Goal: Information Seeking & Learning: Learn about a topic

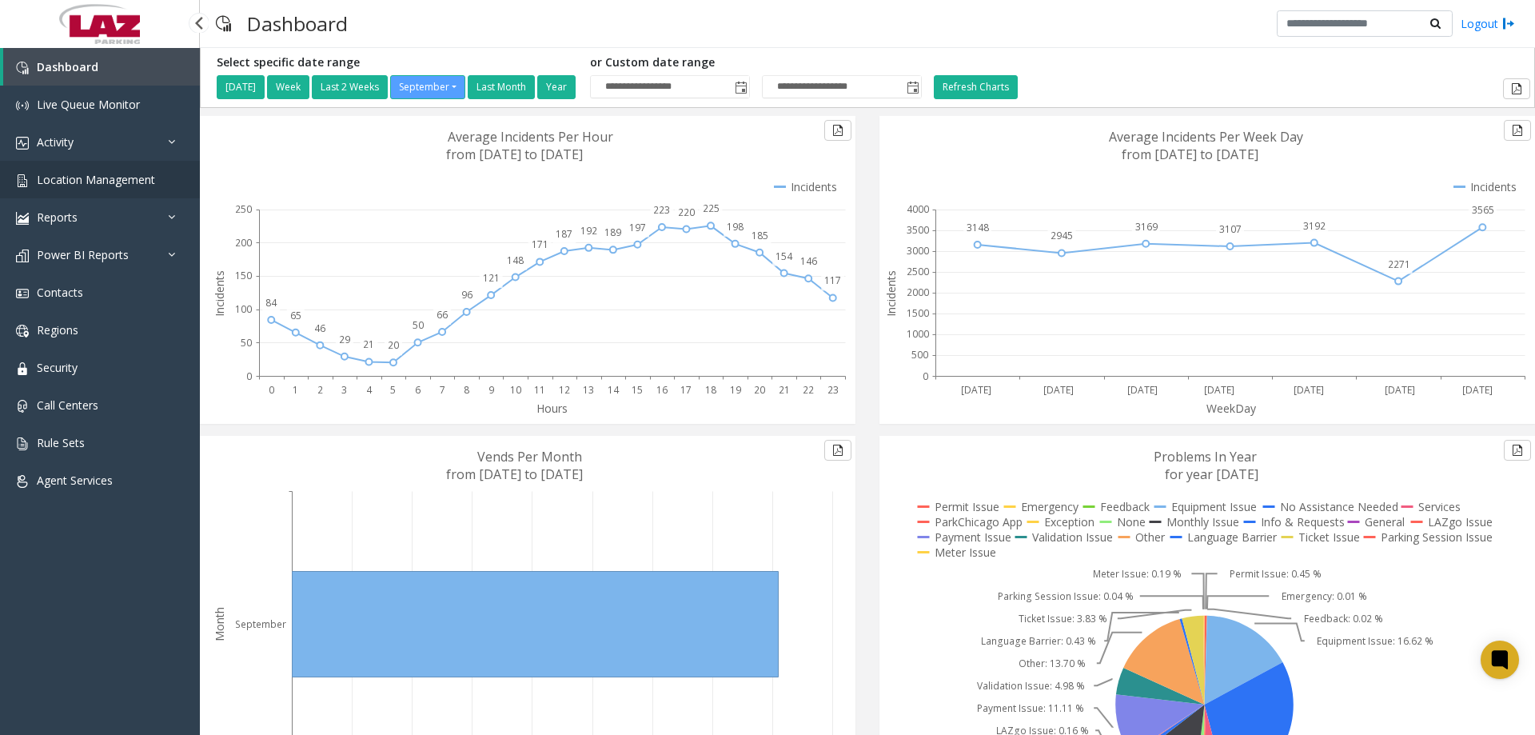
click at [110, 192] on link "Location Management" at bounding box center [100, 180] width 200 height 38
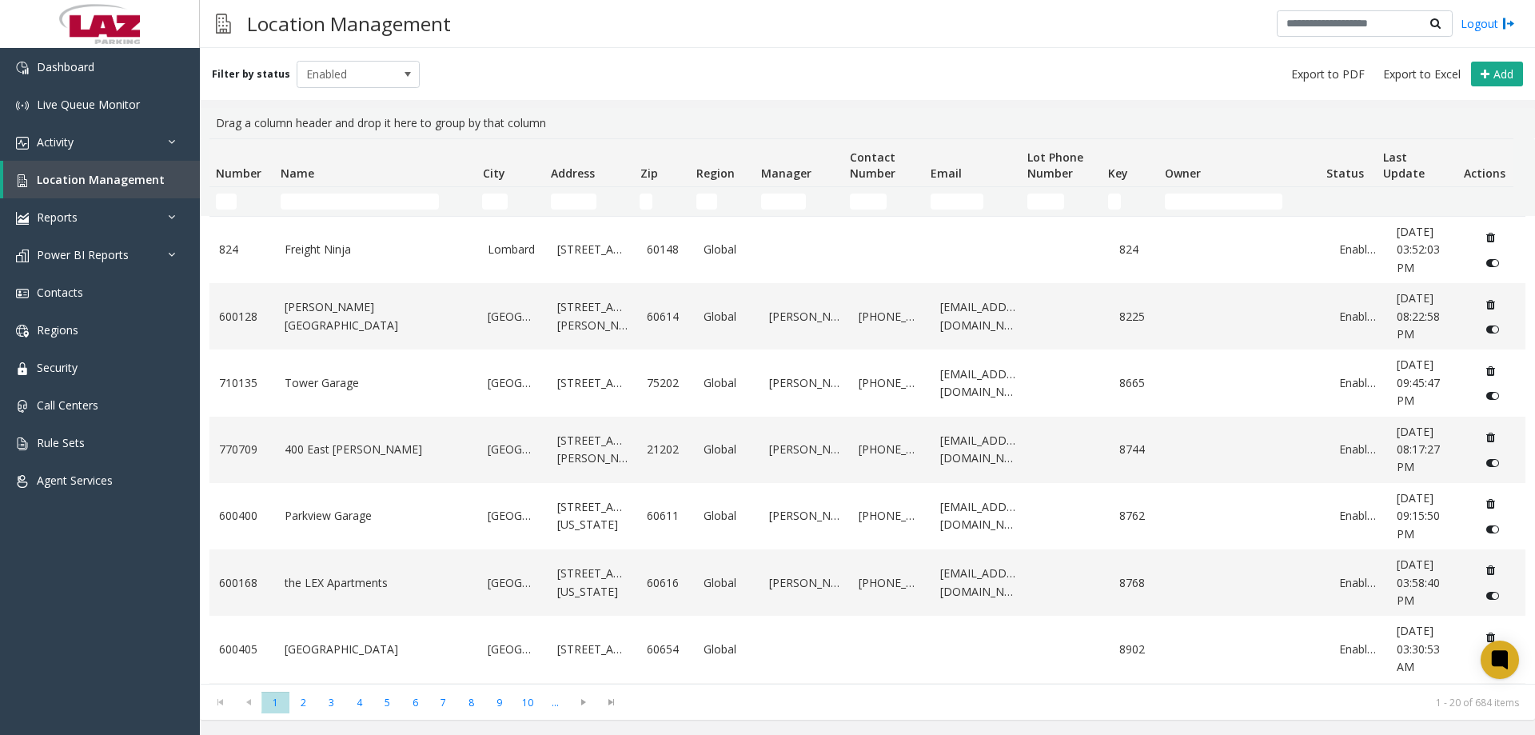
drag, startPoint x: 223, startPoint y: 189, endPoint x: 227, endPoint y: 204, distance: 15.7
click at [223, 191] on td "Number Filter" at bounding box center [241, 201] width 65 height 29
click at [227, 204] on input "Number Filter" at bounding box center [226, 201] width 21 height 16
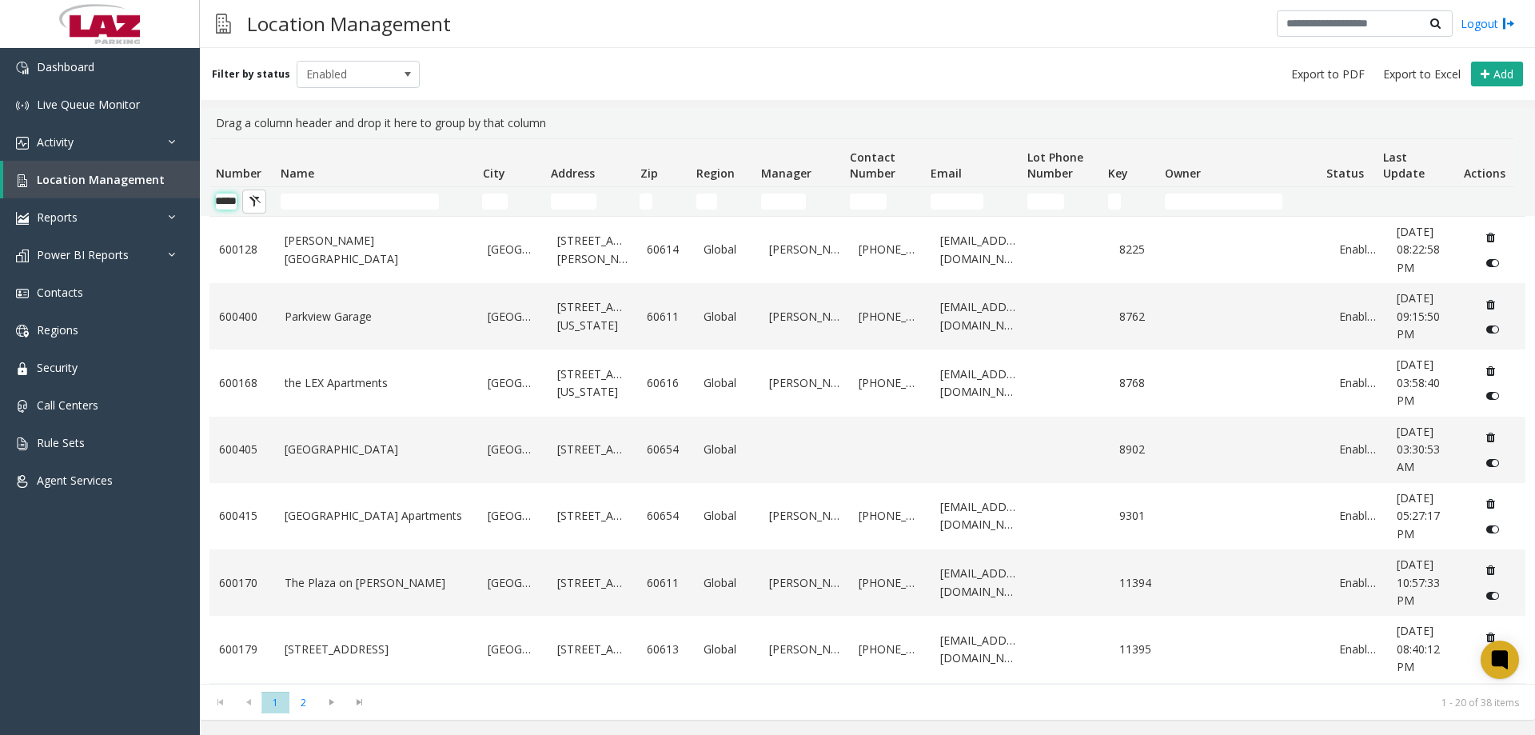
scroll to position [0, 26]
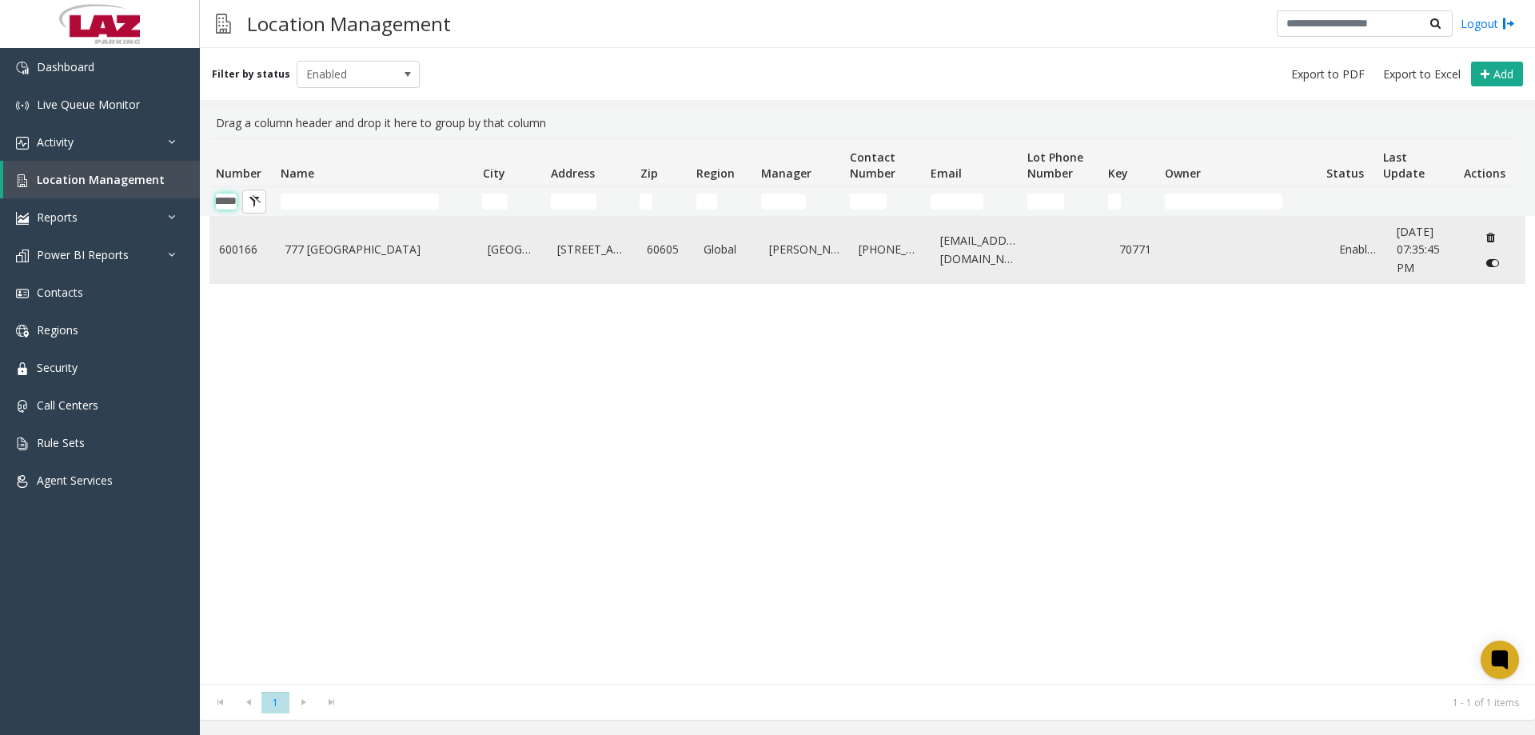
type input "******"
click at [312, 259] on td "777 South State" at bounding box center [377, 250] width 204 height 66
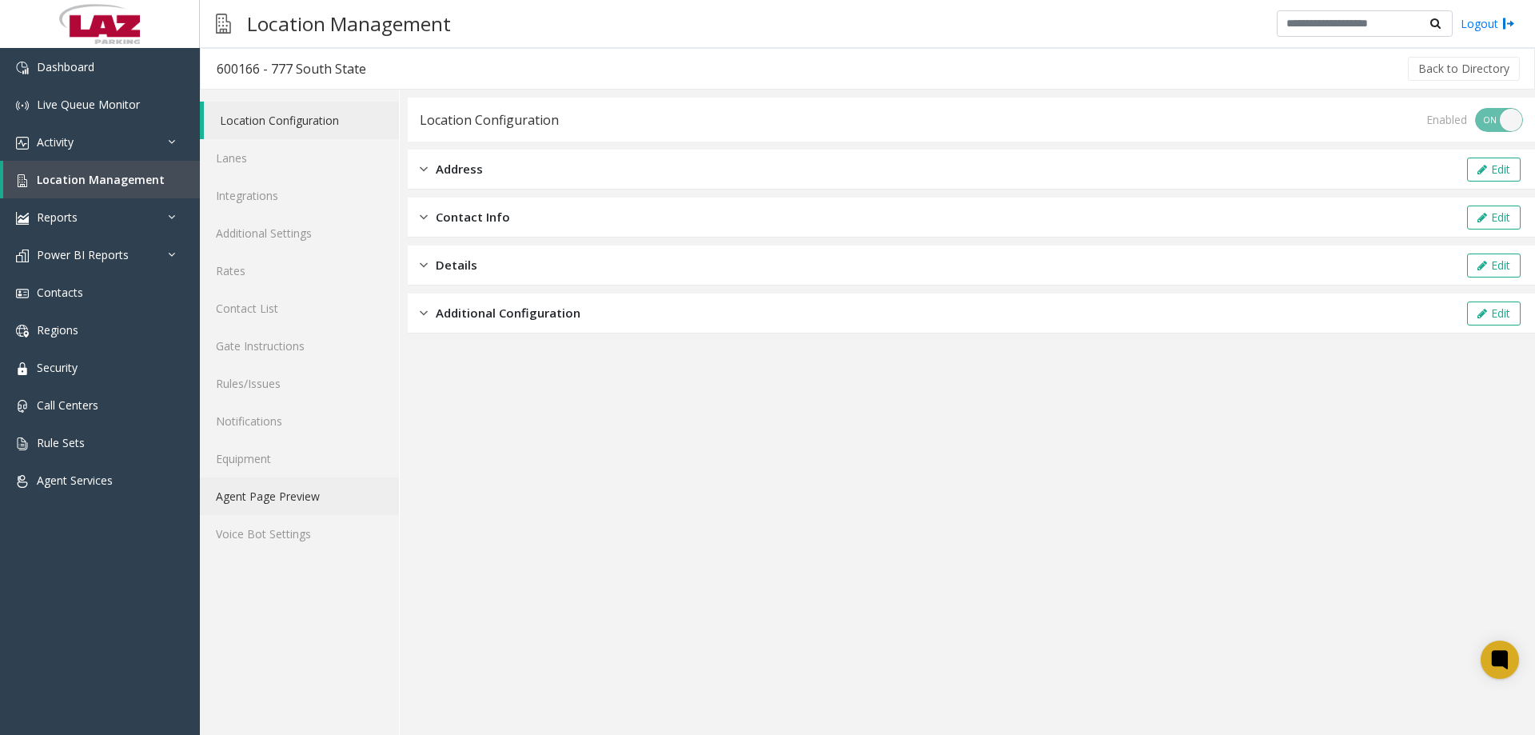
click at [245, 502] on link "Agent Page Preview" at bounding box center [299, 496] width 199 height 38
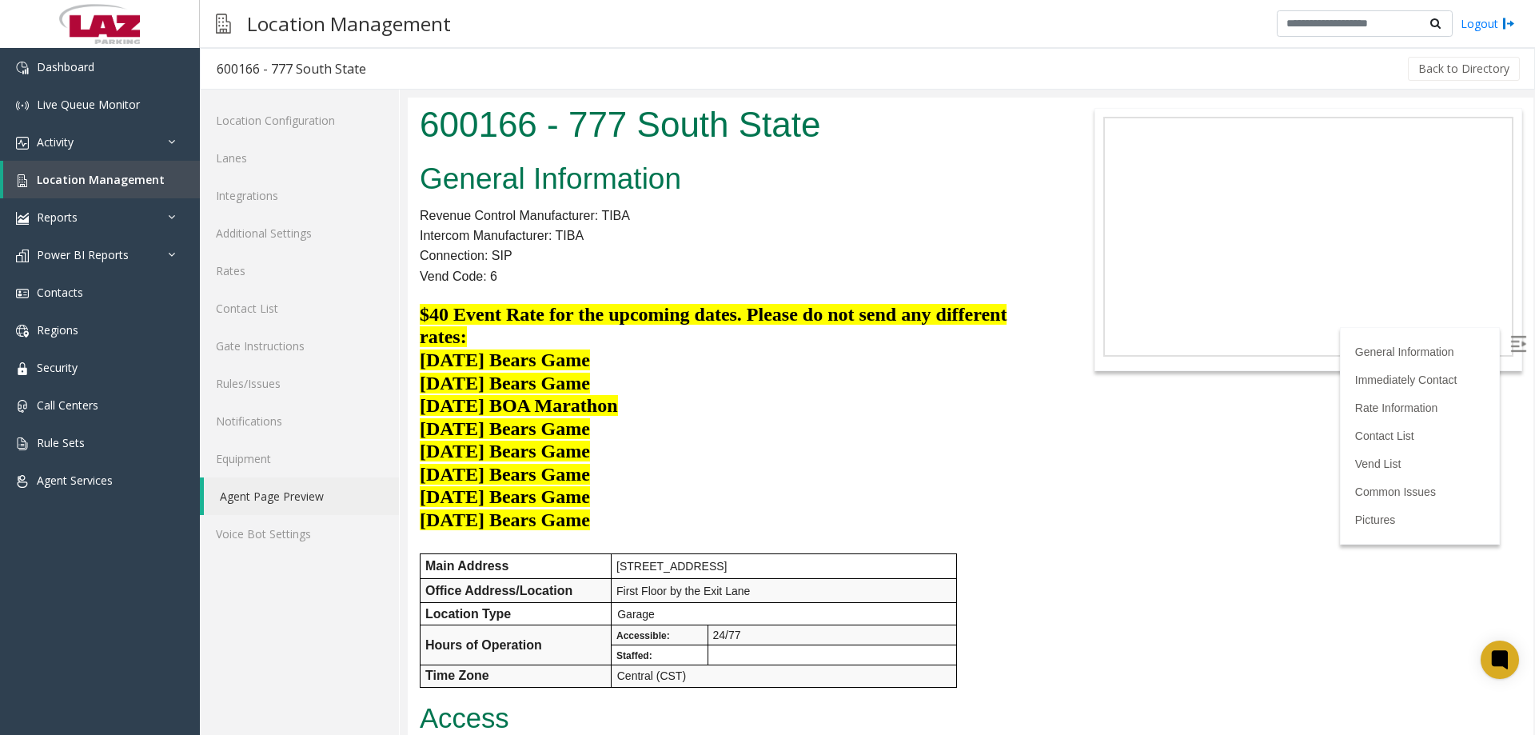
click at [1510, 341] on img at bounding box center [1518, 344] width 16 height 16
click at [1019, 418] on p "10/19/25 Bears Game" at bounding box center [736, 429] width 632 height 23
click at [893, 247] on p "Connection: SIP" at bounding box center [736, 255] width 632 height 21
click at [1109, 529] on body "600166 - 777 South State General Information Revenue Control Manufacturer: TIBA…" at bounding box center [971, 416] width 1126 height 637
click at [1036, 481] on p "11/23/25 Bears Game" at bounding box center [736, 475] width 632 height 23
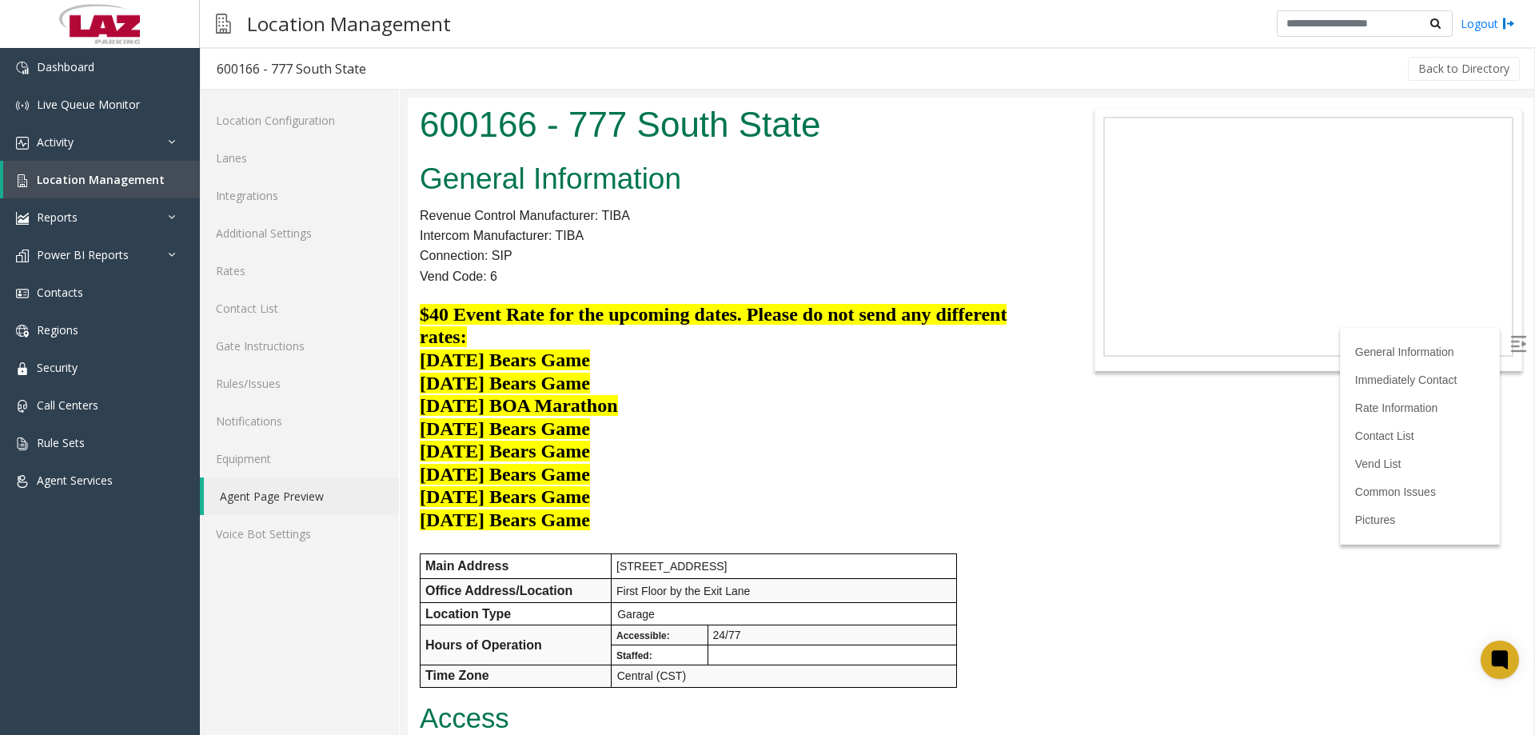
click at [1132, 545] on body "600166 - 777 South State General Information Revenue Control Manufacturer: TIBA…" at bounding box center [971, 416] width 1126 height 637
click at [886, 255] on p "Connection: SIP" at bounding box center [736, 255] width 632 height 21
click at [1111, 33] on div "Location Management Logout" at bounding box center [867, 24] width 1335 height 48
drag, startPoint x: 939, startPoint y: 141, endPoint x: 931, endPoint y: 127, distance: 15.8
click at [939, 140] on h1 "600166 - 777 South State" at bounding box center [736, 125] width 632 height 50
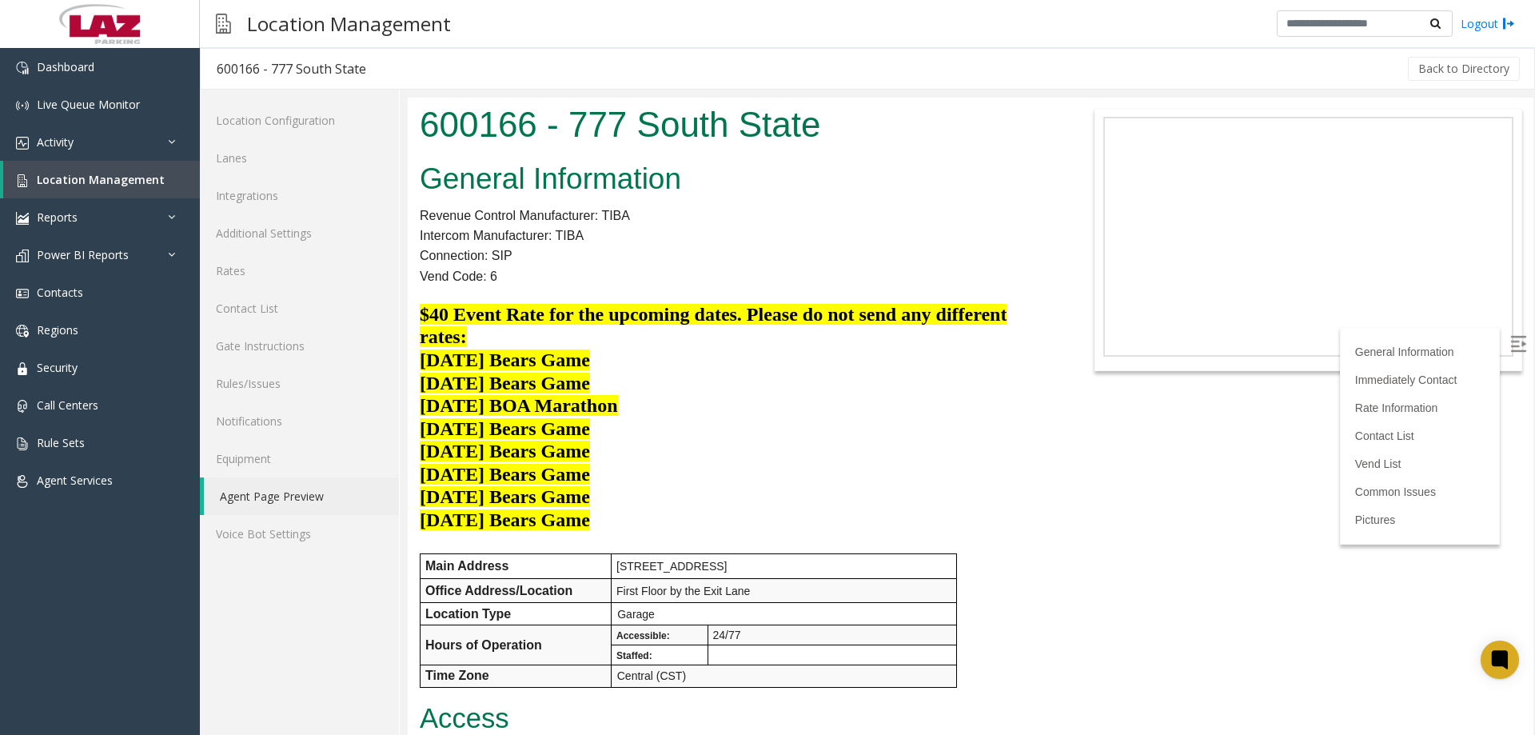
click at [954, 86] on div "Back to Directory" at bounding box center [952, 69] width 1140 height 40
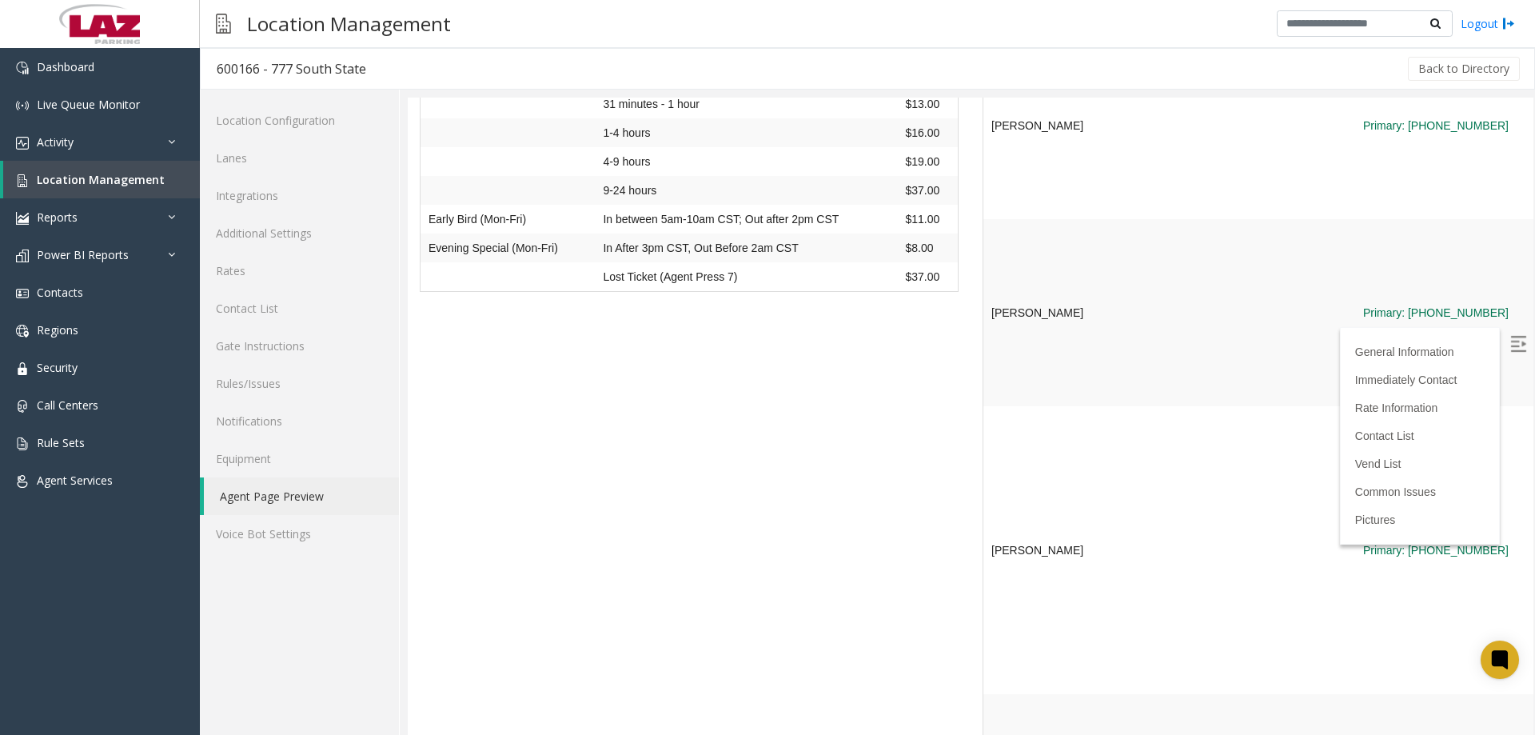
scroll to position [1599, 0]
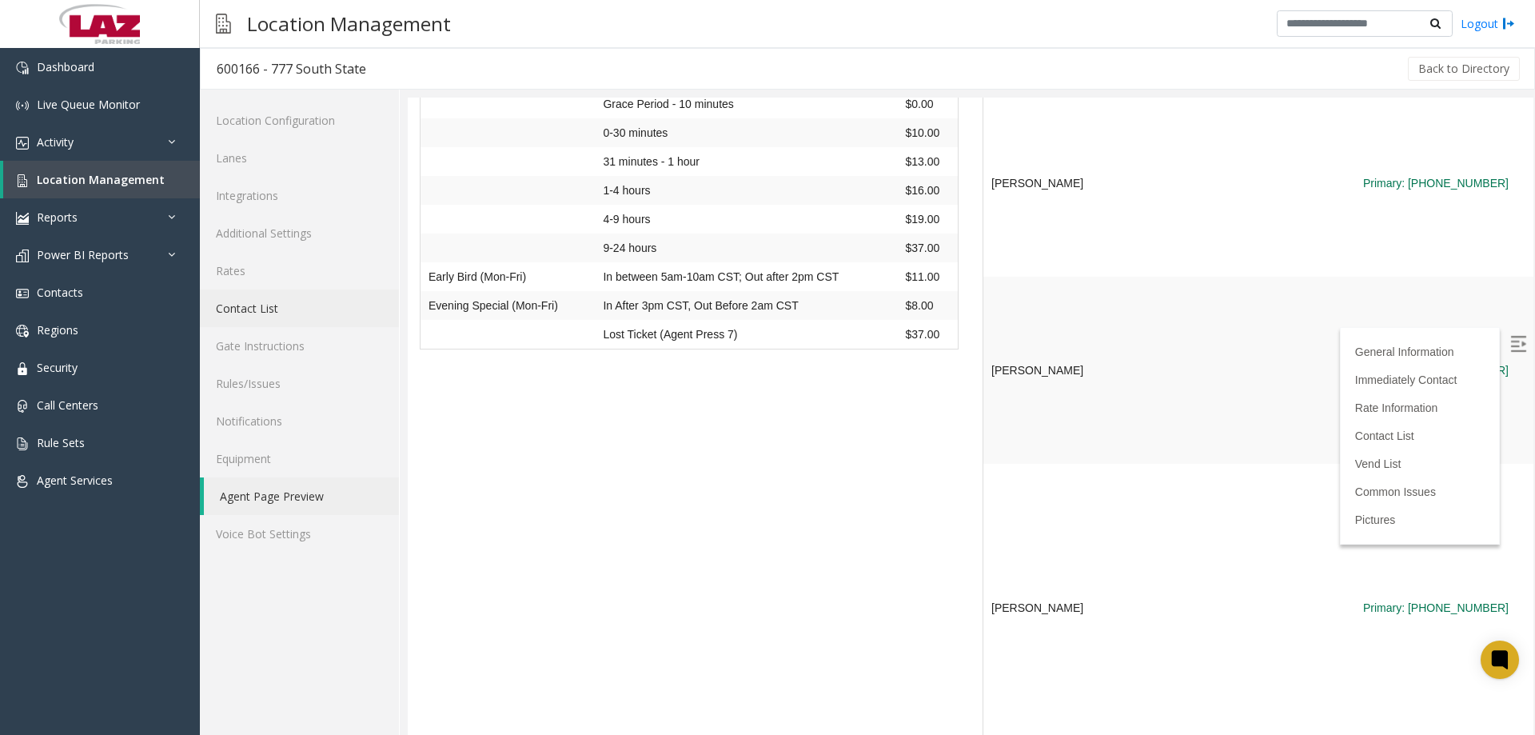
click at [283, 309] on link "Contact List" at bounding box center [299, 308] width 199 height 38
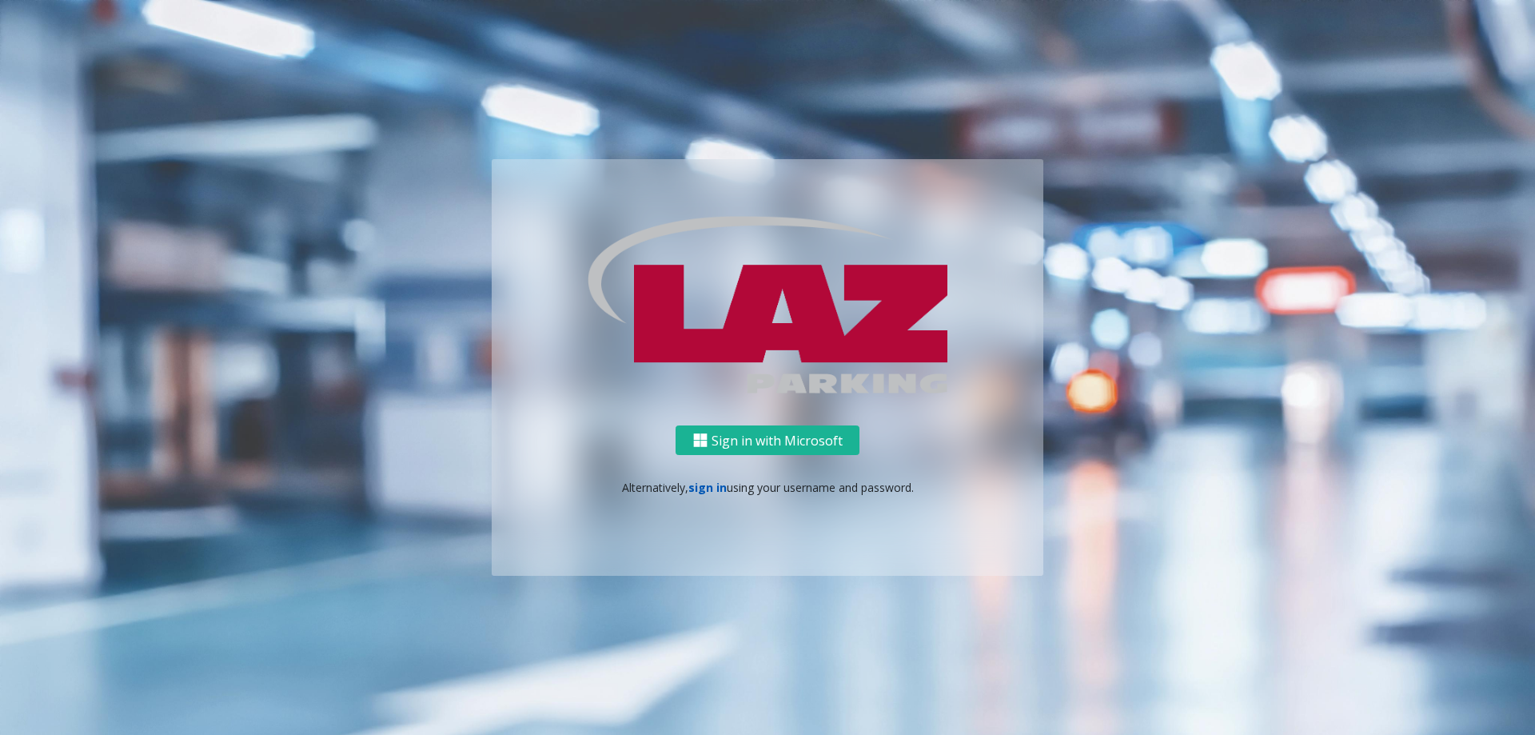
click at [705, 487] on link "sign in" at bounding box center [707, 487] width 38 height 15
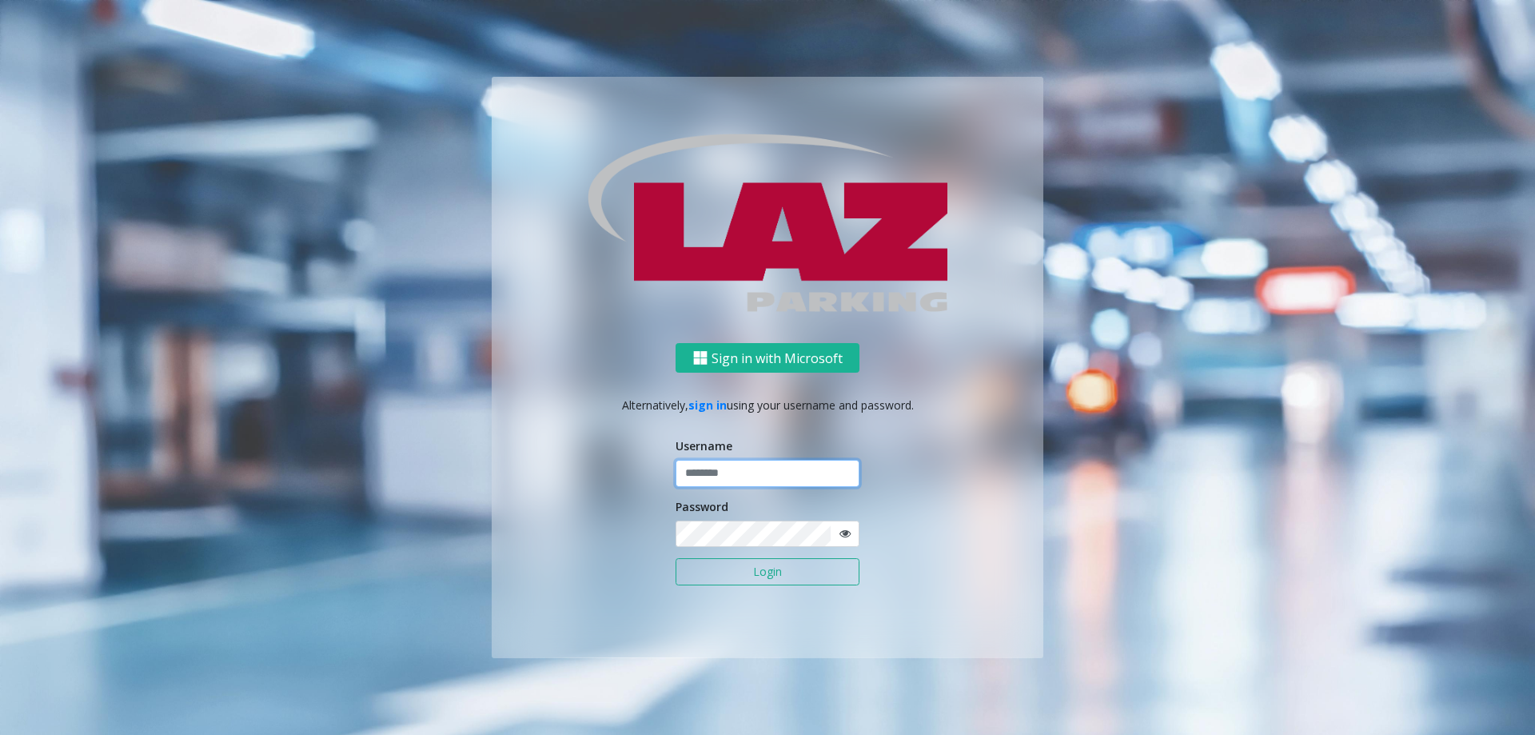
type input "*******"
click at [735, 472] on input "*******" at bounding box center [768, 473] width 184 height 27
click at [583, 519] on div "Sign in with Microsoft Alternatively, sign in using your username and password.…" at bounding box center [768, 501] width 552 height 314
click at [740, 564] on button "Login" at bounding box center [768, 571] width 184 height 27
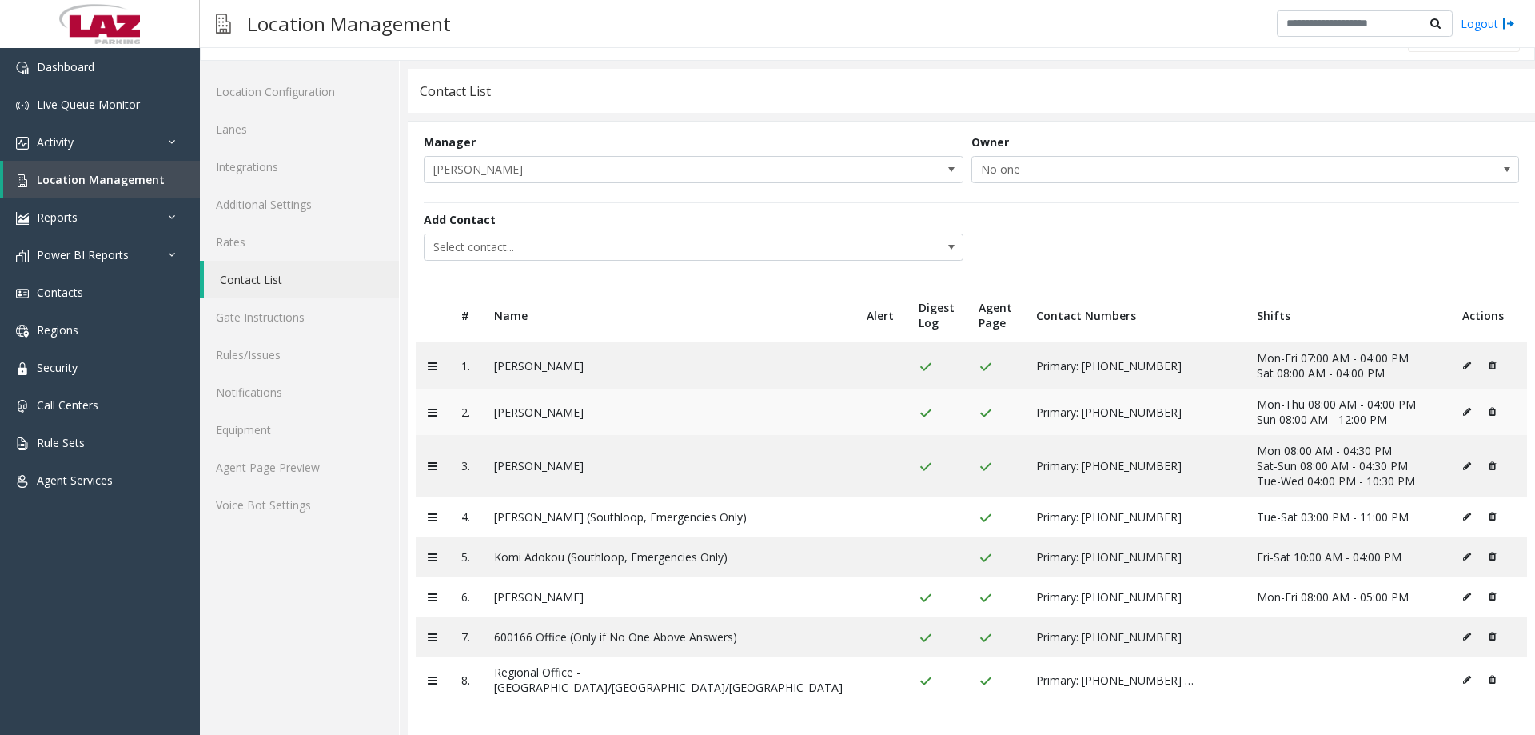
scroll to position [48, 0]
click at [309, 449] on link "Agent Page Preview" at bounding box center [299, 468] width 199 height 38
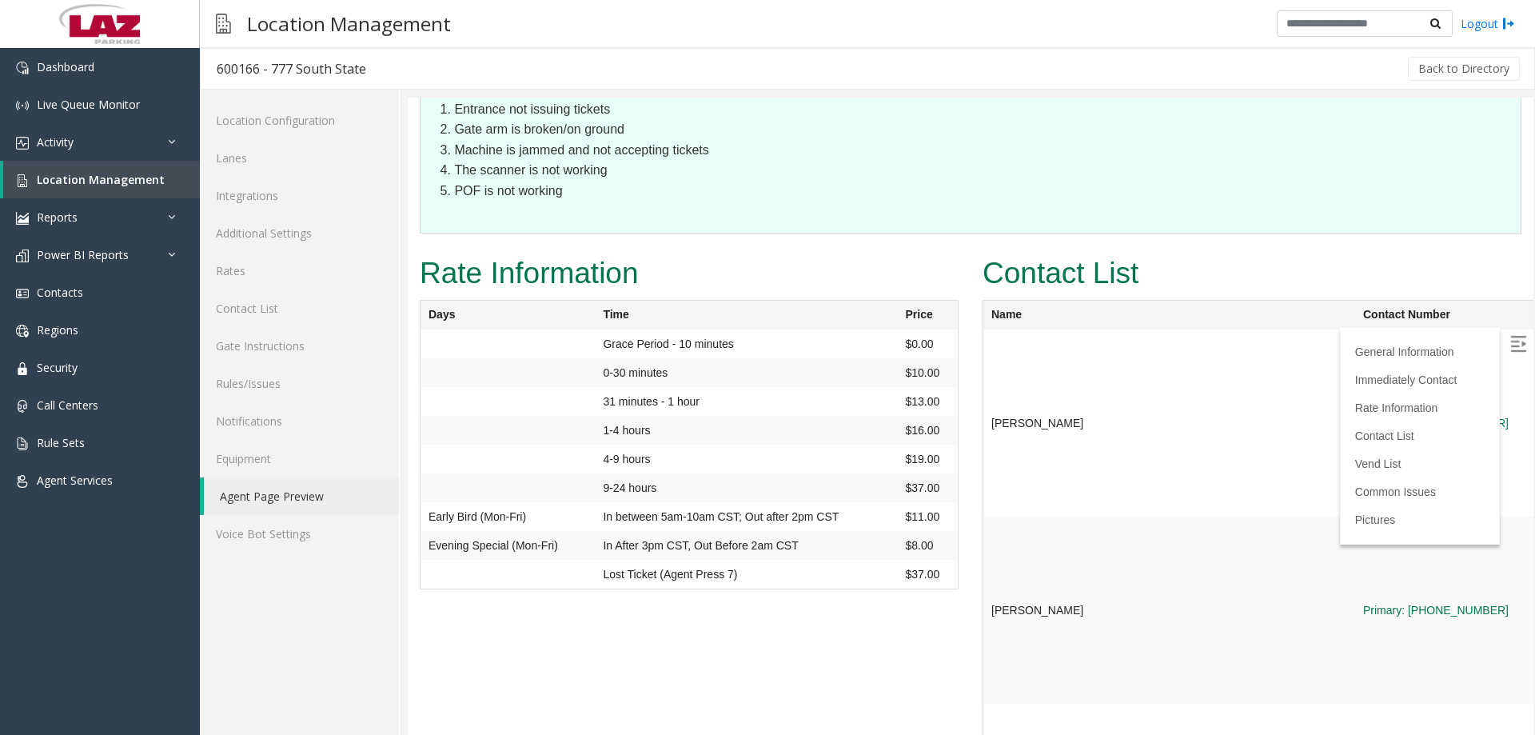
click at [1510, 346] on img at bounding box center [1518, 344] width 16 height 16
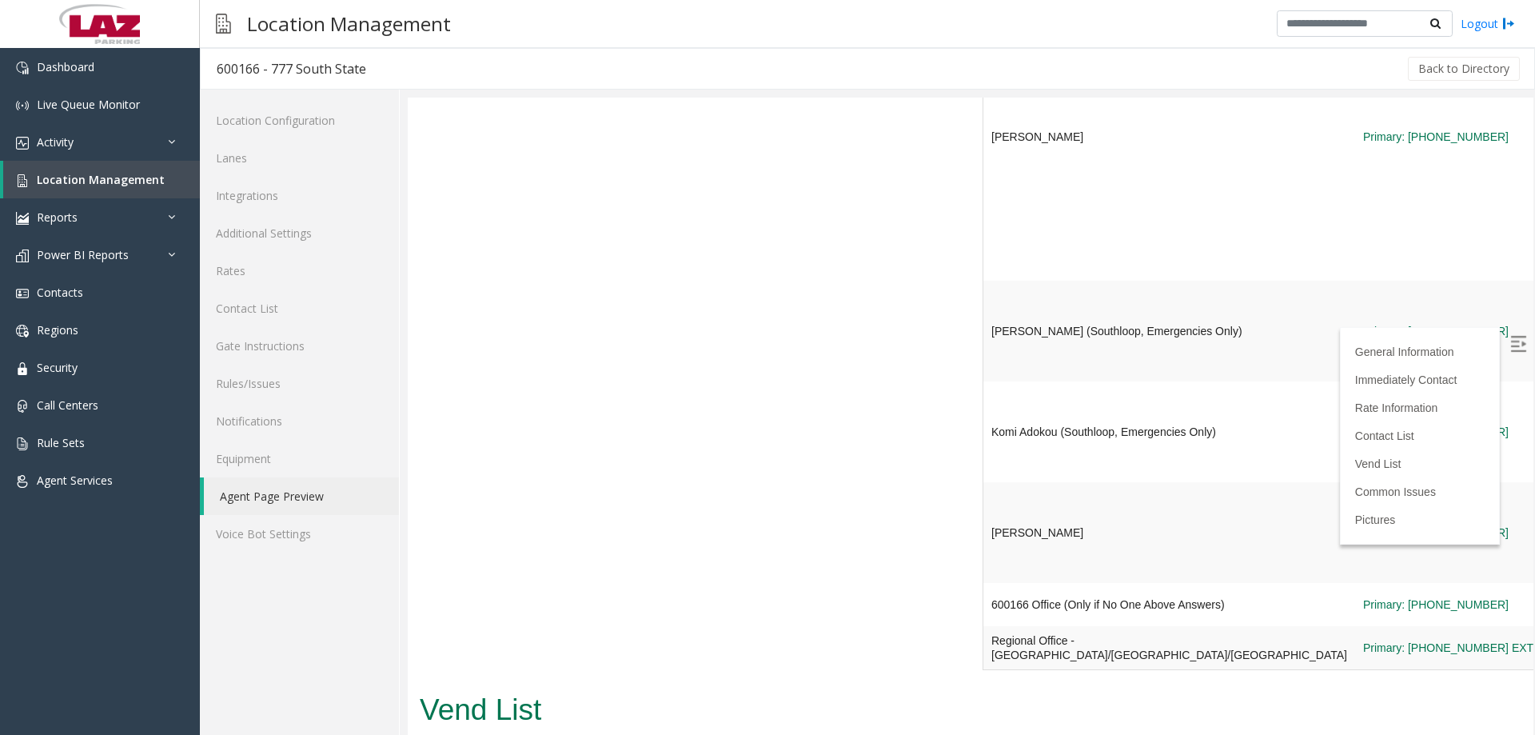
scroll to position [1679, 0]
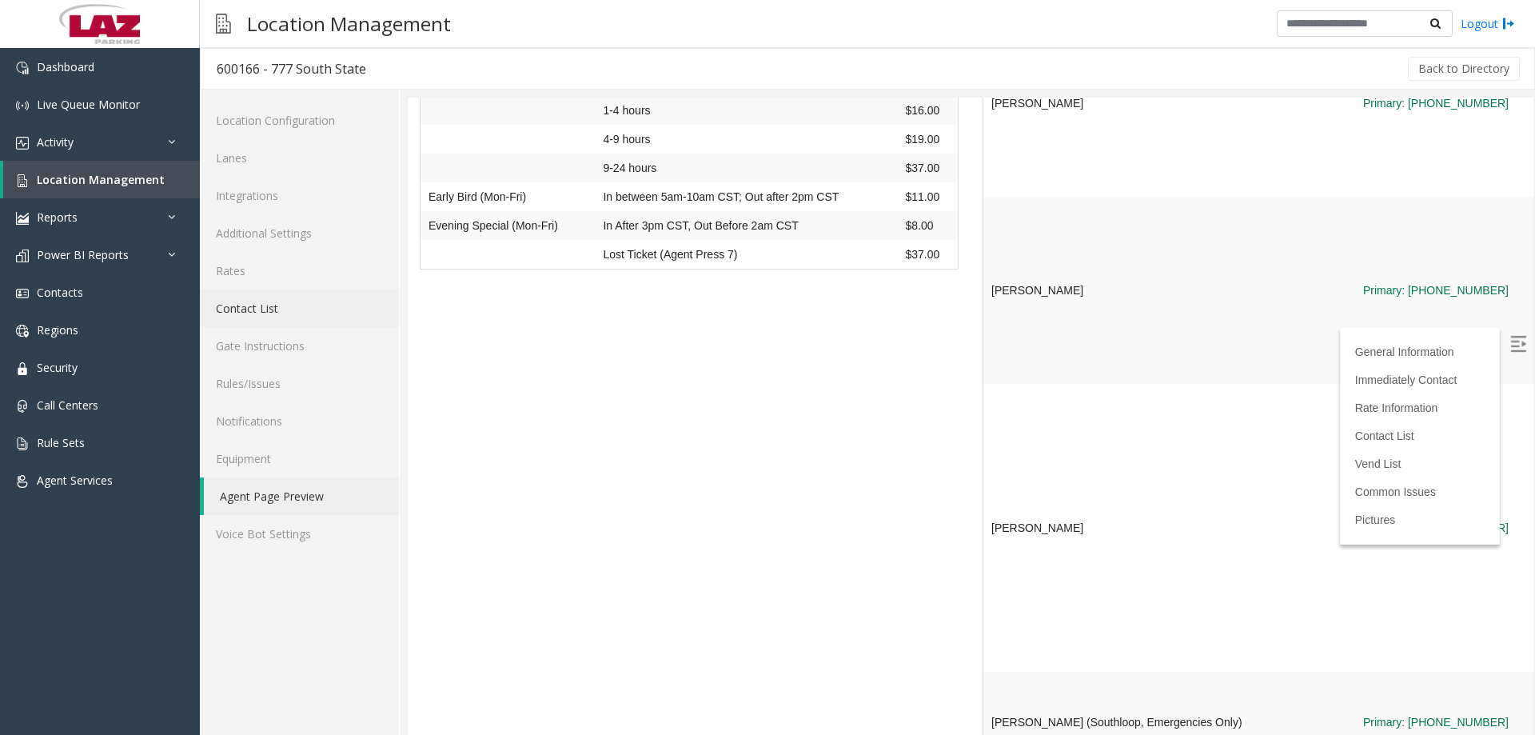
click at [297, 313] on link "Contact List" at bounding box center [299, 308] width 199 height 38
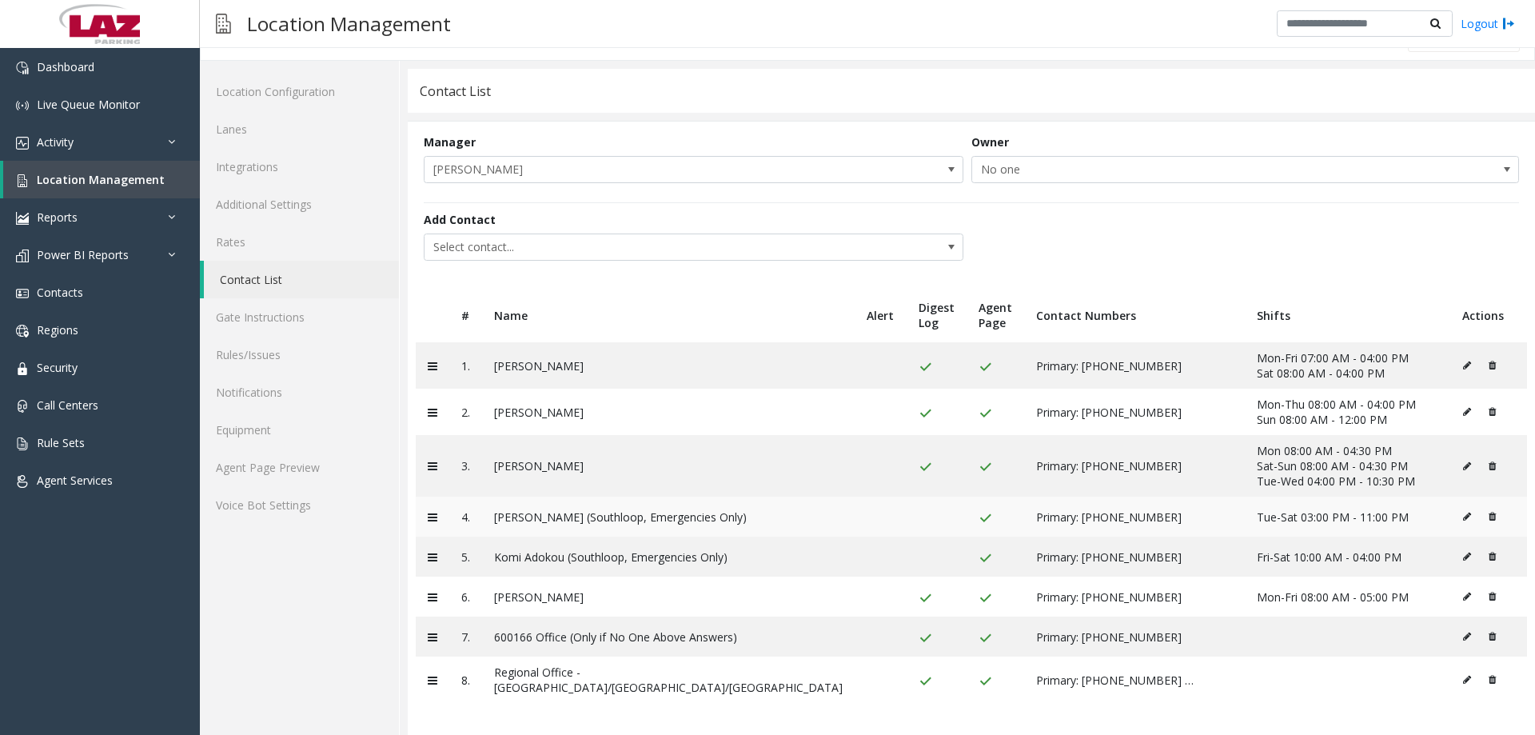
scroll to position [48, 0]
click at [290, 450] on link "Agent Page Preview" at bounding box center [299, 468] width 199 height 38
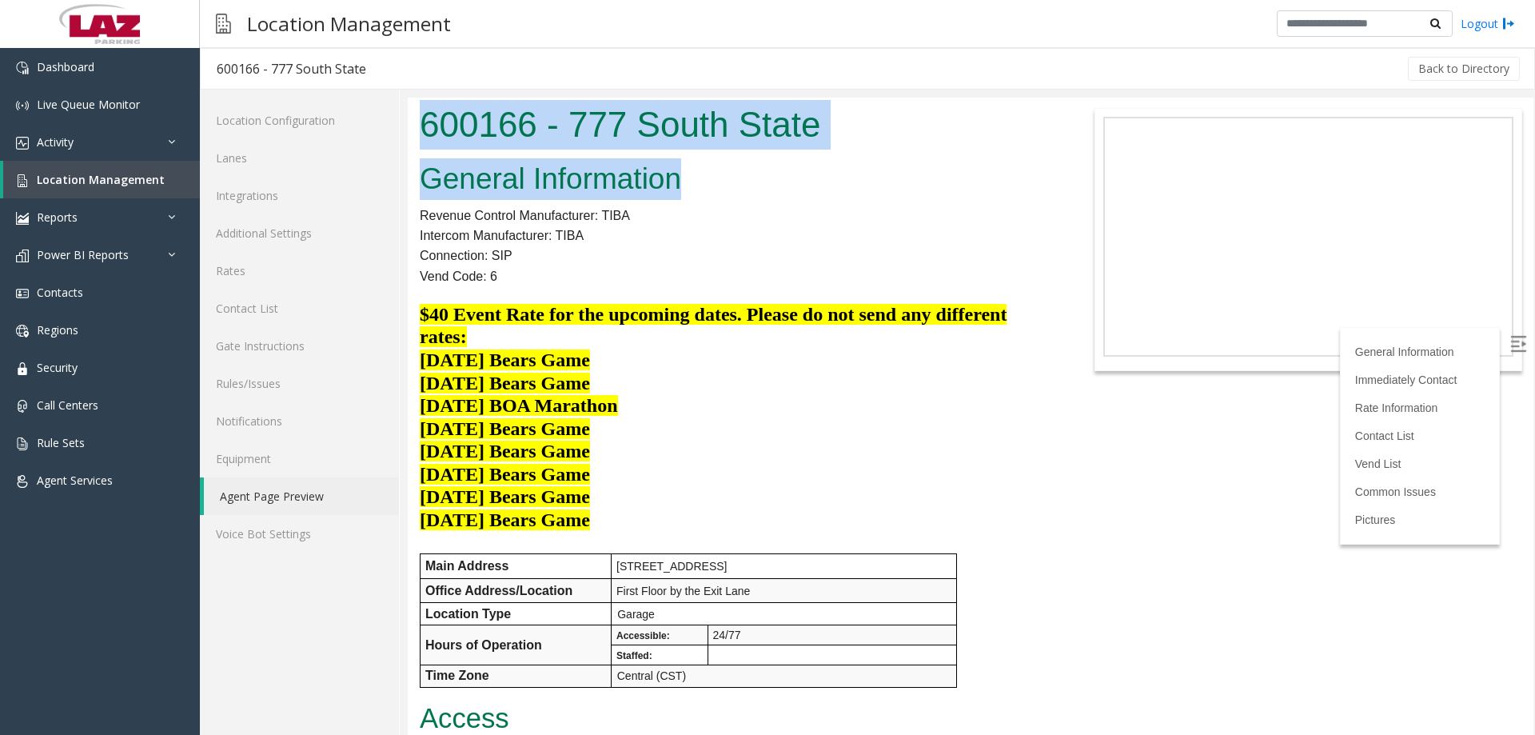
drag, startPoint x: 692, startPoint y: 182, endPoint x: 809, endPoint y: 239, distance: 130.2
click at [408, 142] on html "600166 - 777 South State General Information Revenue Control Manufacturer: TIBA…" at bounding box center [971, 416] width 1126 height 637
copy body "600166 - 777 South State General Information"
click at [644, 196] on h2 "General Information" at bounding box center [736, 179] width 632 height 42
click at [741, 181] on h2 "General Information" at bounding box center [736, 179] width 632 height 42
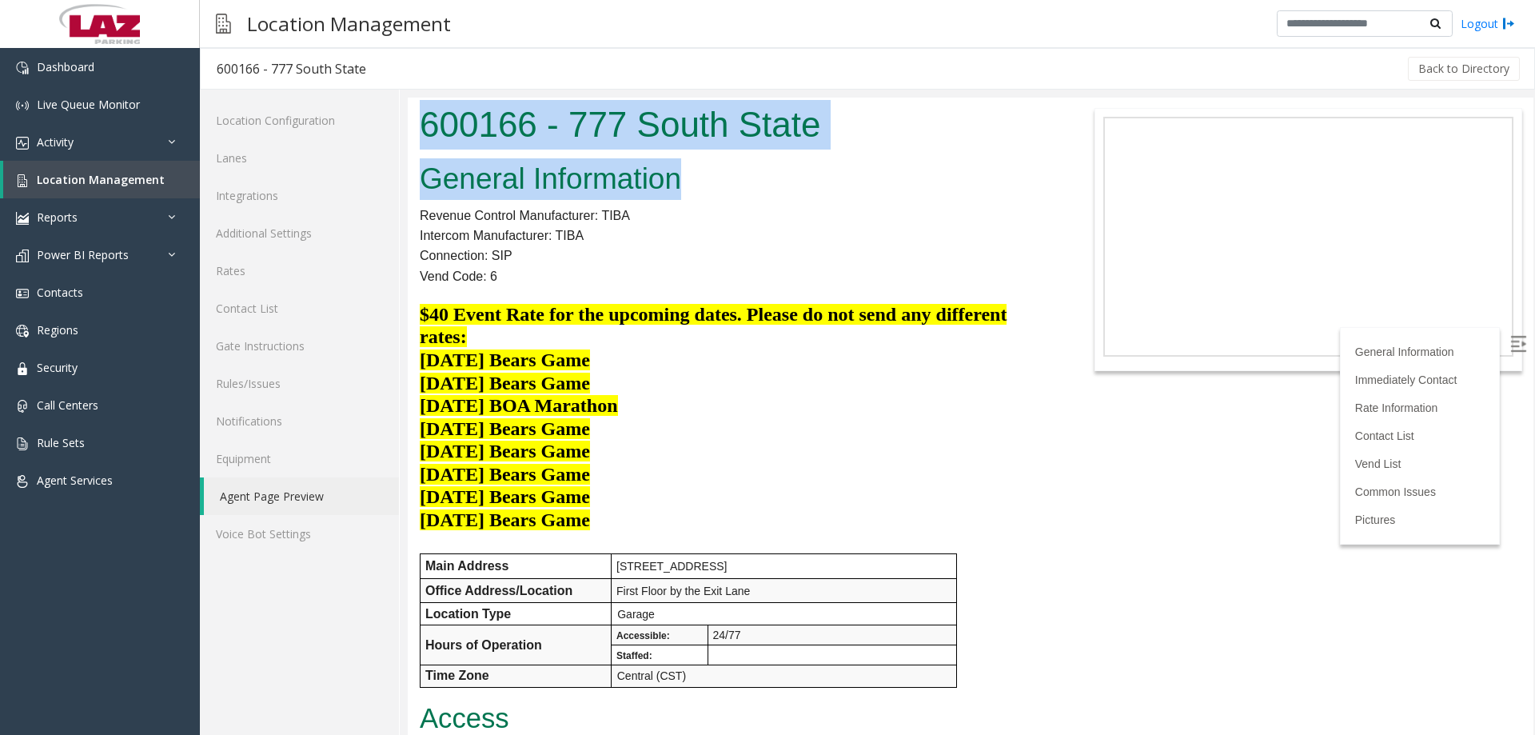
drag, startPoint x: 674, startPoint y: 181, endPoint x: 413, endPoint y: 138, distance: 264.2
click at [413, 138] on body "600166 - 777 South State General Information Revenue Control Manufacturer: TIBA…" at bounding box center [971, 416] width 1126 height 637
copy body "600166 - 777 South State General Information"
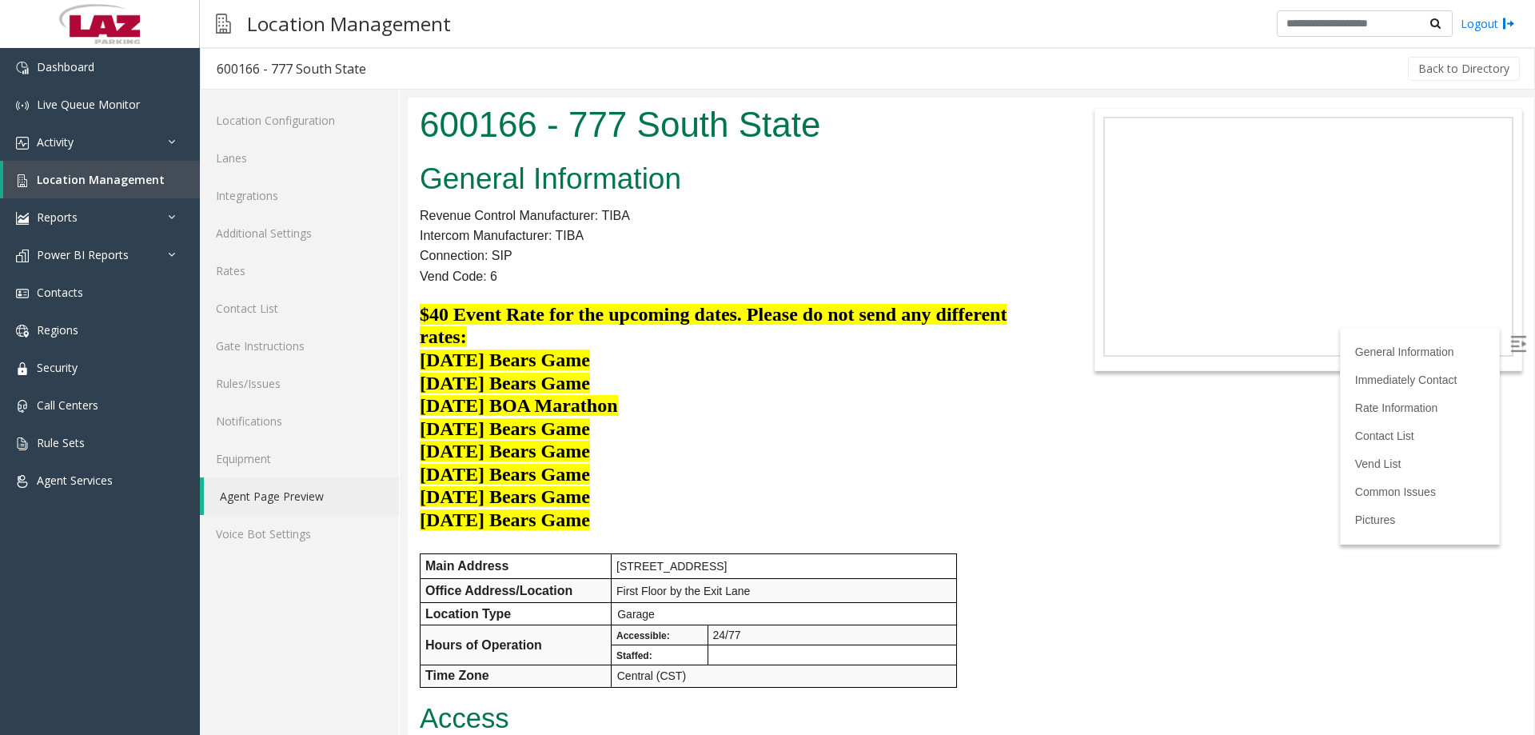
click at [544, 267] on p "Vend Code: 6" at bounding box center [736, 276] width 632 height 21
drag, startPoint x: 514, startPoint y: 273, endPoint x: 422, endPoint y: 222, distance: 105.2
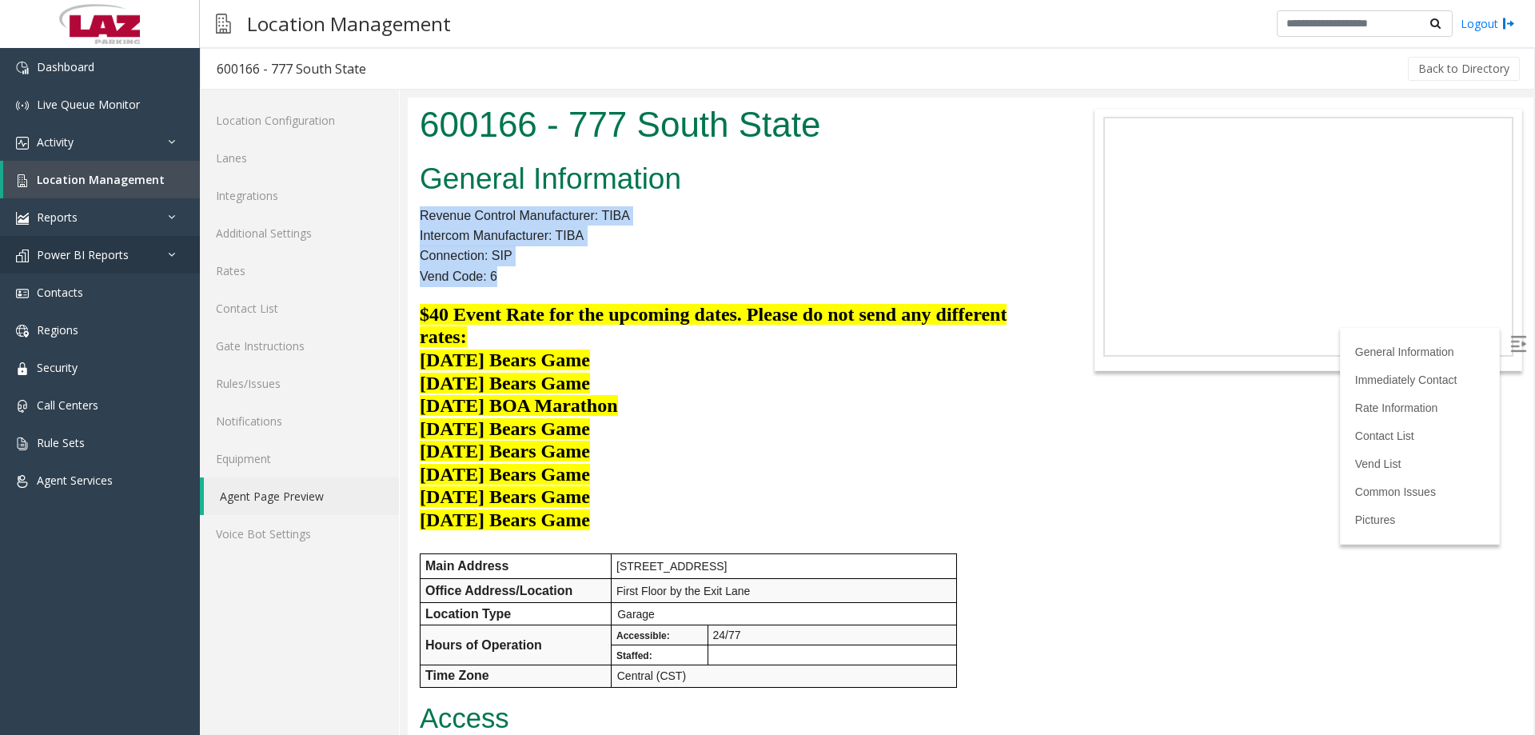
copy div "Revenue Control Manufacturer: TIBA Intercom Manufacturer: TIBA Connection: SIP …"
drag, startPoint x: 518, startPoint y: 480, endPoint x: 413, endPoint y: 319, distance: 191.8
copy h3 "$40 Event Rate for the upcoming dates. Please do not send any different rates: …"
click at [762, 517] on p "12/14/25 Bears Game 12/20/25 Bears Game" at bounding box center [736, 509] width 632 height 46
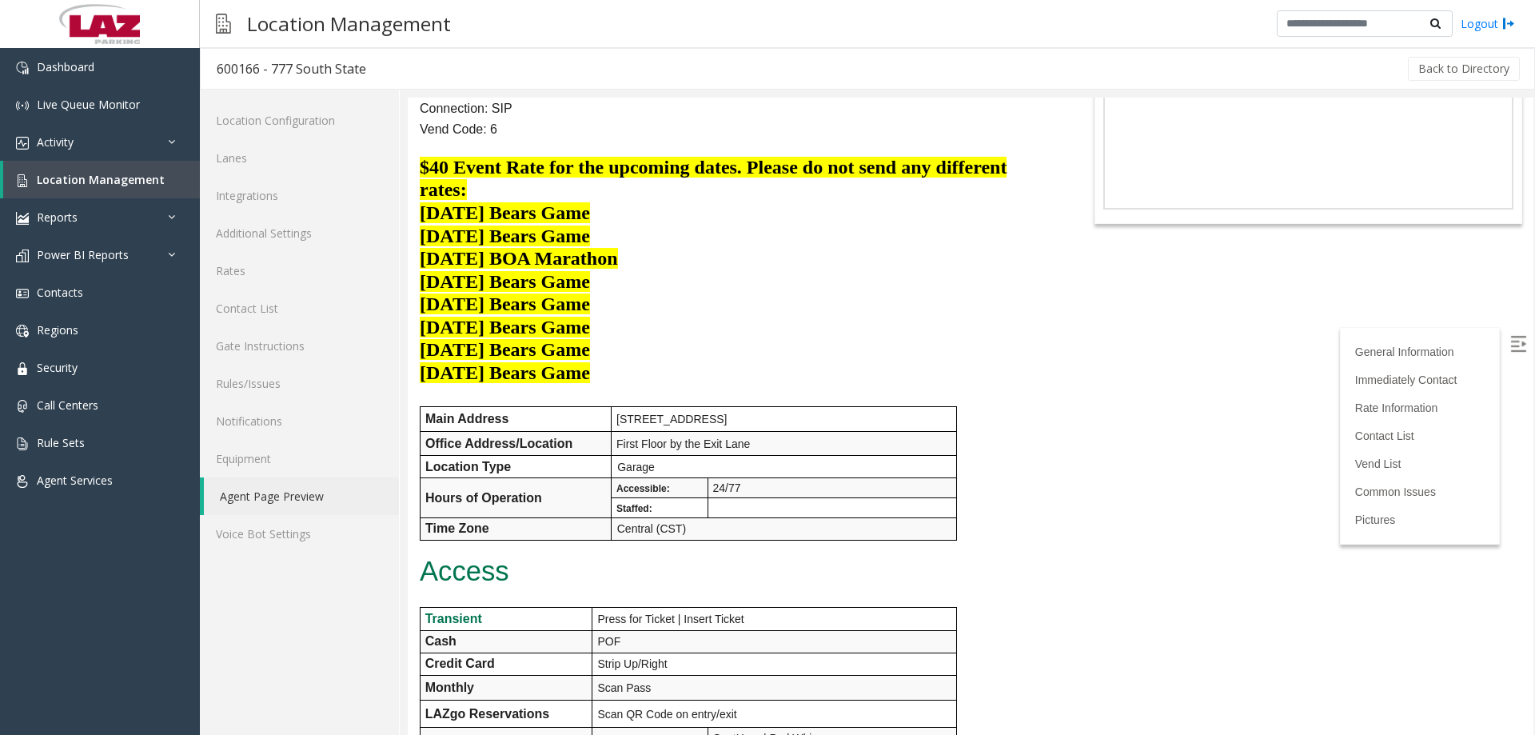
scroll to position [240, 0]
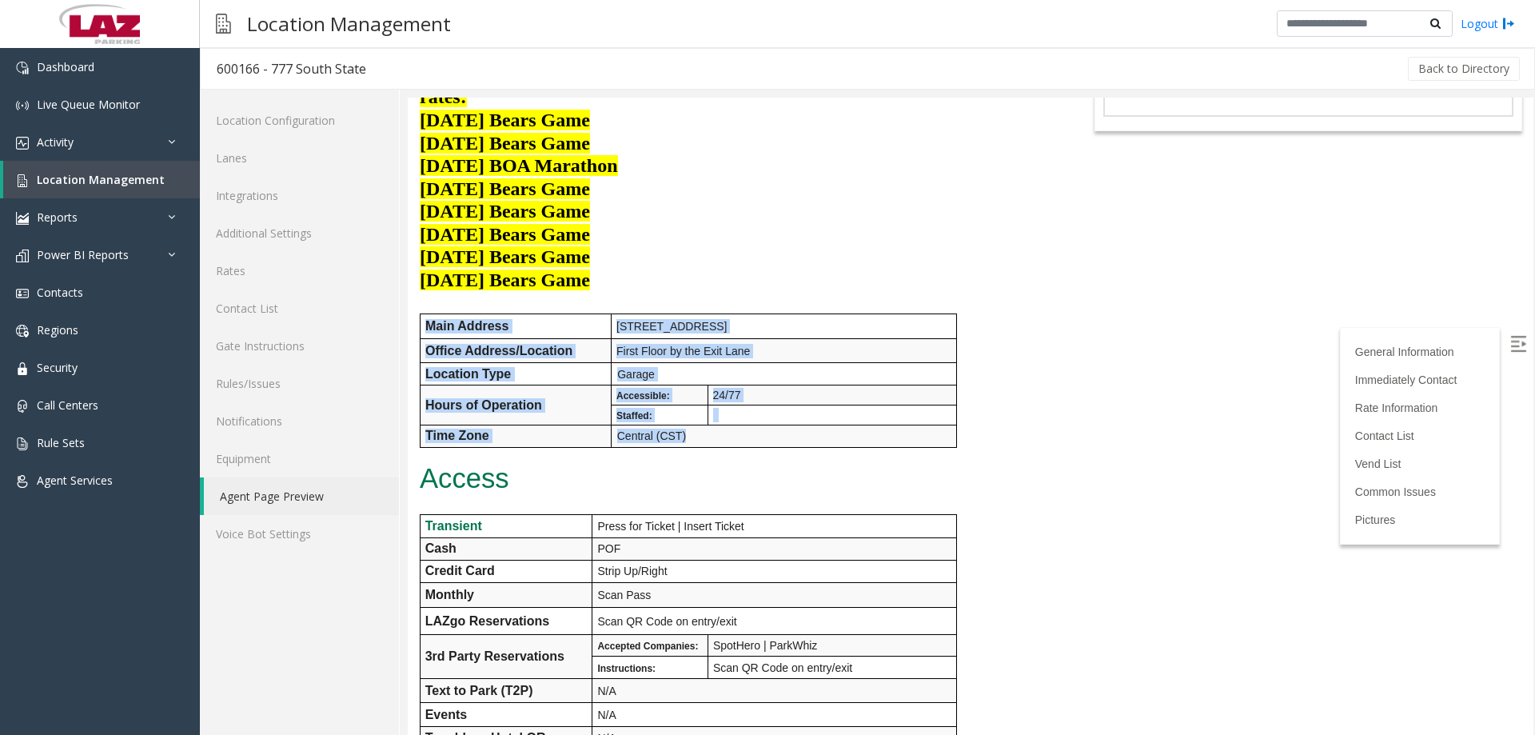
drag, startPoint x: 877, startPoint y: 436, endPoint x: 421, endPoint y: 330, distance: 468.6
click at [421, 330] on tbody "Main Address 777 S State Street | Chicago, IL 60603 Office Address/Location Fir…" at bounding box center [689, 380] width 537 height 133
copy tbody "Main Address 777 S State Street | Chicago, IL 60603 Office Address/Location Fir…"
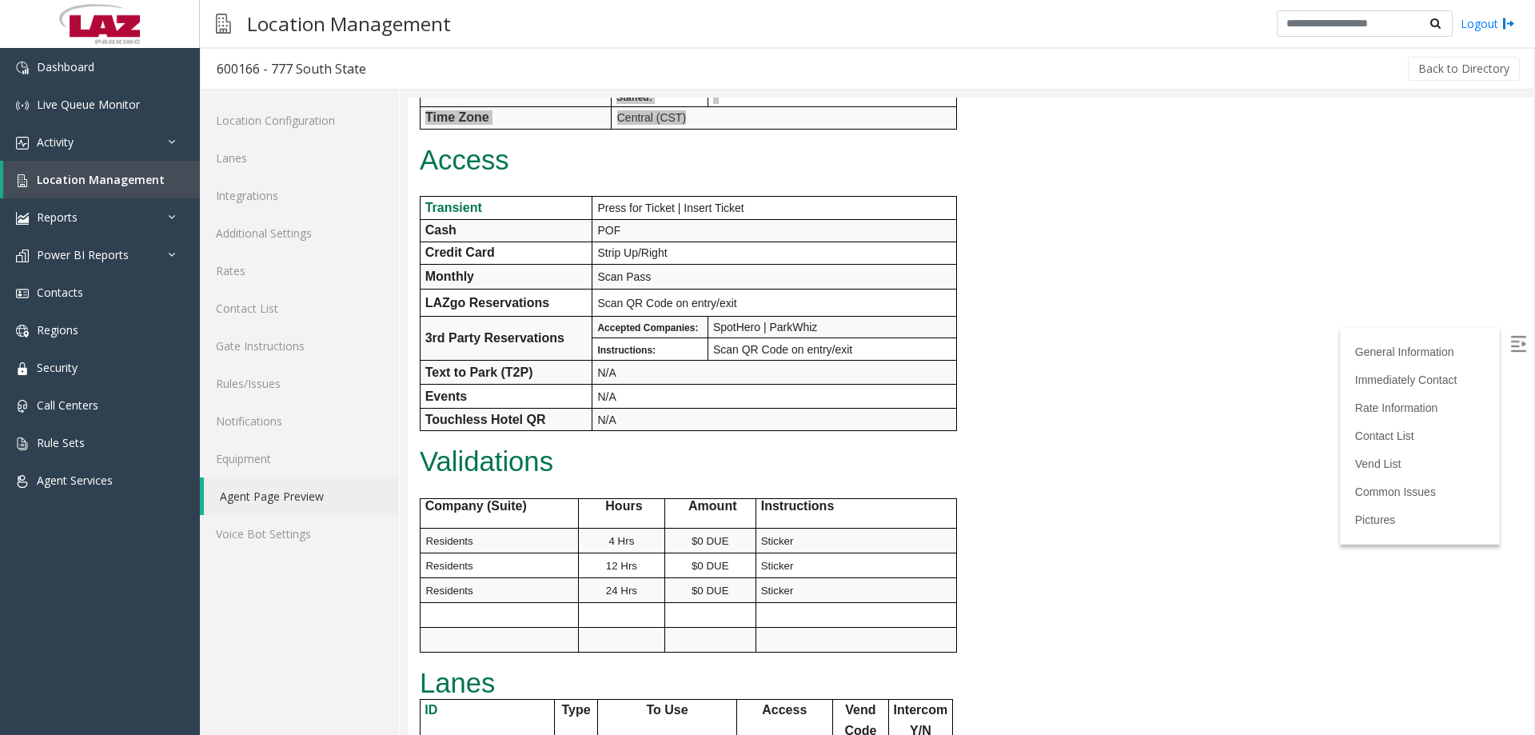
scroll to position [560, 0]
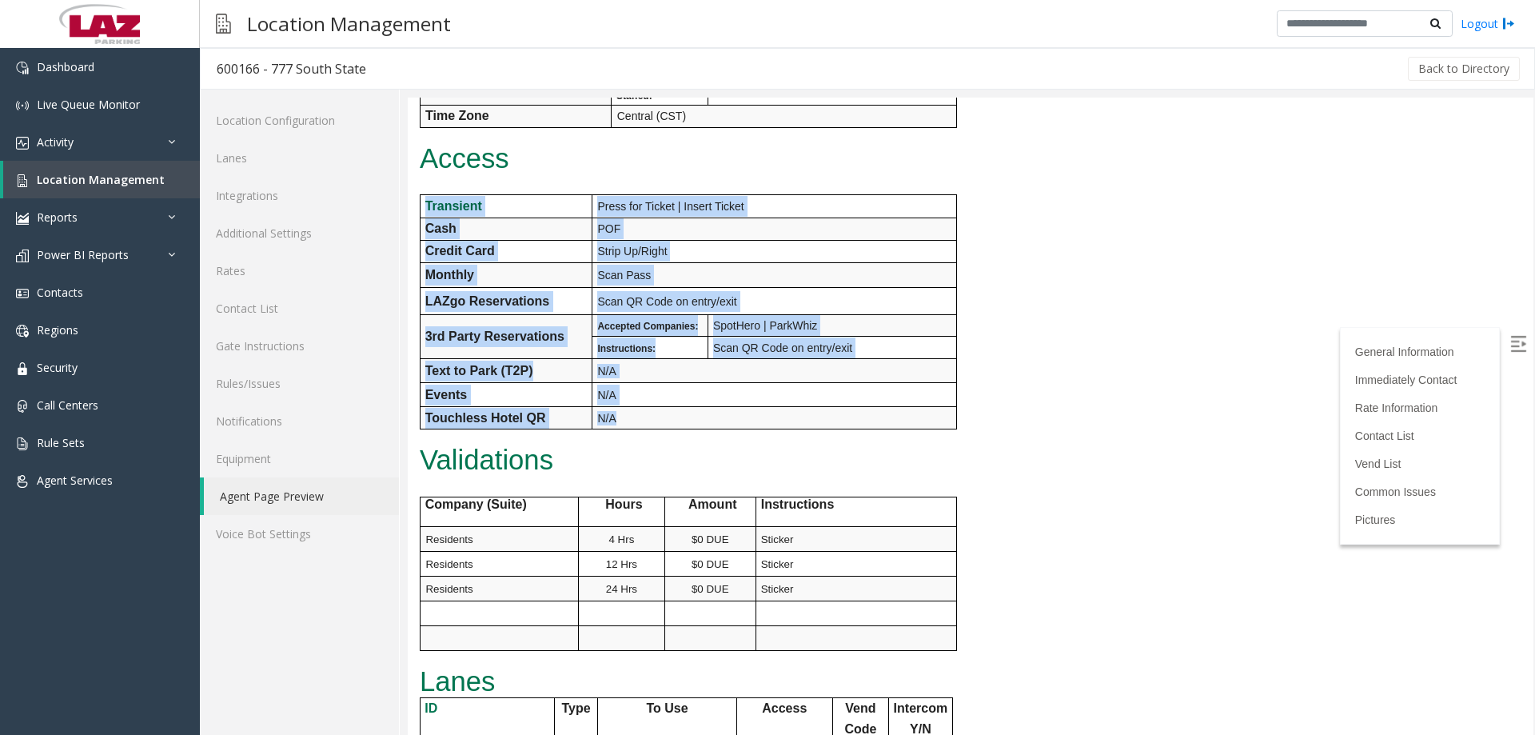
drag, startPoint x: 853, startPoint y: 415, endPoint x: 427, endPoint y: 203, distance: 475.9
click at [427, 203] on tbody "Transient Press for Ticket | Insert Ticket Cash POF Credit Card Strip Up/Right …" at bounding box center [688, 311] width 537 height 235
copy tbody "Transient Press for Ticket | Insert Ticket Cash POF Credit Card Strip Up/Right …"
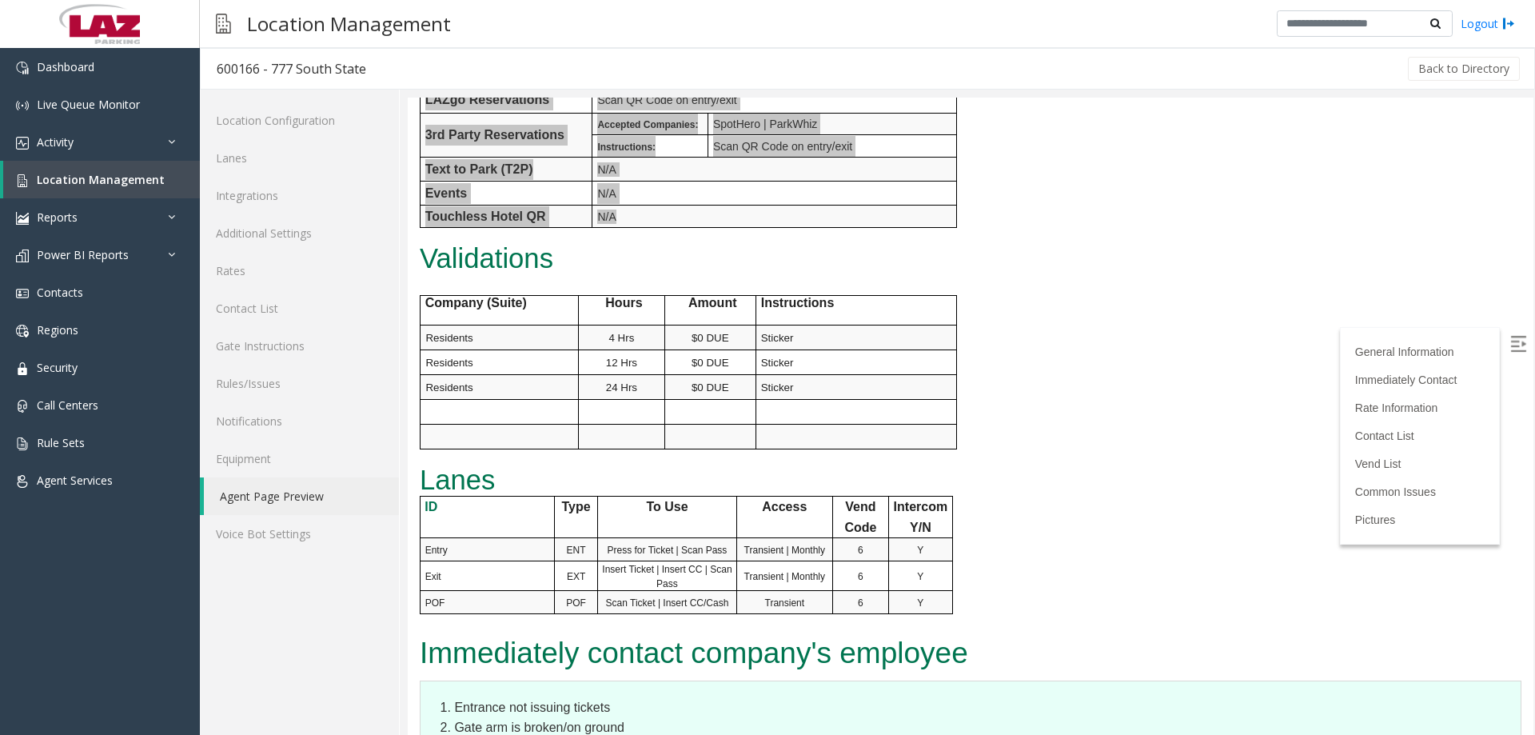
scroll to position [720, 0]
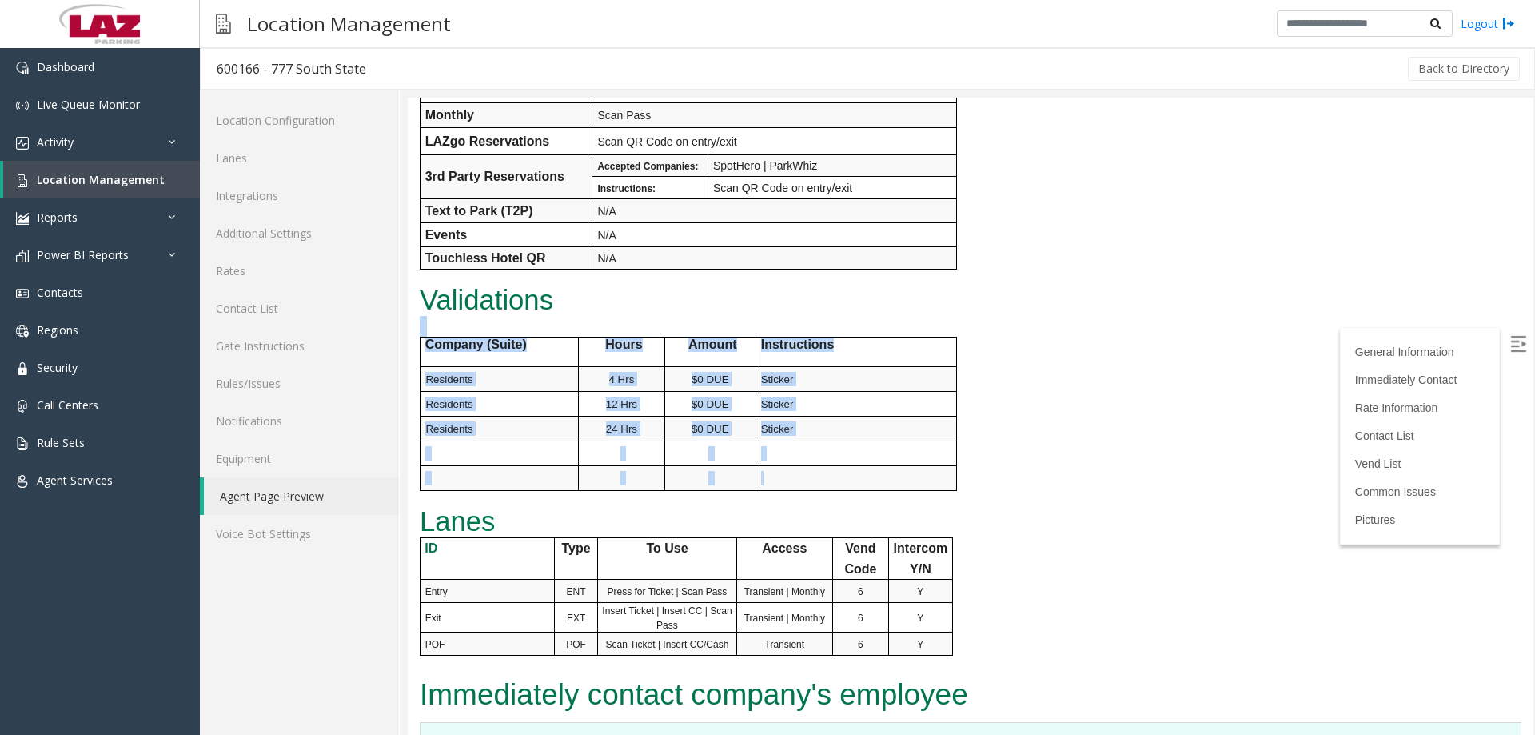
drag, startPoint x: 633, startPoint y: 410, endPoint x: 813, endPoint y: 449, distance: 183.9
click at [408, 352] on div "General Information Revenue Control Manufacturer: TIBA Intercom Manufacturer: T…" at bounding box center [736, 53] width 656 height 1235
copy div "Company (Suite) Hours Amount Instructions Residents 4 Hrs $0 DUE Sticker Reside…"
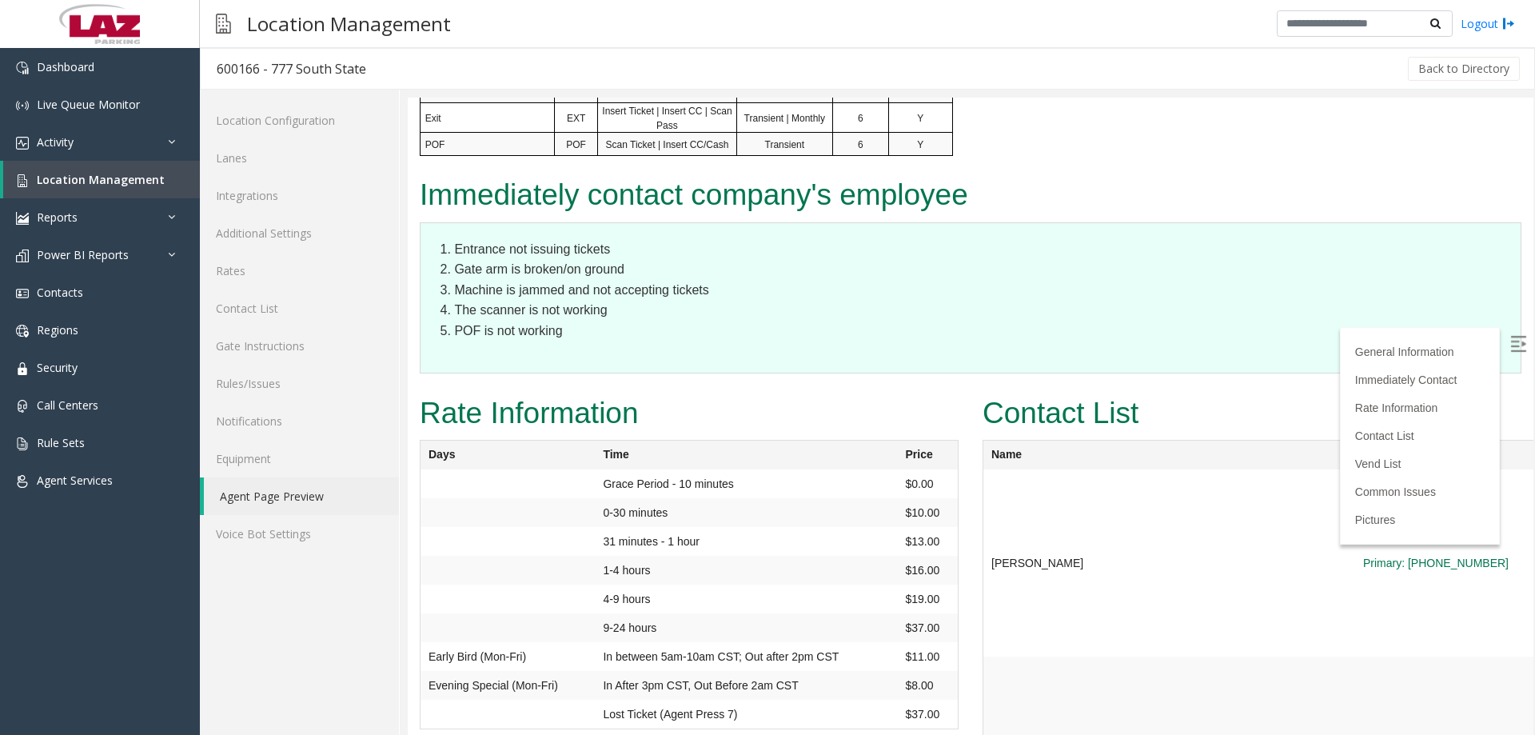
scroll to position [1039, 0]
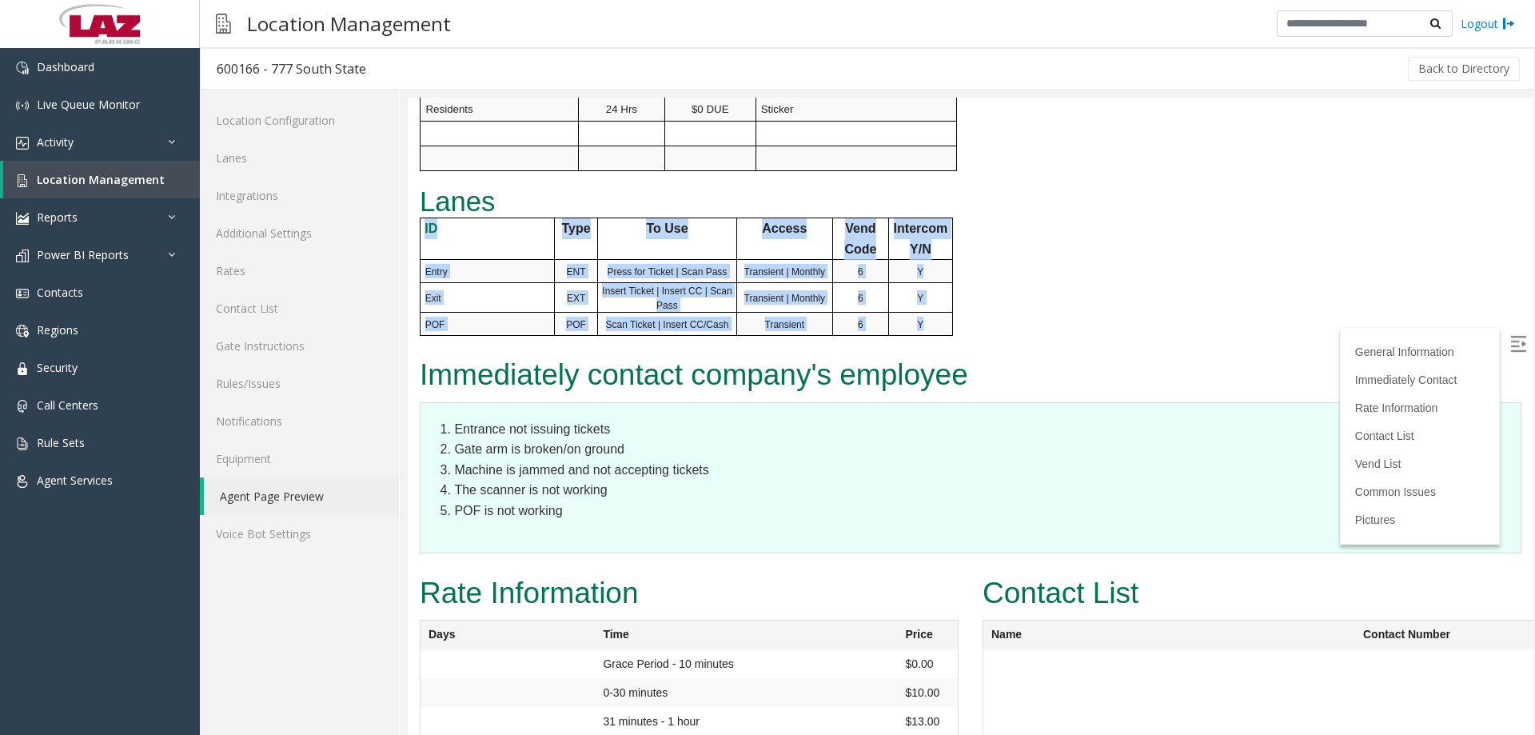
drag, startPoint x: 924, startPoint y: 313, endPoint x: 421, endPoint y: 237, distance: 509.5
click at [421, 237] on tbody "ID Type To Use Access Vend Code Intercom Y/N Entry ENT Press for Ticket | Scan …" at bounding box center [686, 276] width 533 height 118
copy tbody "ID Type To Use Access Vend Code Intercom Y/N Entry ENT Press for Ticket | Scan …"
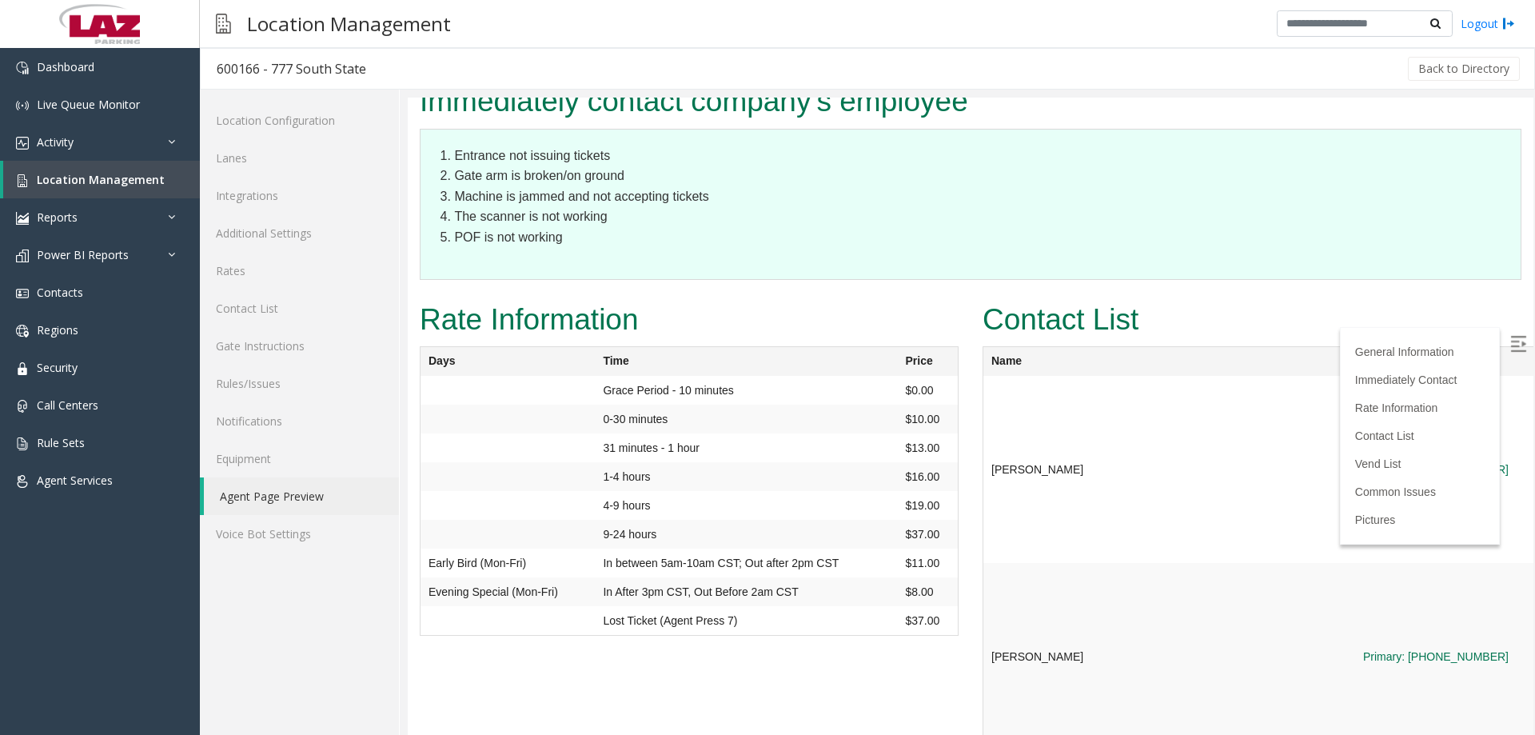
scroll to position [1439, 0]
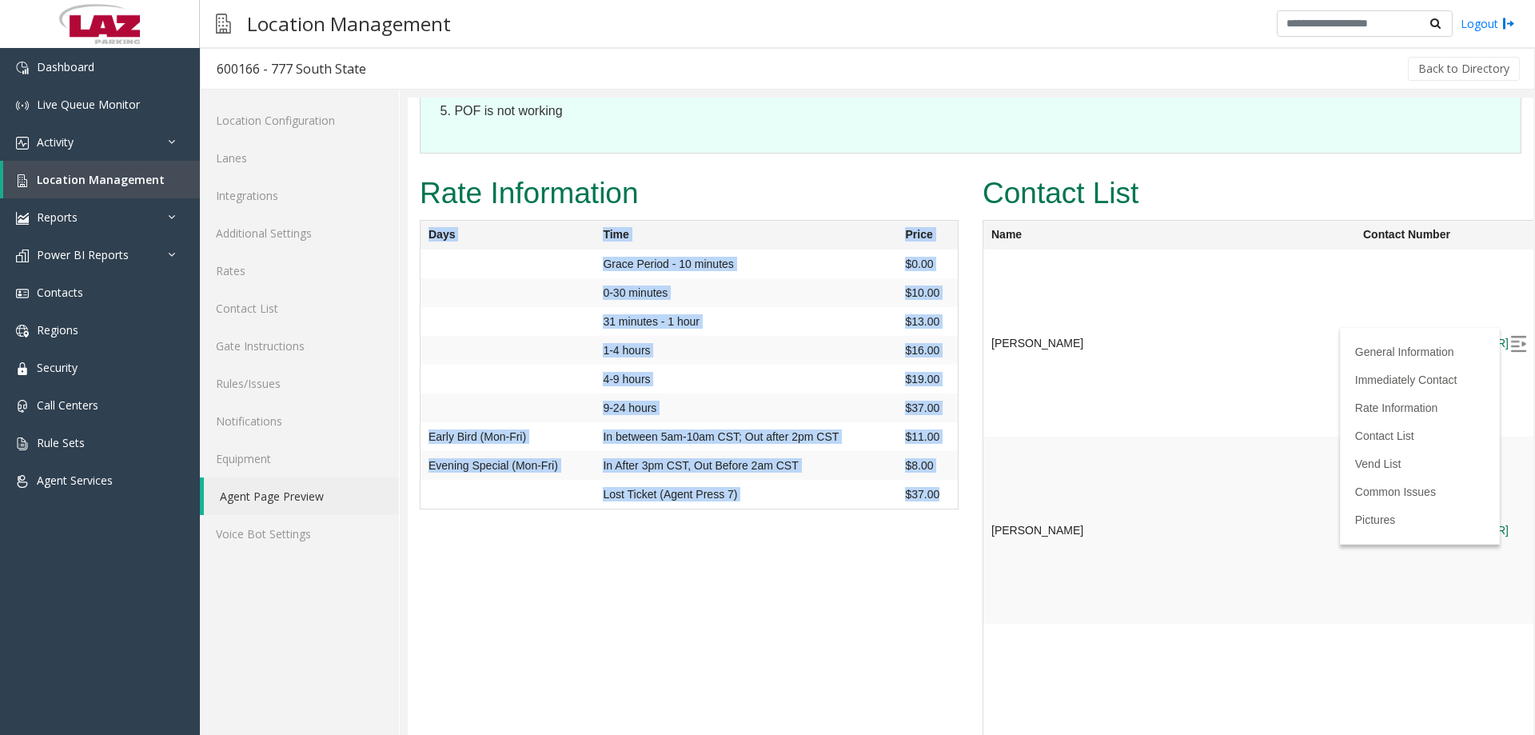
drag, startPoint x: 907, startPoint y: 492, endPoint x: 411, endPoint y: 248, distance: 552.5
click at [411, 248] on div "Rate Information Days Time Price Grace Period - 10 minutes $0.00 0-30 minutes $…" at bounding box center [689, 348] width 563 height 356
copy div "Days Time Price Grace Period - 10 minutes $0.00 0-30 minutes $10.00 31 minutes …"
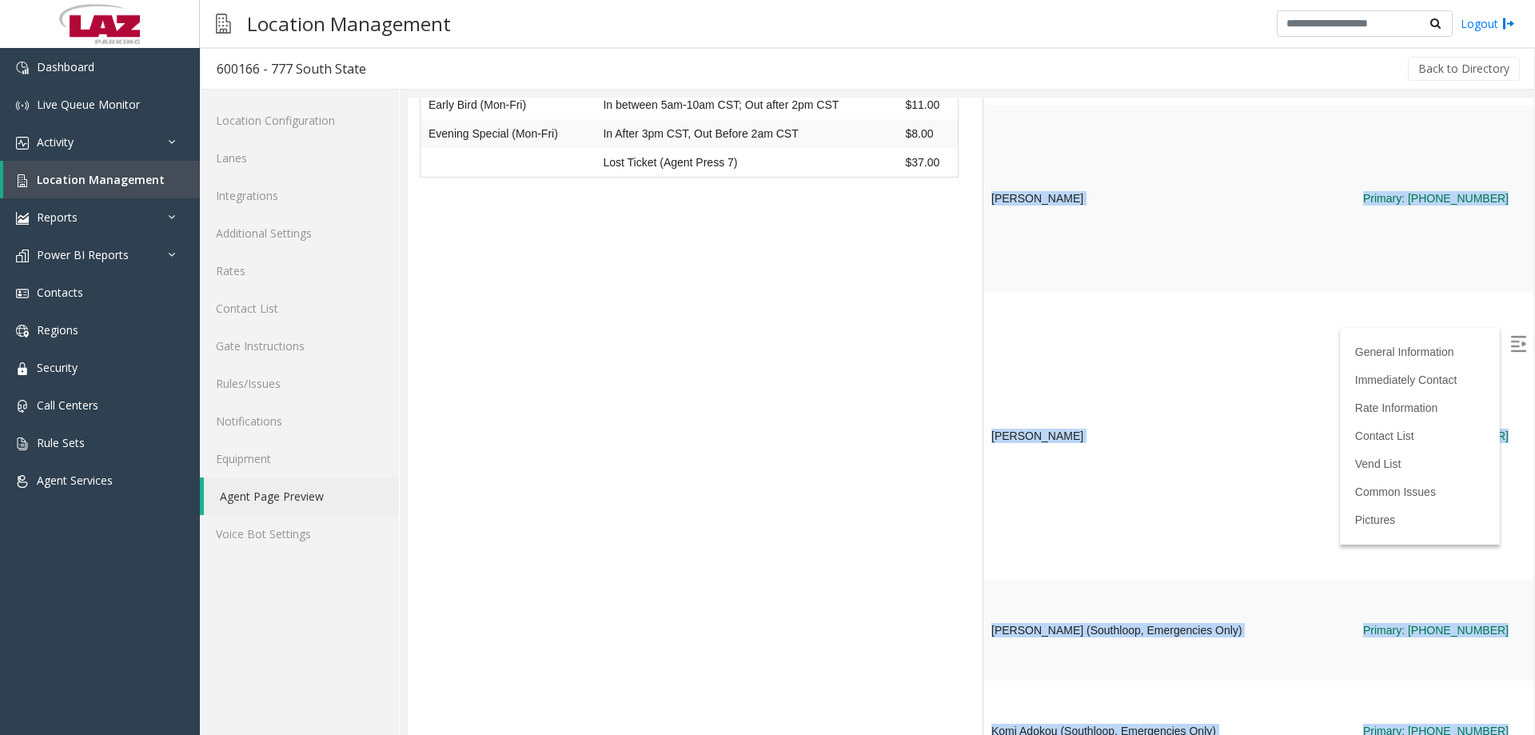
scroll to position [1759, 0]
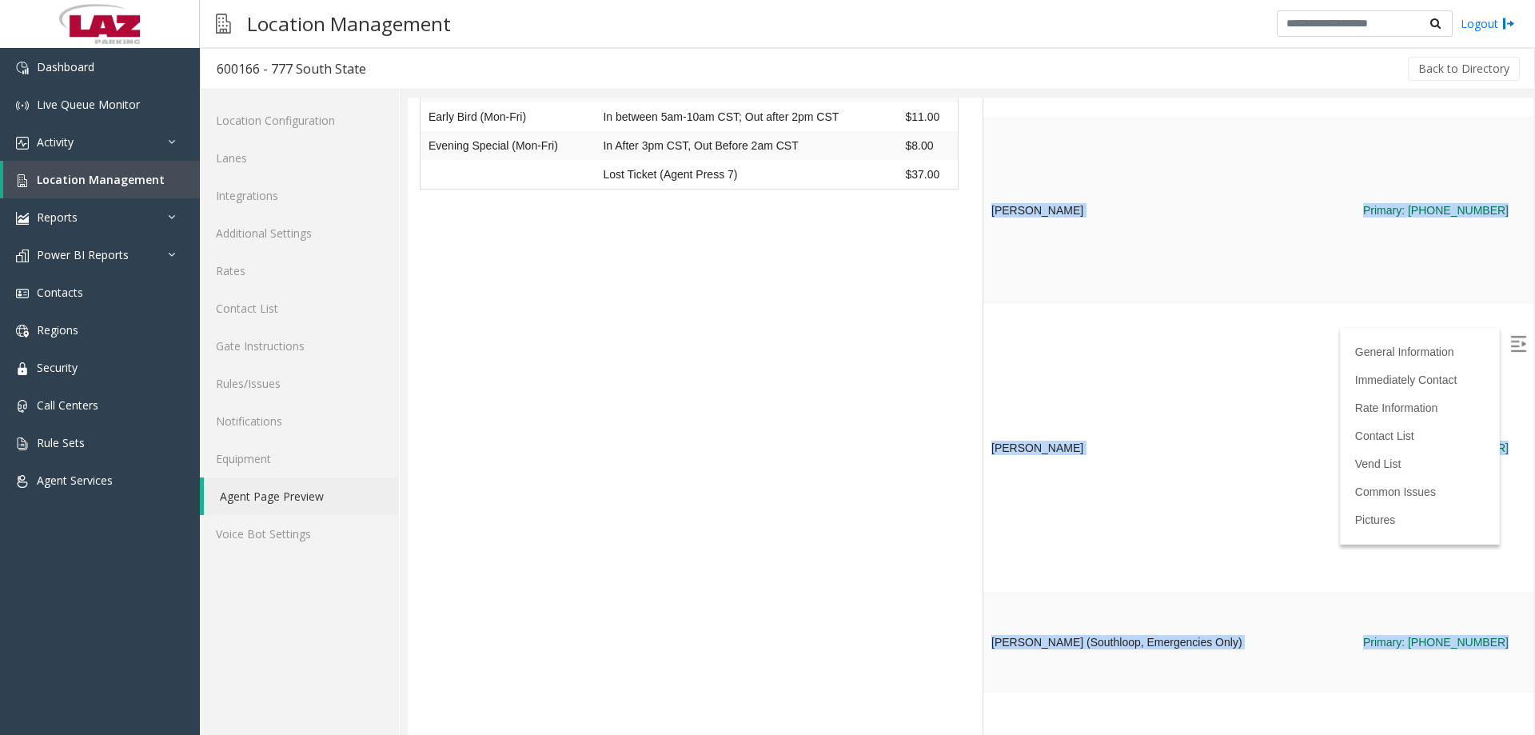
drag, startPoint x: 983, startPoint y: 232, endPoint x: 1325, endPoint y: 572, distance: 482.3
click at [1325, 572] on table "Name Contact Number Email Shift Damal Scott Primary: 224-343-2546 dascott@lazpa…" at bounding box center [1349, 440] width 733 height 1081
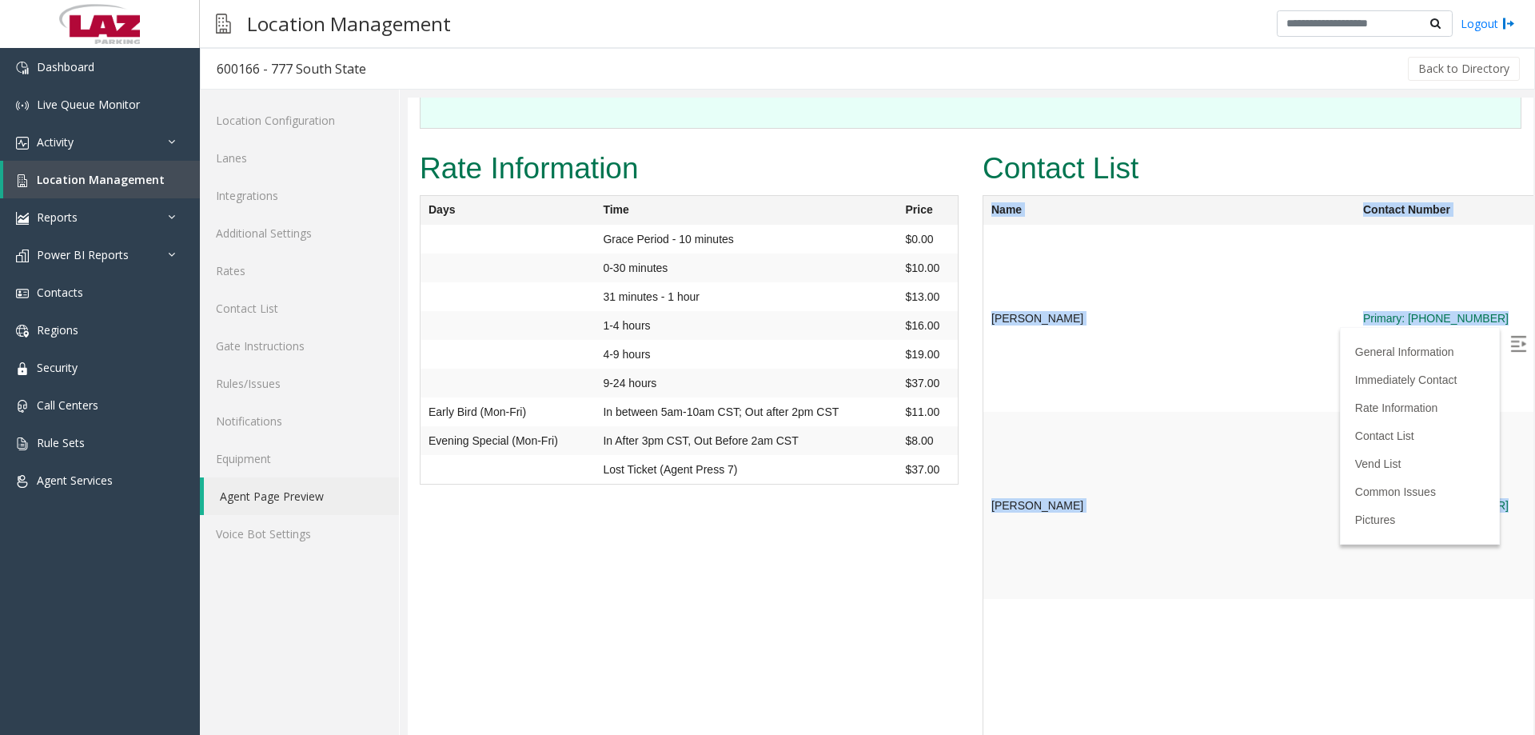
scroll to position [1439, 0]
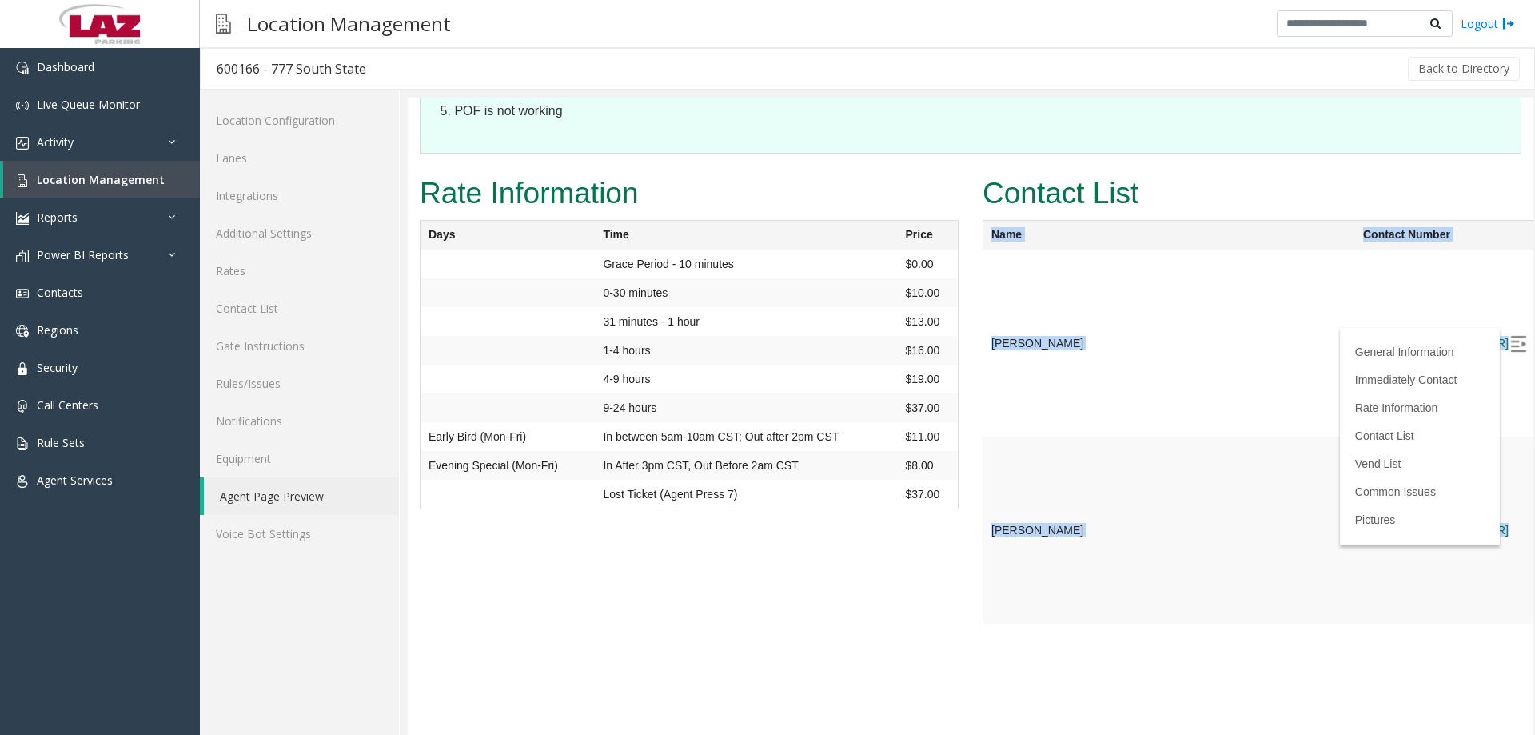
copy table "Name Contact Number Email Shift Damal Scott Primary: 224-343-2546 dascott@lazpa…"
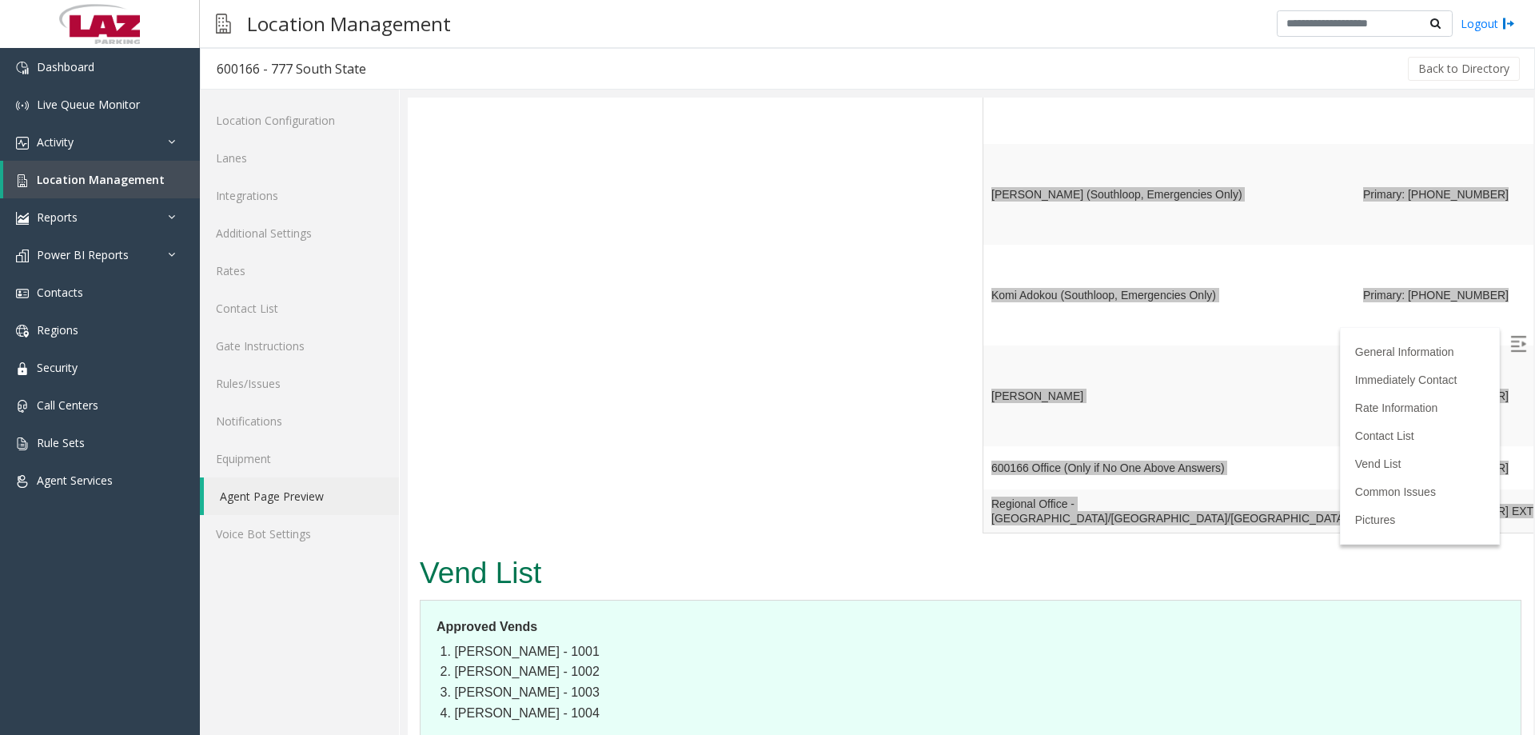
scroll to position [2239, 0]
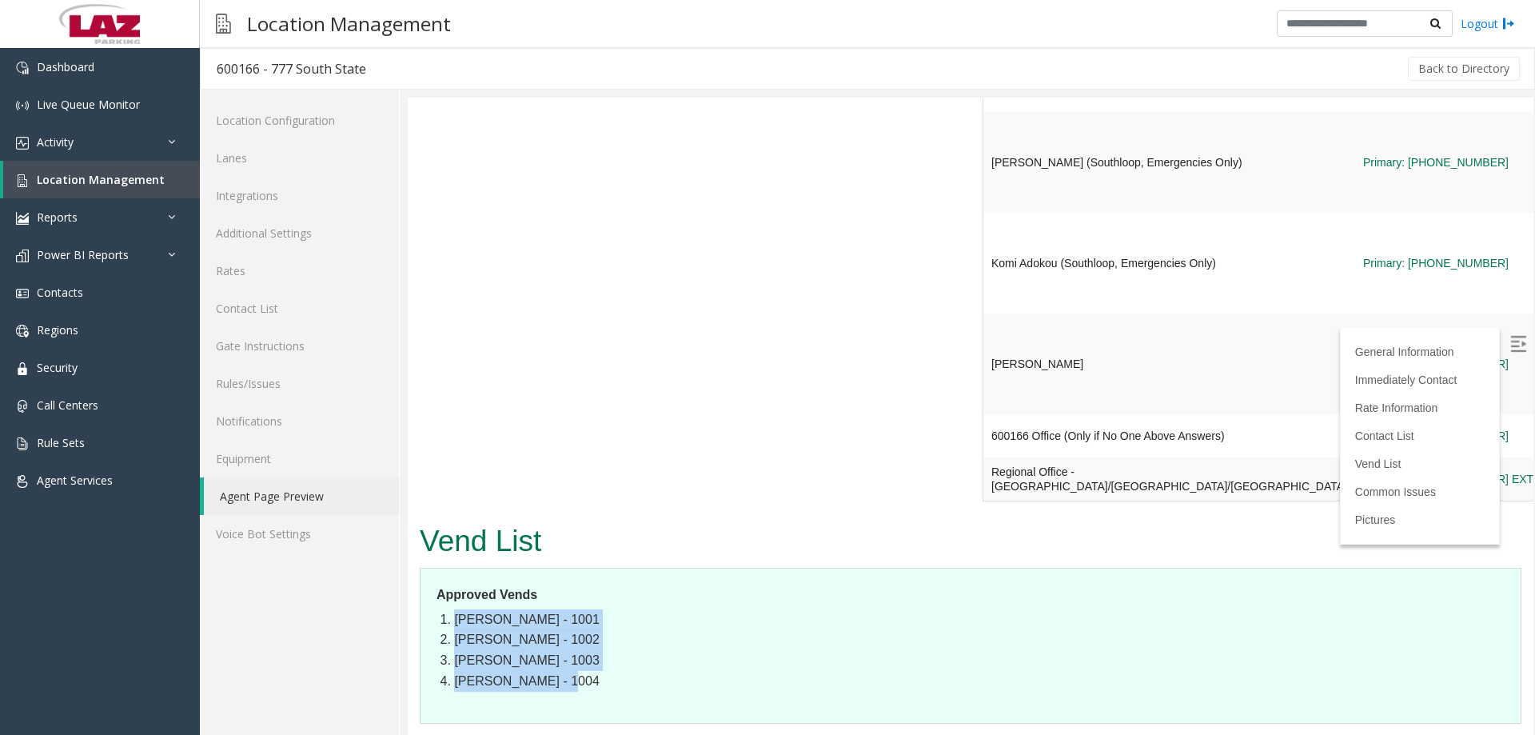
drag, startPoint x: 604, startPoint y: 312, endPoint x: 436, endPoint y: 248, distance: 180.4
click at [436, 568] on dl "Approved Vends Julie Pacheco - 1001 Heather Schutz - 1002 Jim Posluszny - 1003 …" at bounding box center [971, 646] width 1102 height 156
drag, startPoint x: 774, startPoint y: 464, endPoint x: 424, endPoint y: 394, distance: 357.0
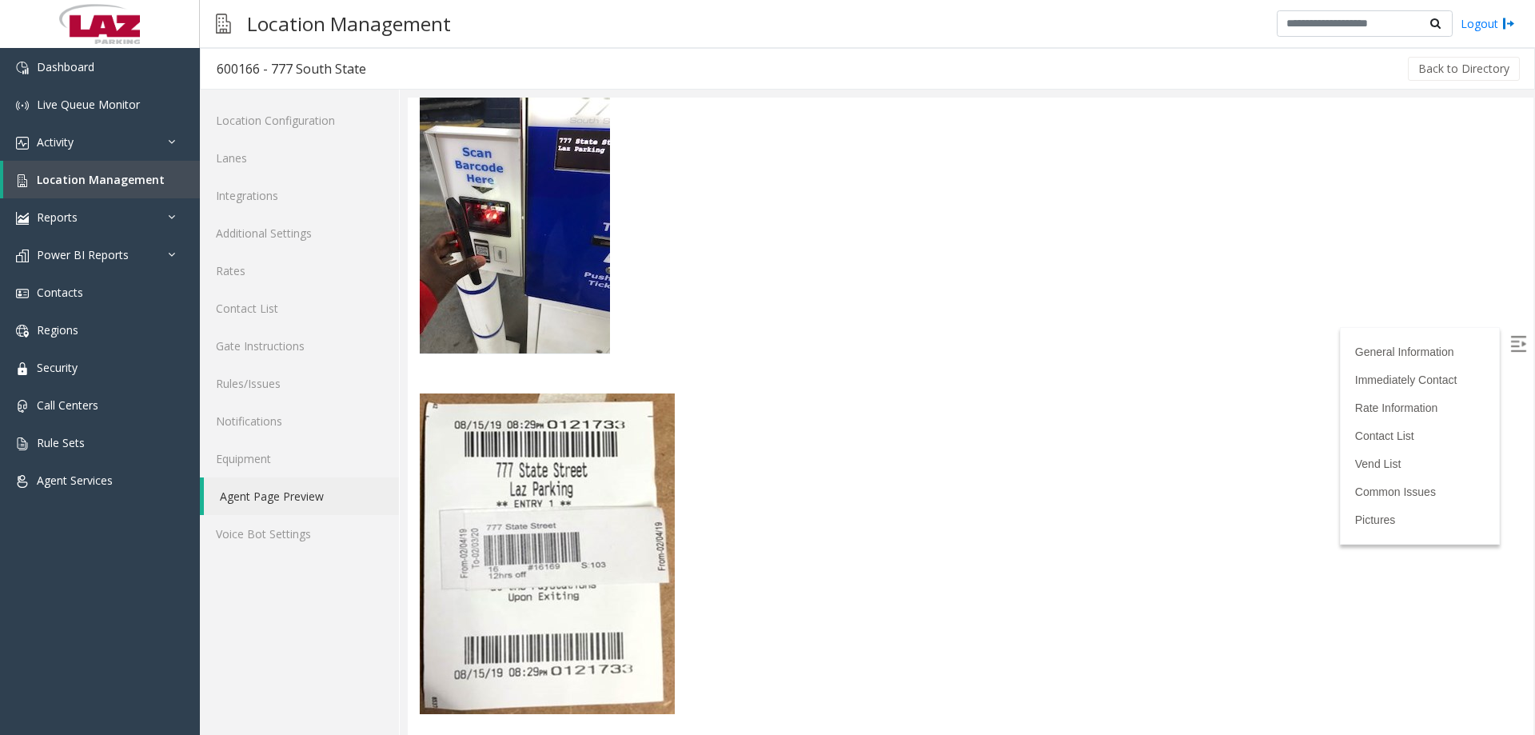
scroll to position [5100, 0]
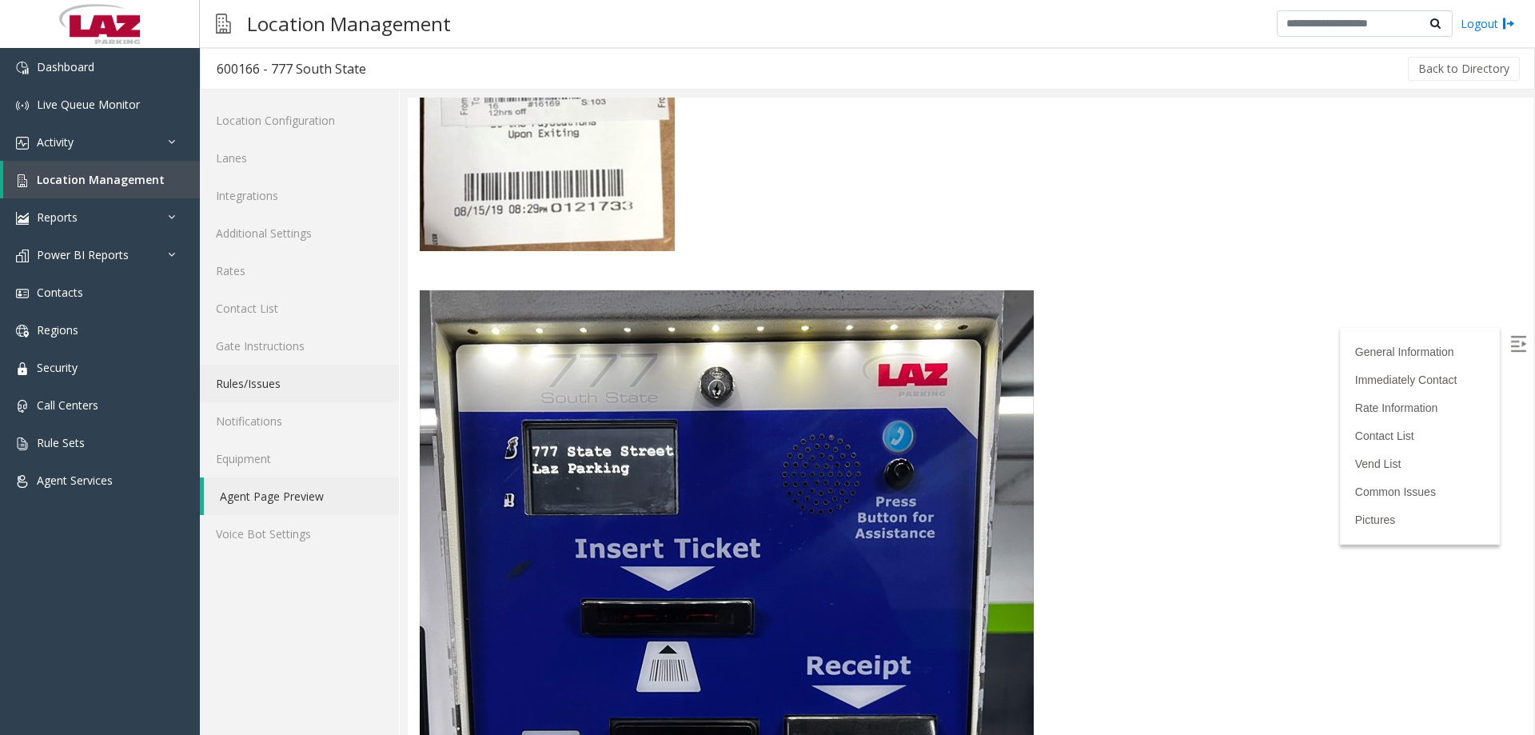
click at [278, 395] on link "Rules/Issues" at bounding box center [299, 384] width 199 height 38
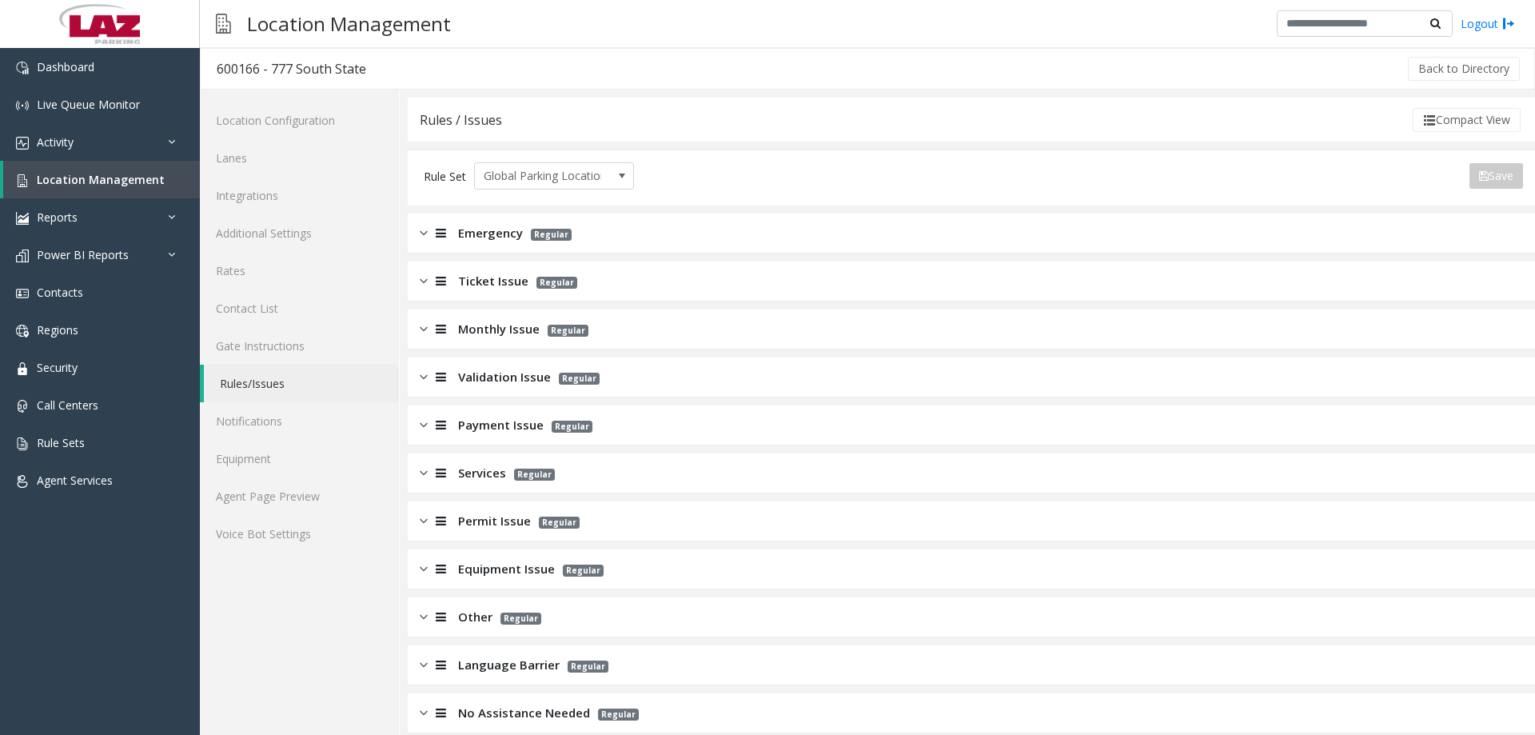
click at [486, 269] on div "Ticket Issue Regular" at bounding box center [971, 281] width 1127 height 40
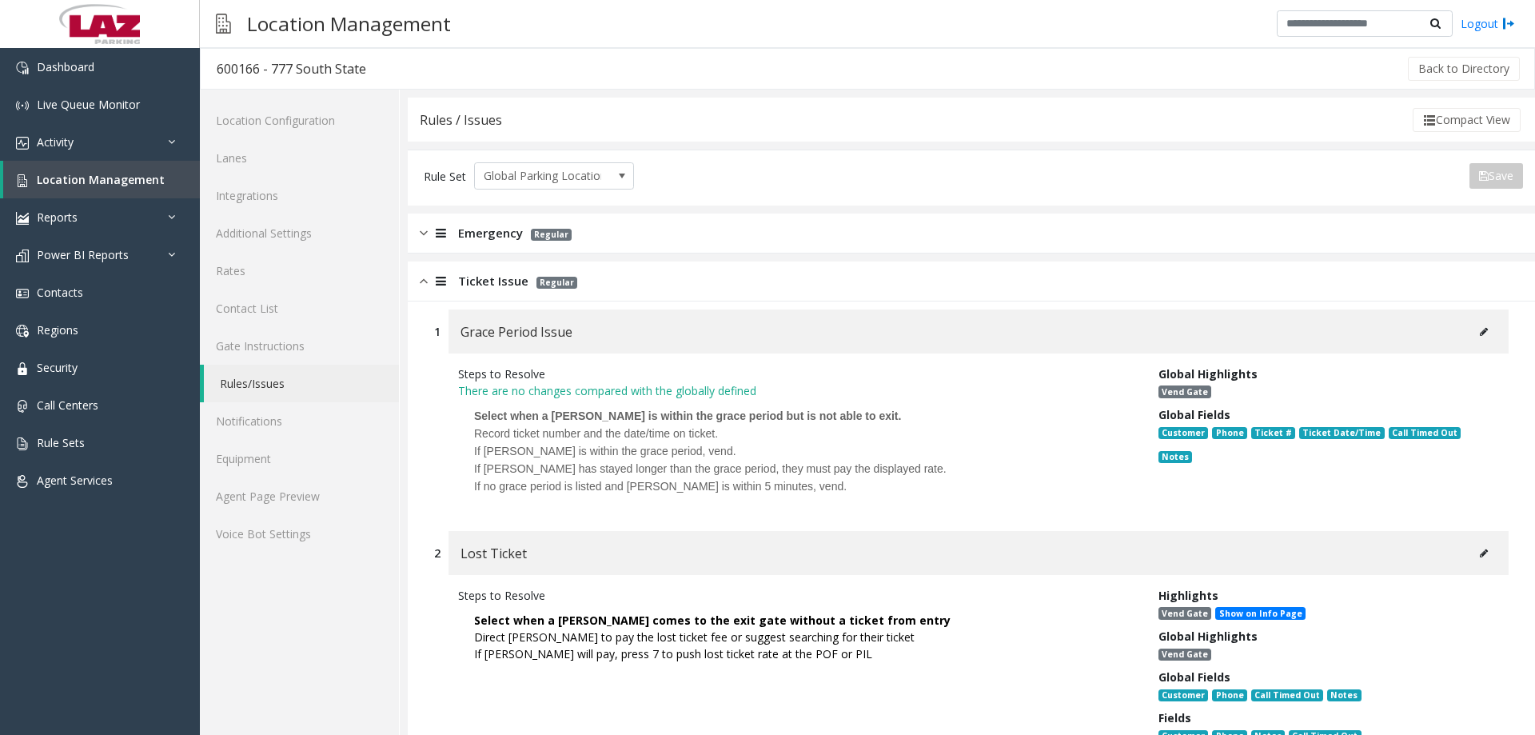
click at [493, 276] on span "Ticket Issue" at bounding box center [493, 281] width 70 height 18
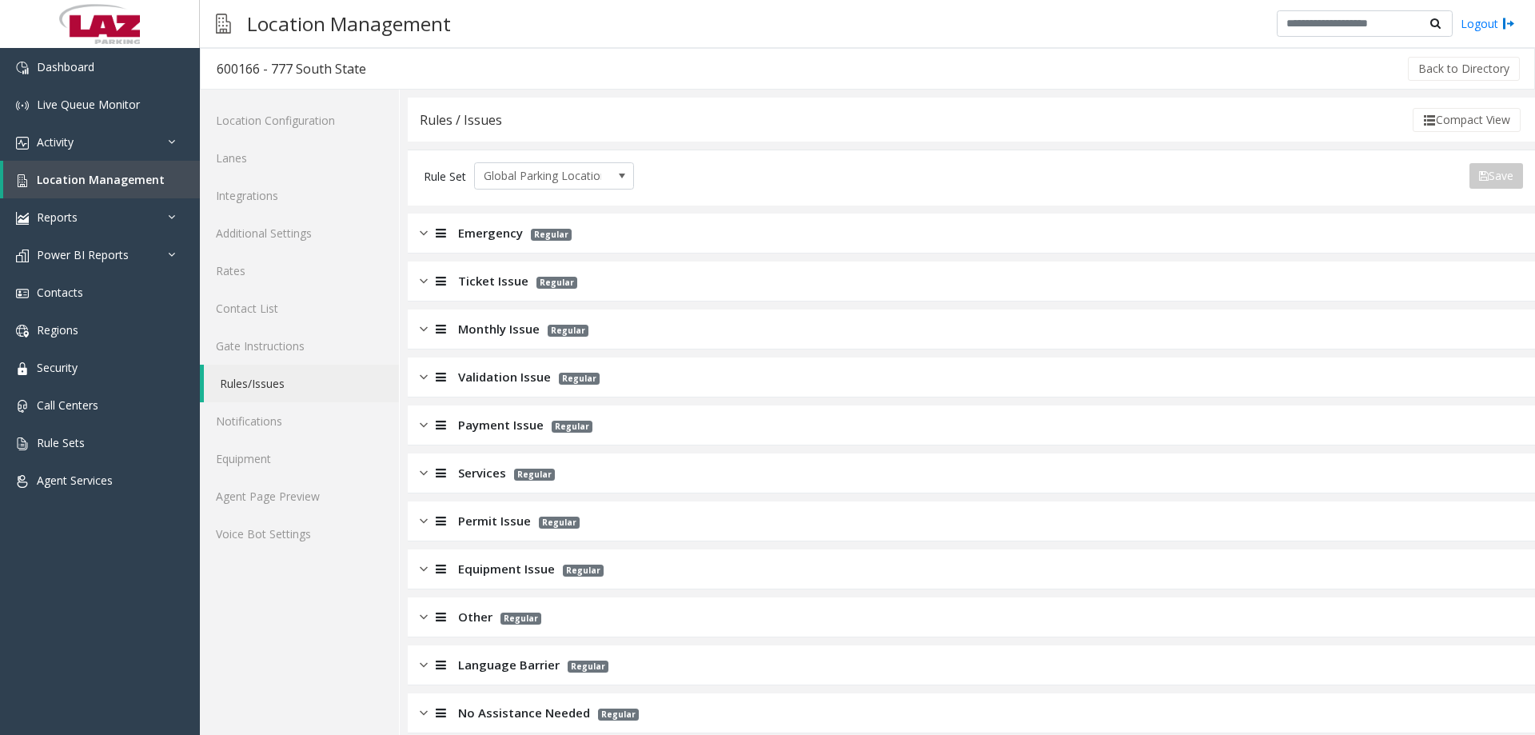
click at [485, 331] on span "Monthly Issue" at bounding box center [499, 329] width 82 height 18
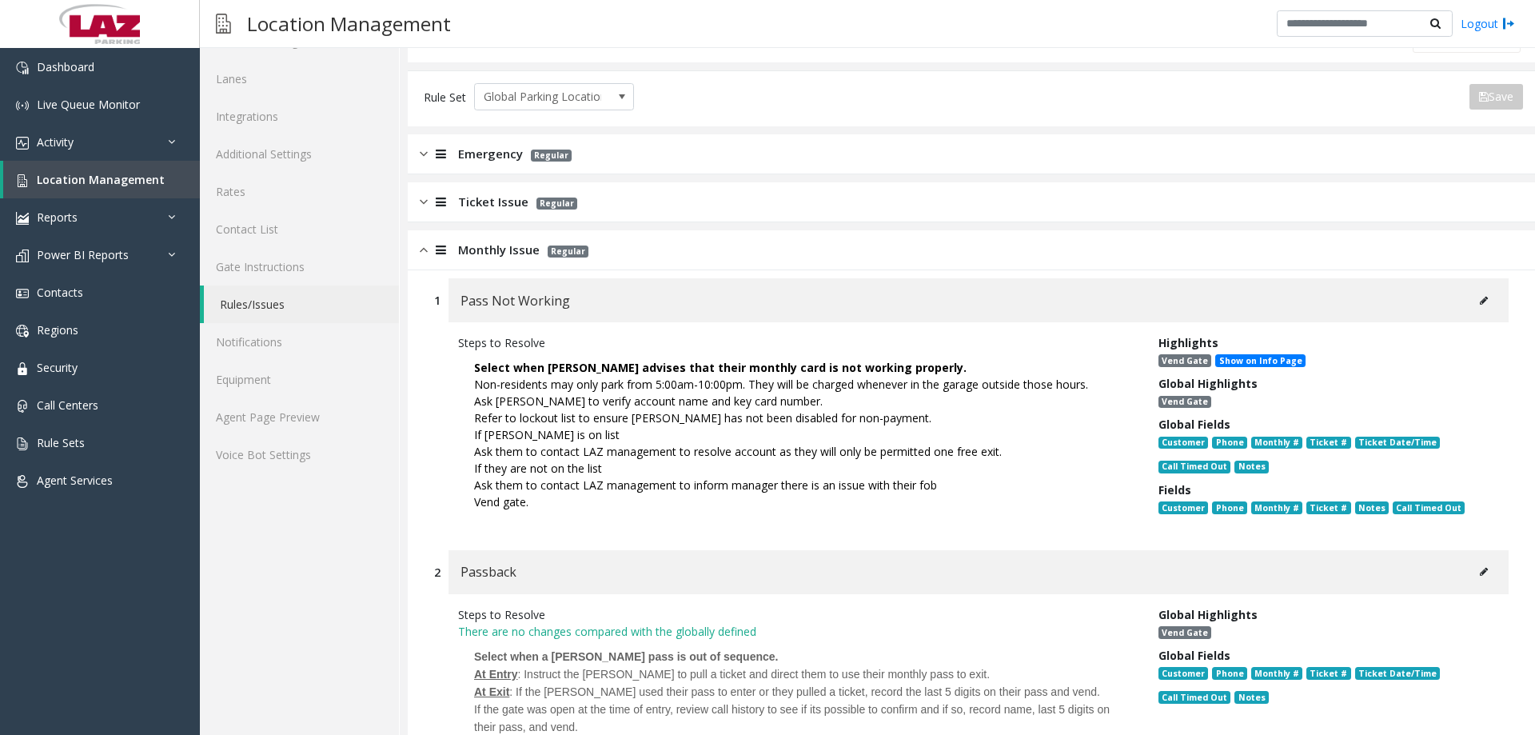
click at [481, 266] on div "Monthly Issue Regular" at bounding box center [971, 250] width 1127 height 40
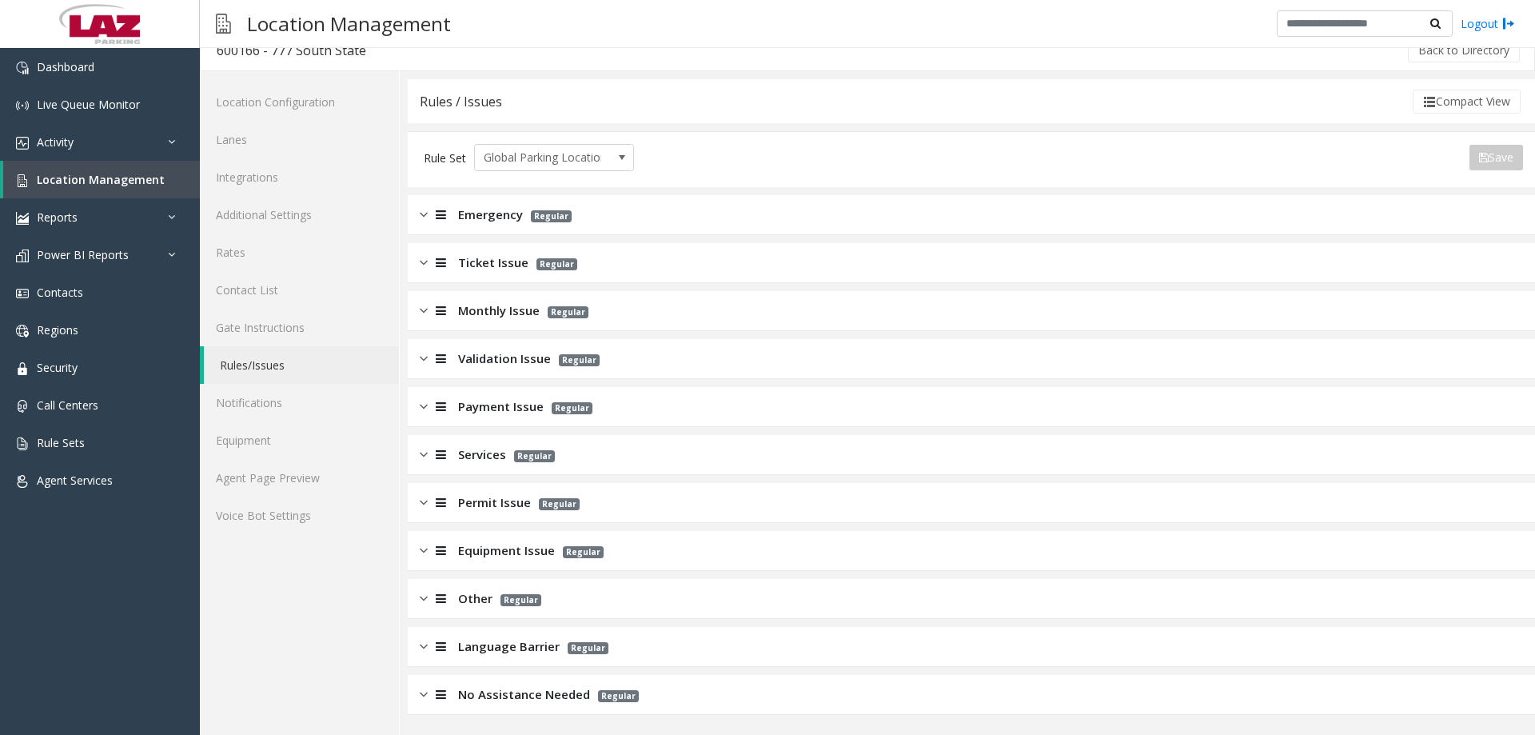
click at [482, 198] on div "Emergency Regular" at bounding box center [971, 215] width 1127 height 40
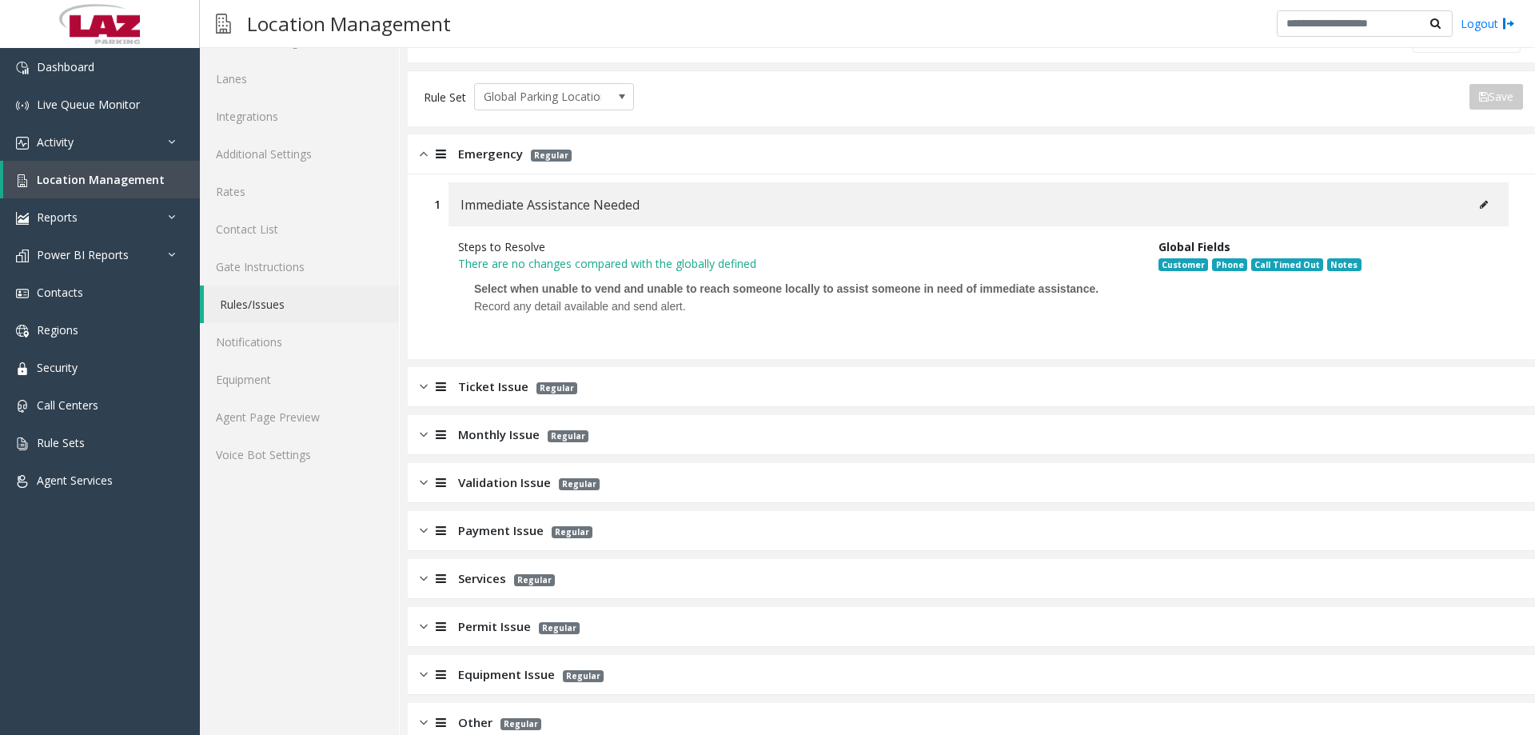
click at [470, 166] on div "Emergency Regular" at bounding box center [971, 154] width 1127 height 40
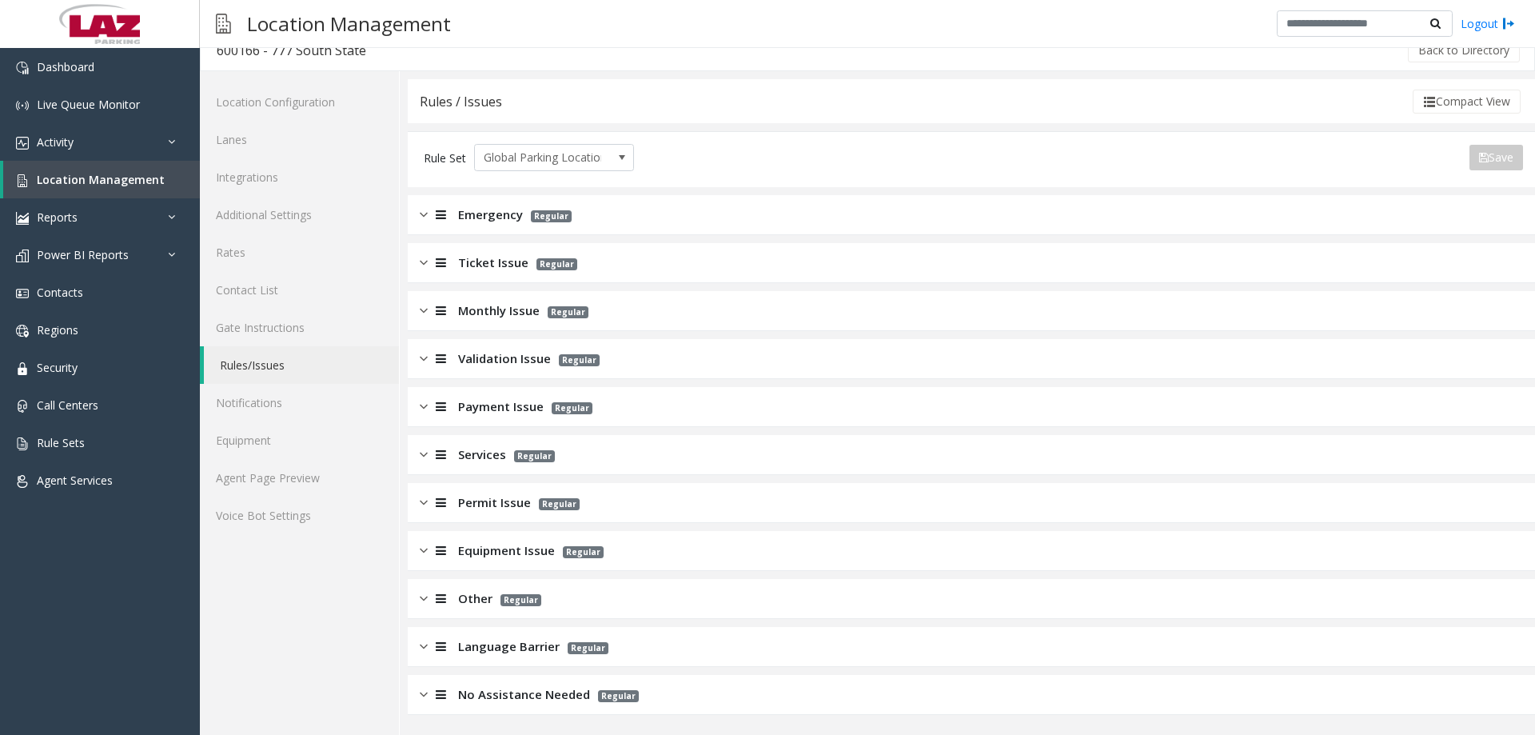
click at [471, 261] on span "Ticket Issue" at bounding box center [493, 262] width 70 height 18
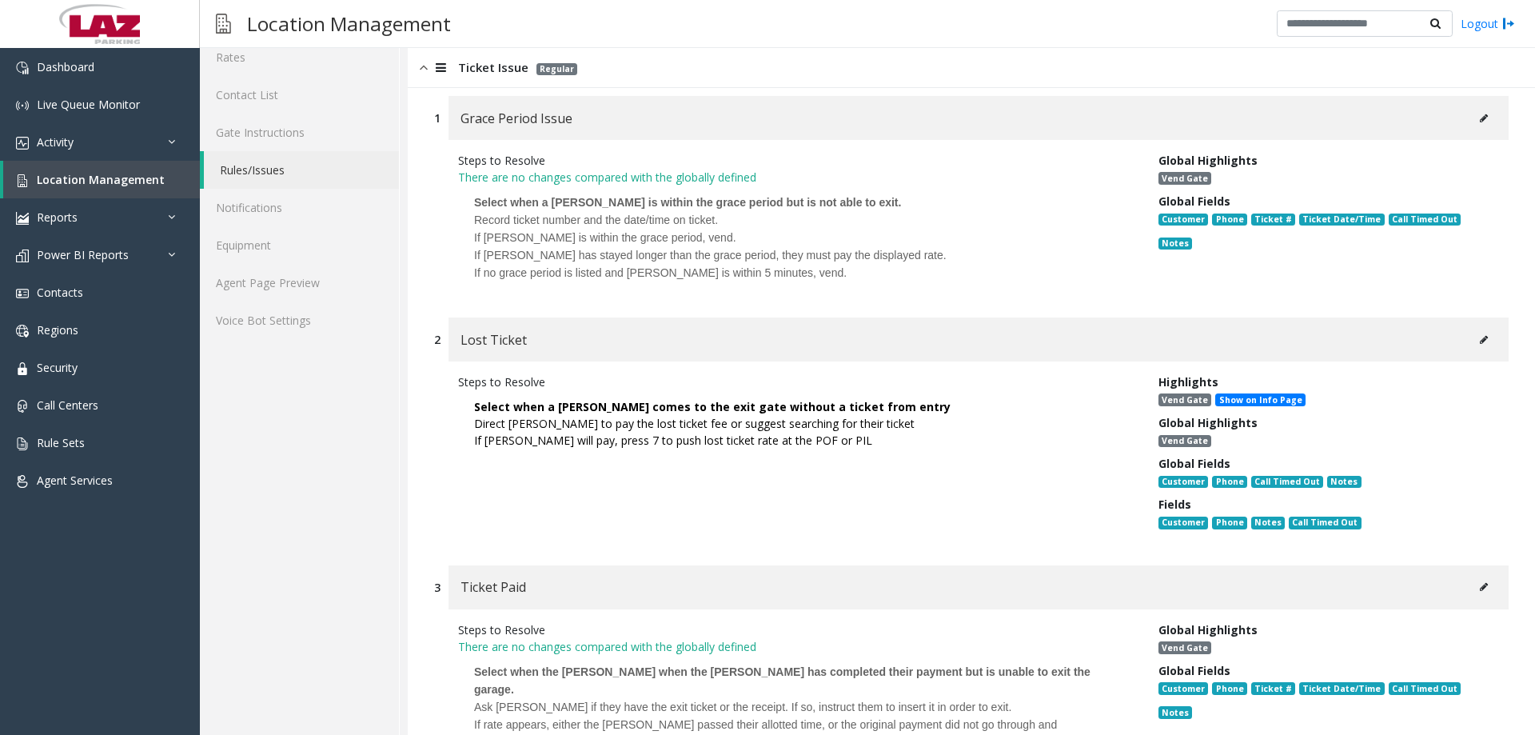
scroll to position [760, 0]
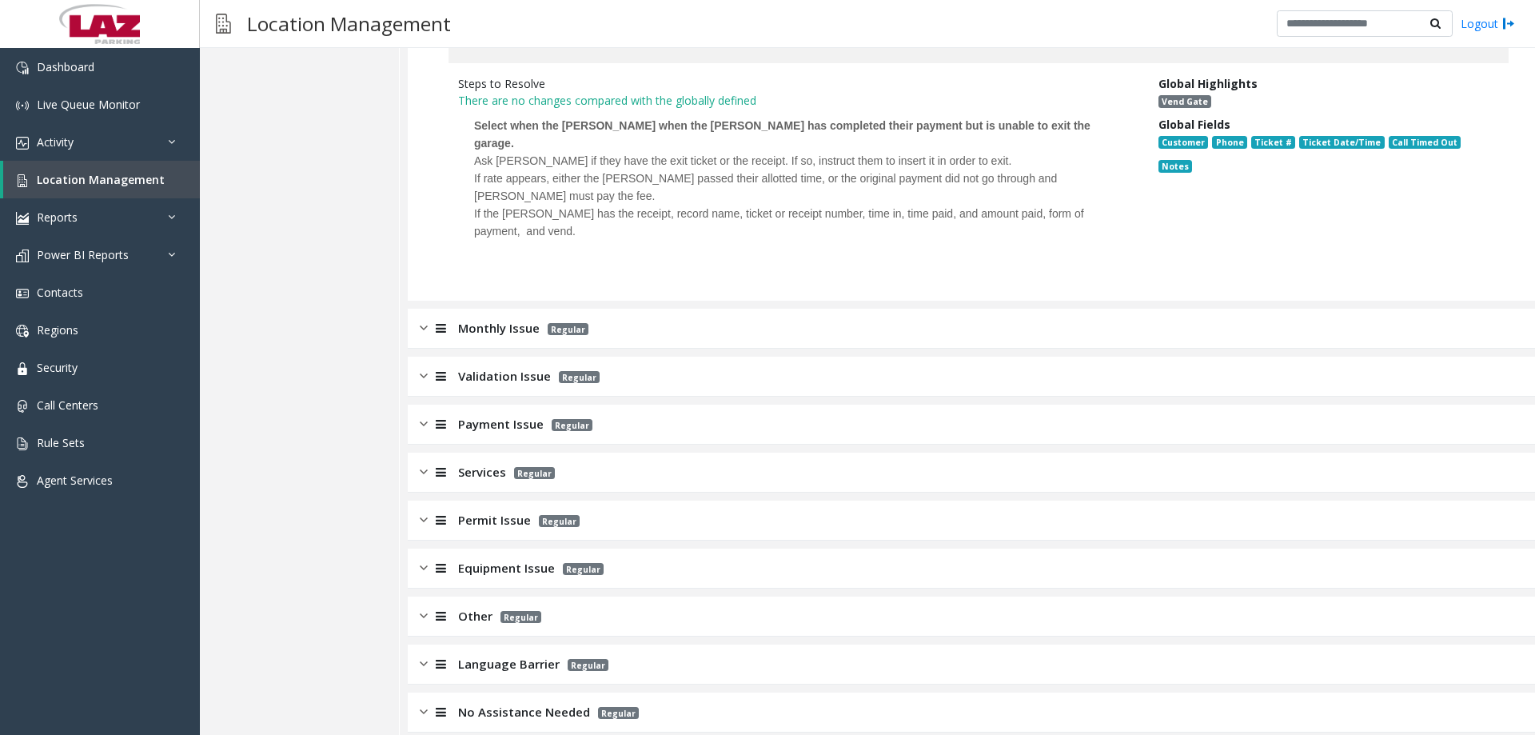
click at [479, 367] on span "Validation Issue" at bounding box center [504, 376] width 93 height 18
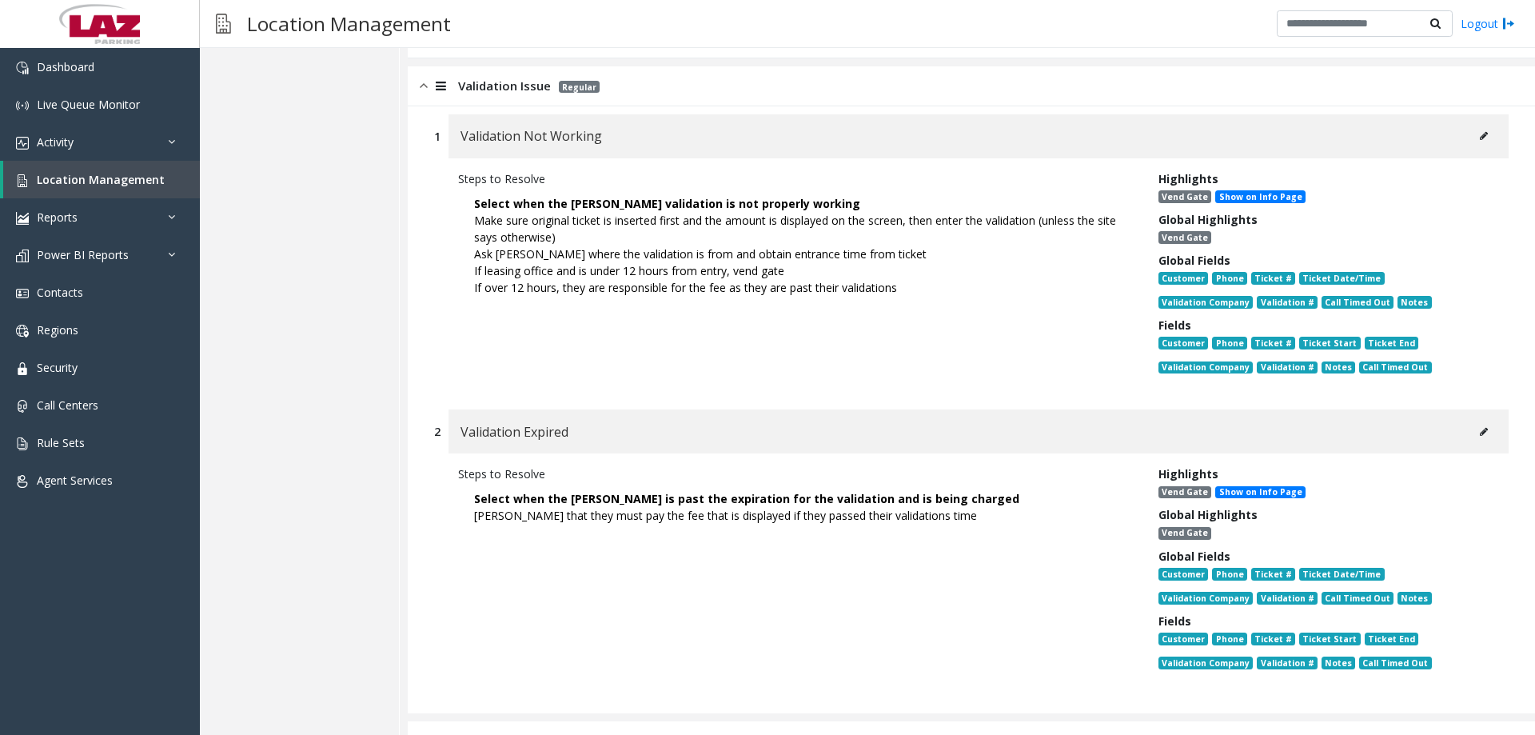
scroll to position [1047, 0]
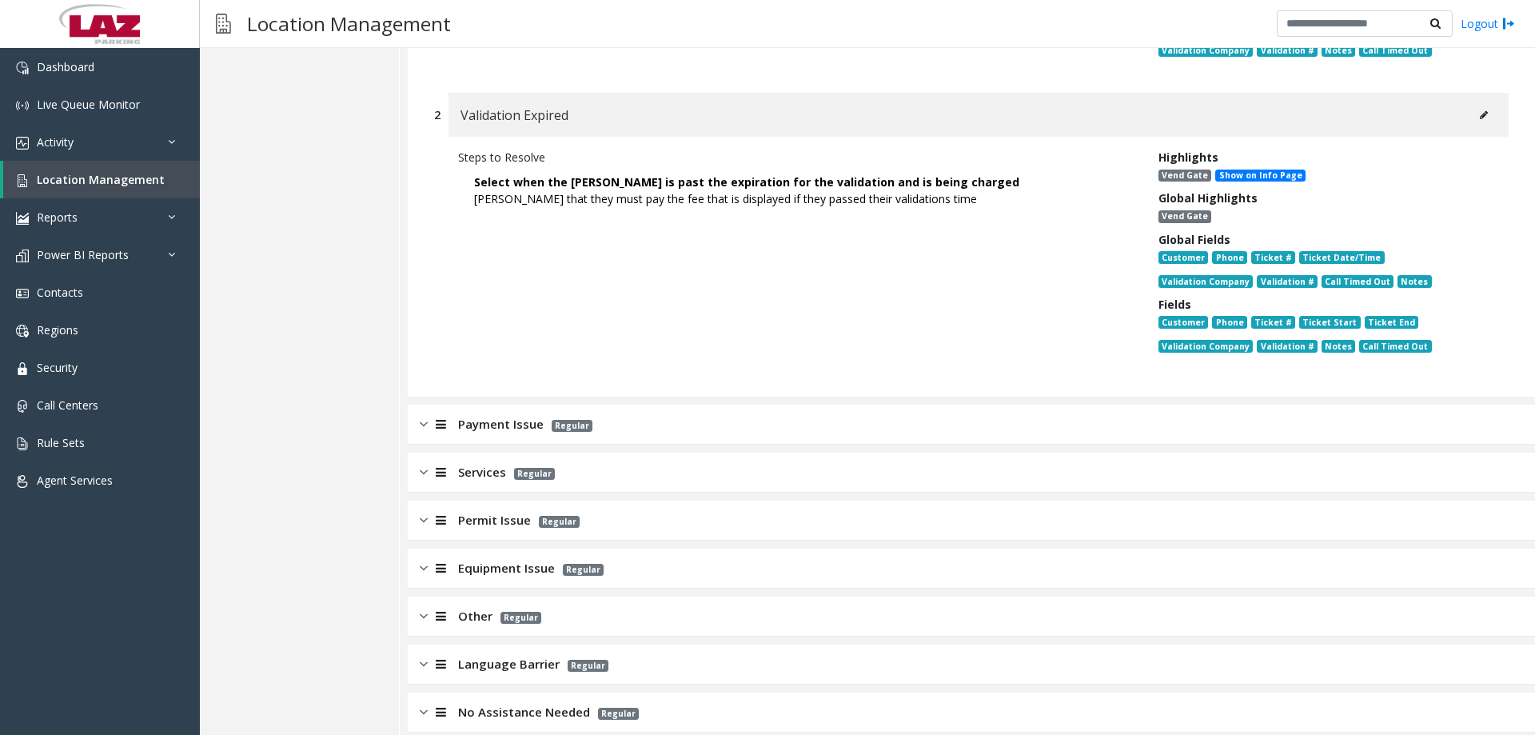
click at [521, 415] on span "Payment Issue" at bounding box center [501, 424] width 86 height 18
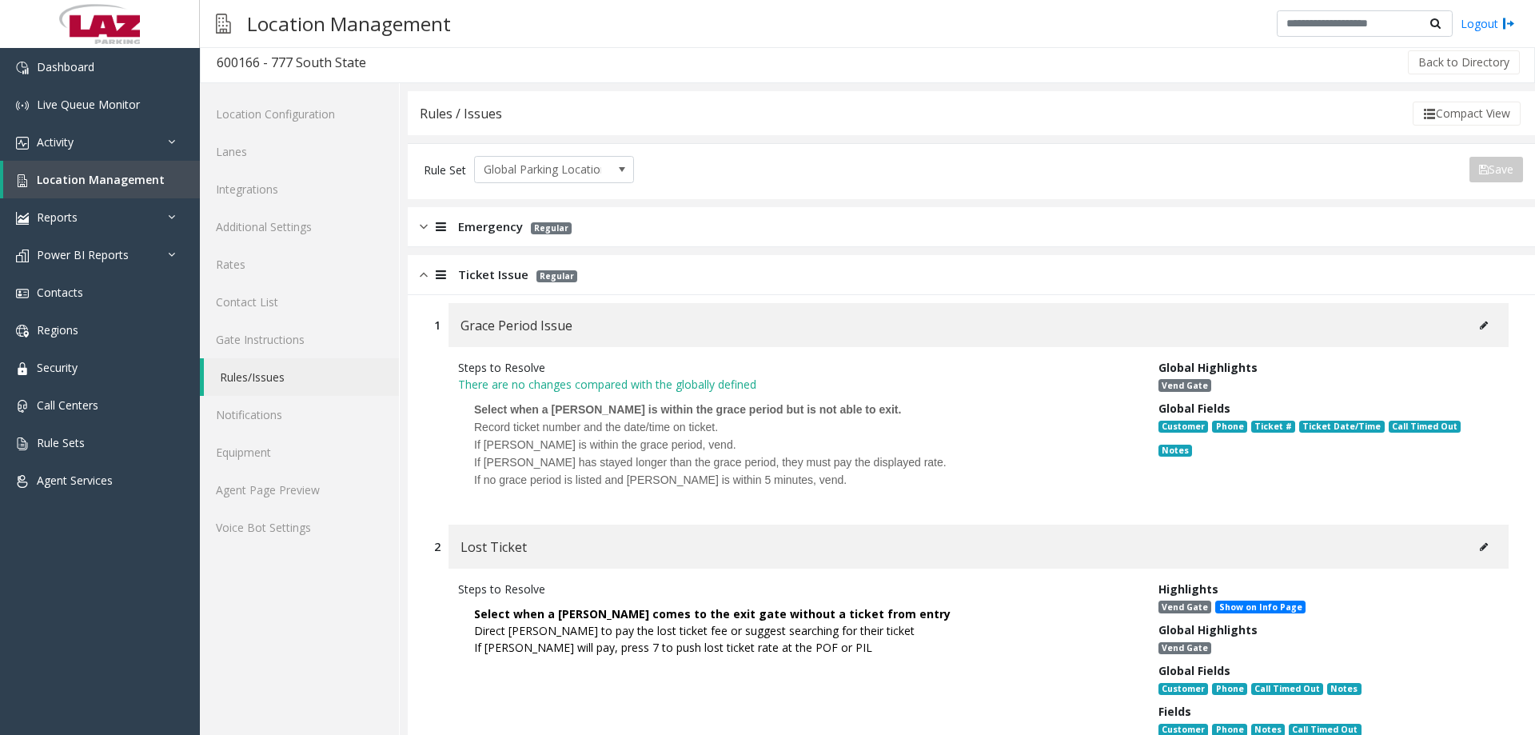
scroll to position [0, 0]
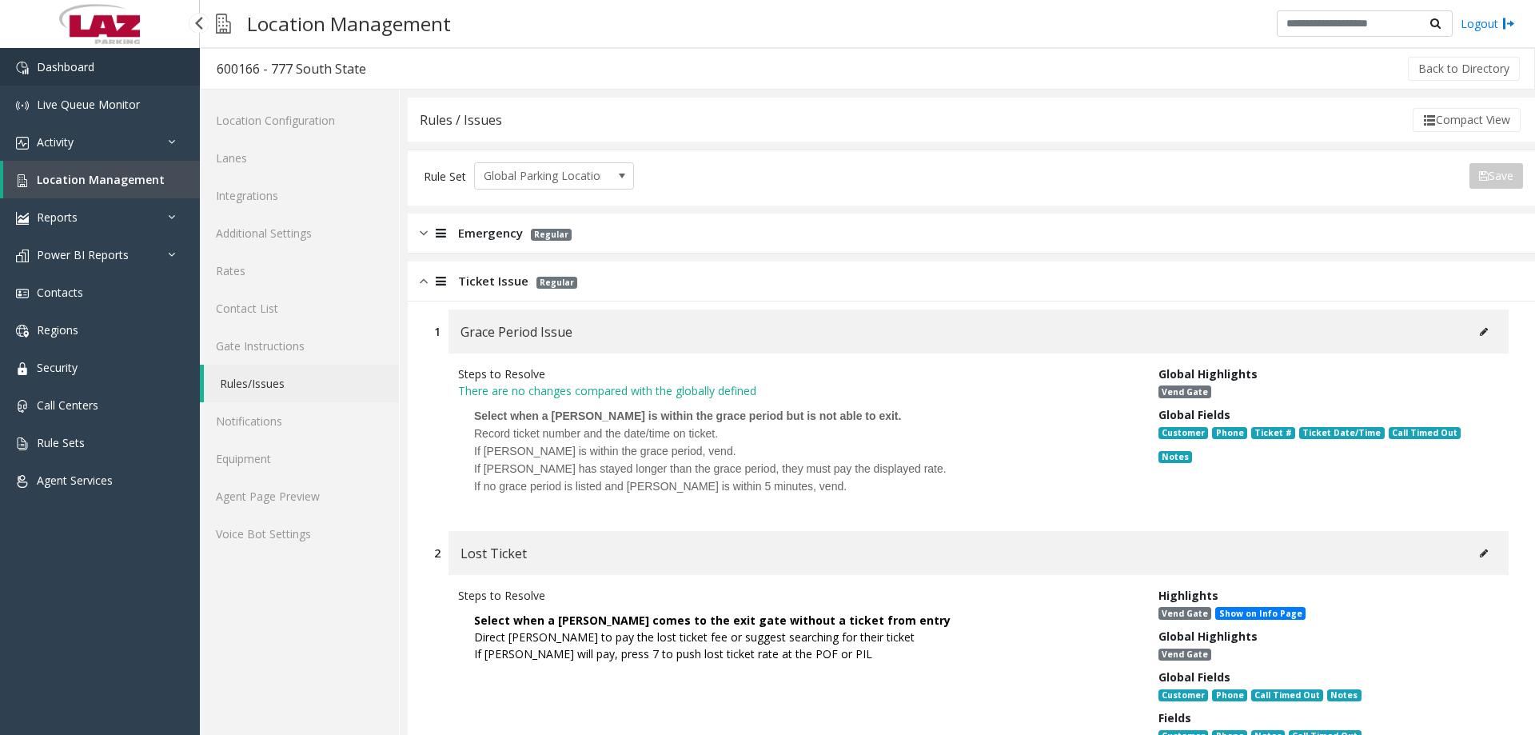
click at [82, 74] on link "Dashboard" at bounding box center [100, 67] width 200 height 38
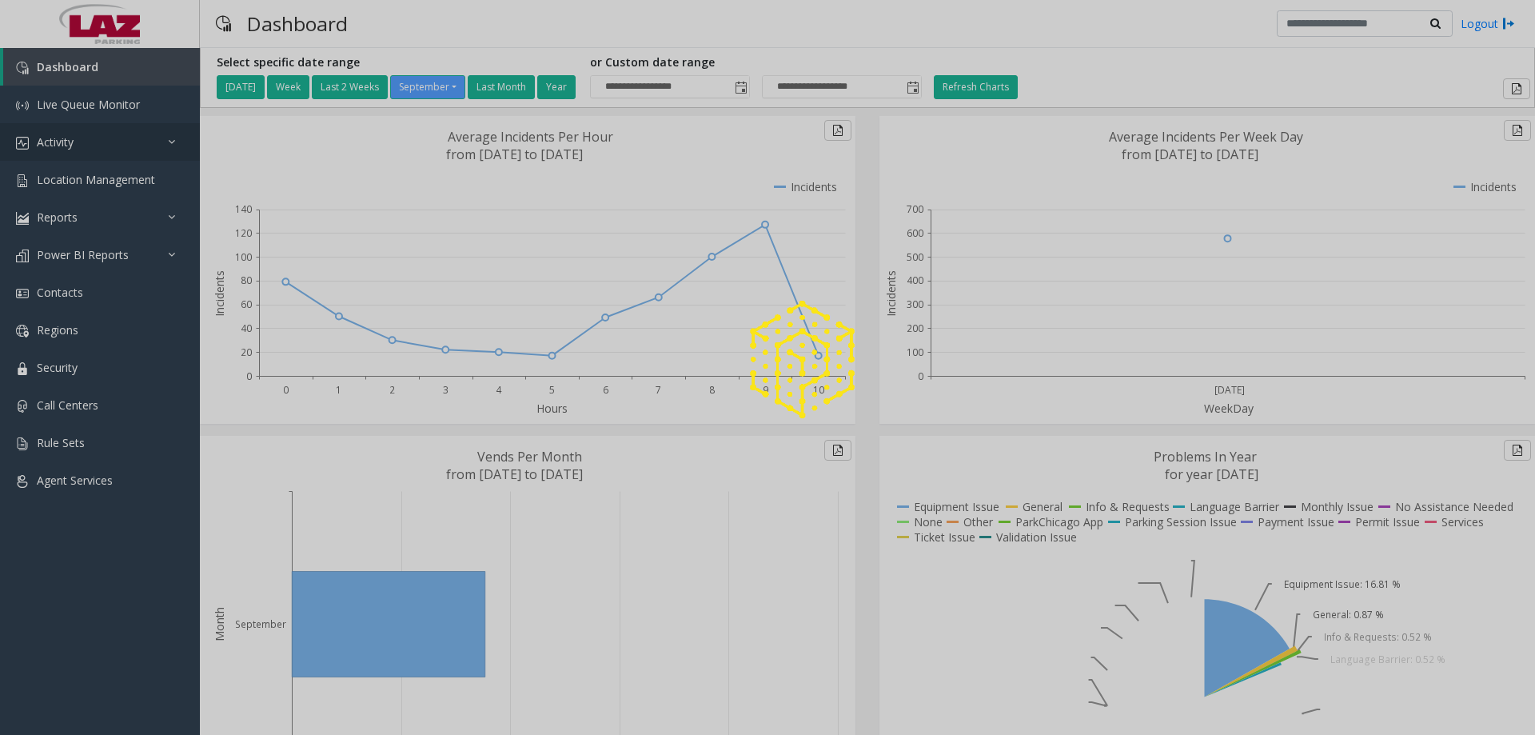
click at [172, 146] on icon at bounding box center [176, 141] width 16 height 11
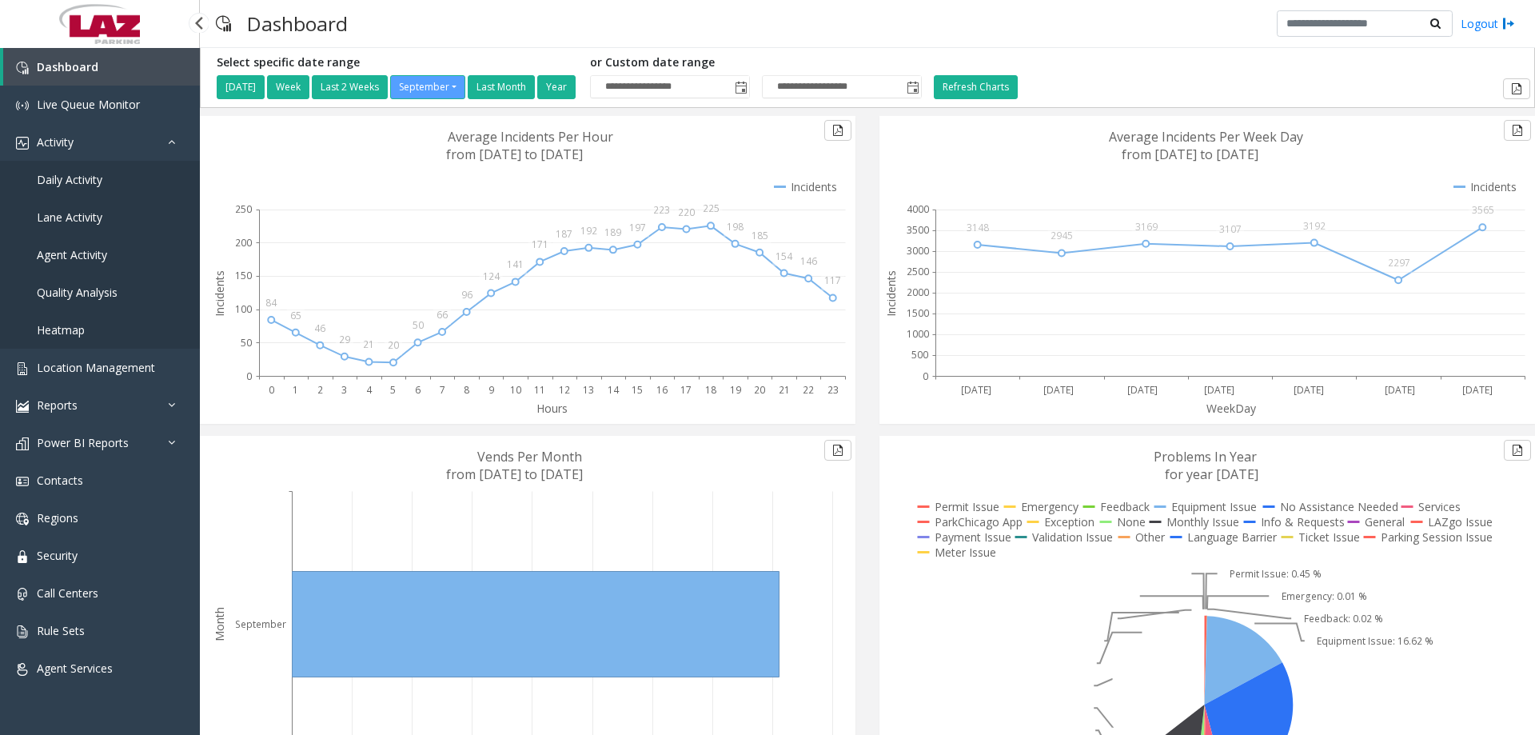
click at [95, 175] on span "Daily Activity" at bounding box center [70, 179] width 66 height 15
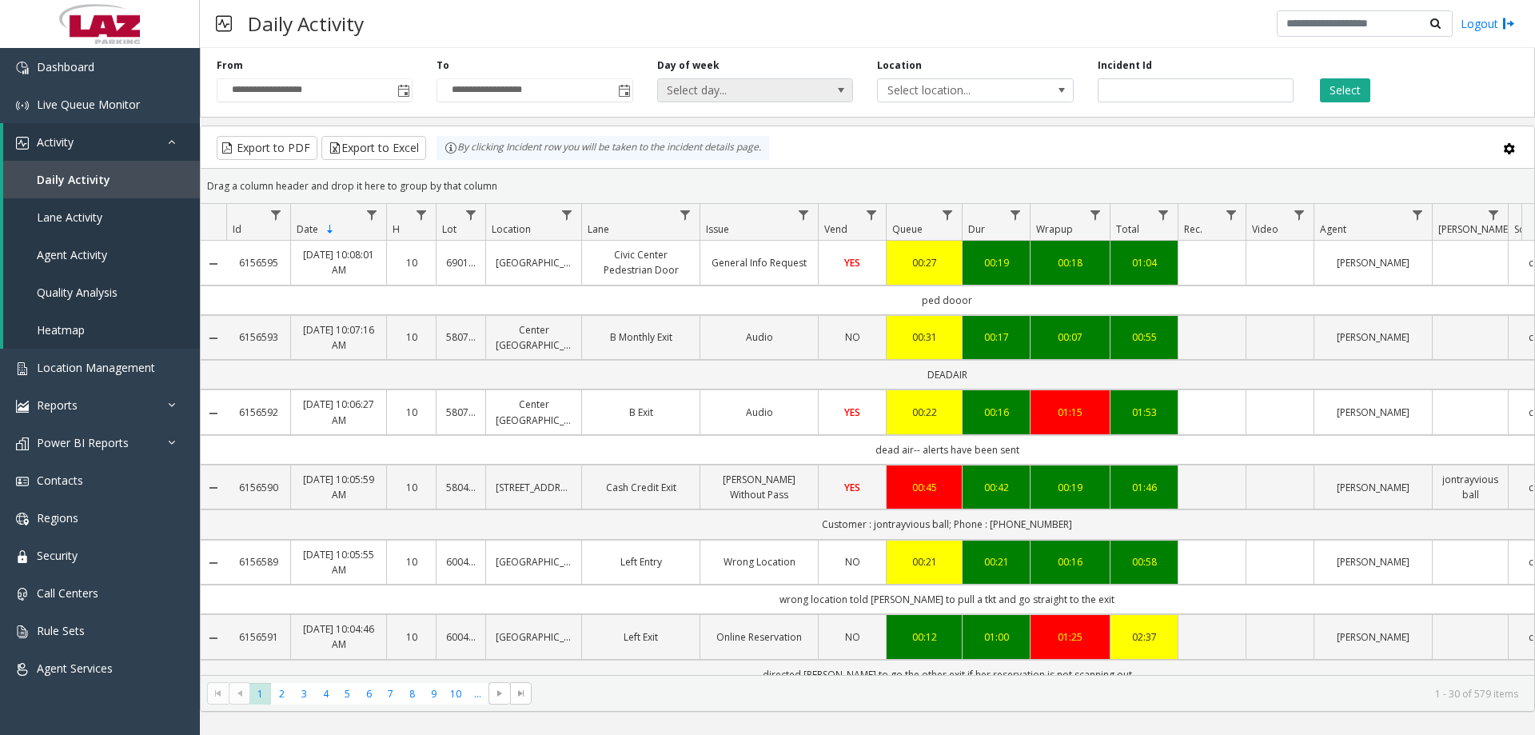
click at [813, 98] on span "Select day..." at bounding box center [736, 90] width 156 height 22
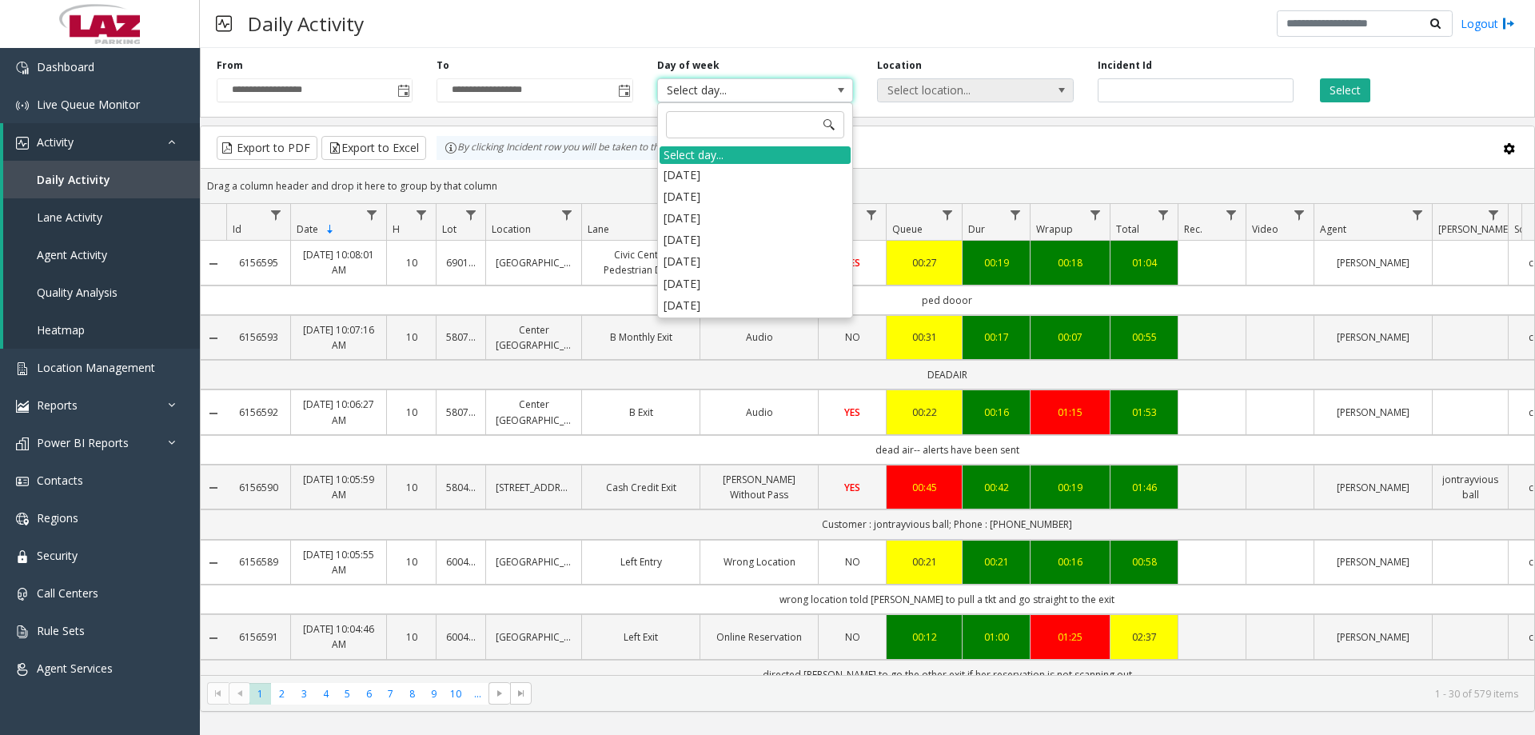
click at [917, 95] on span "Select location..." at bounding box center [956, 90] width 156 height 22
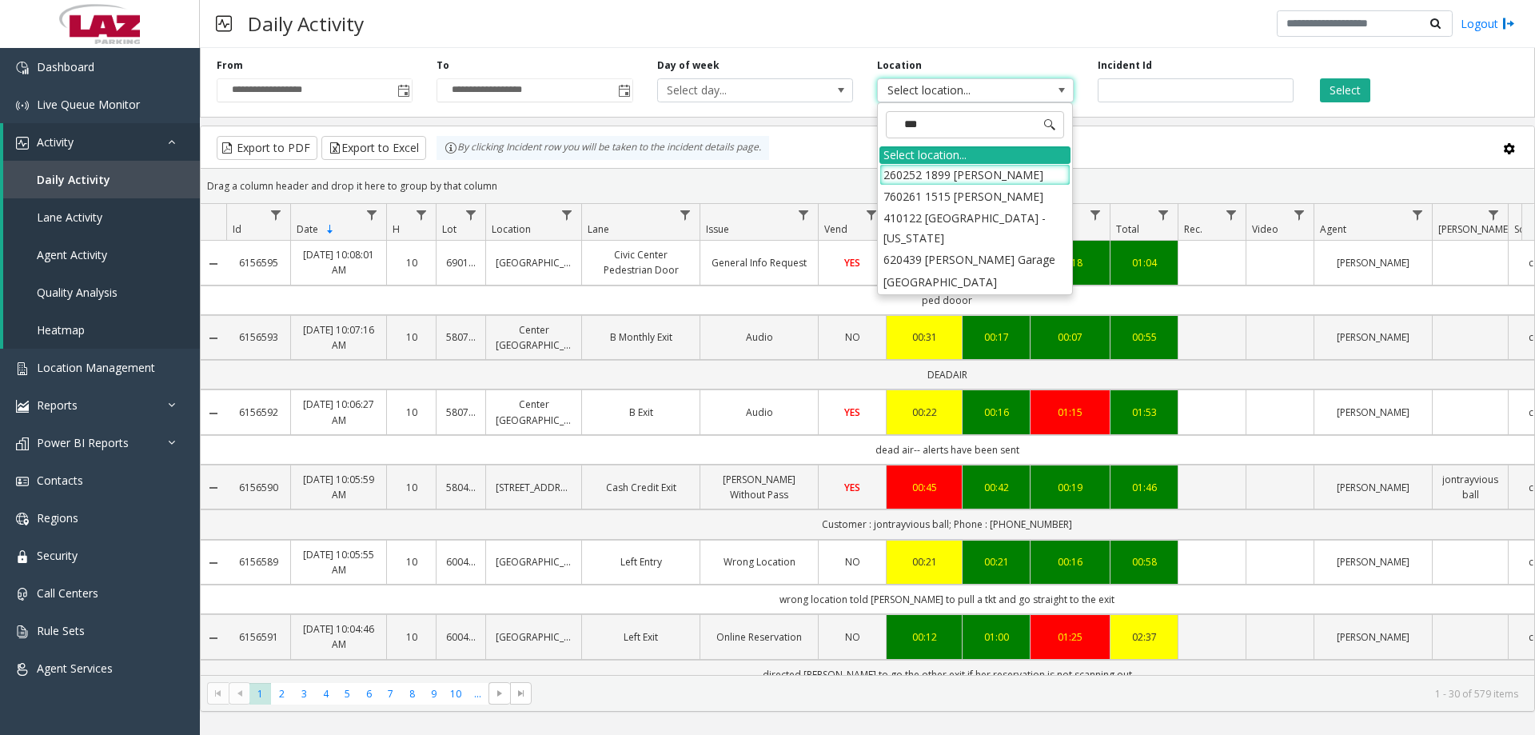
type input "****"
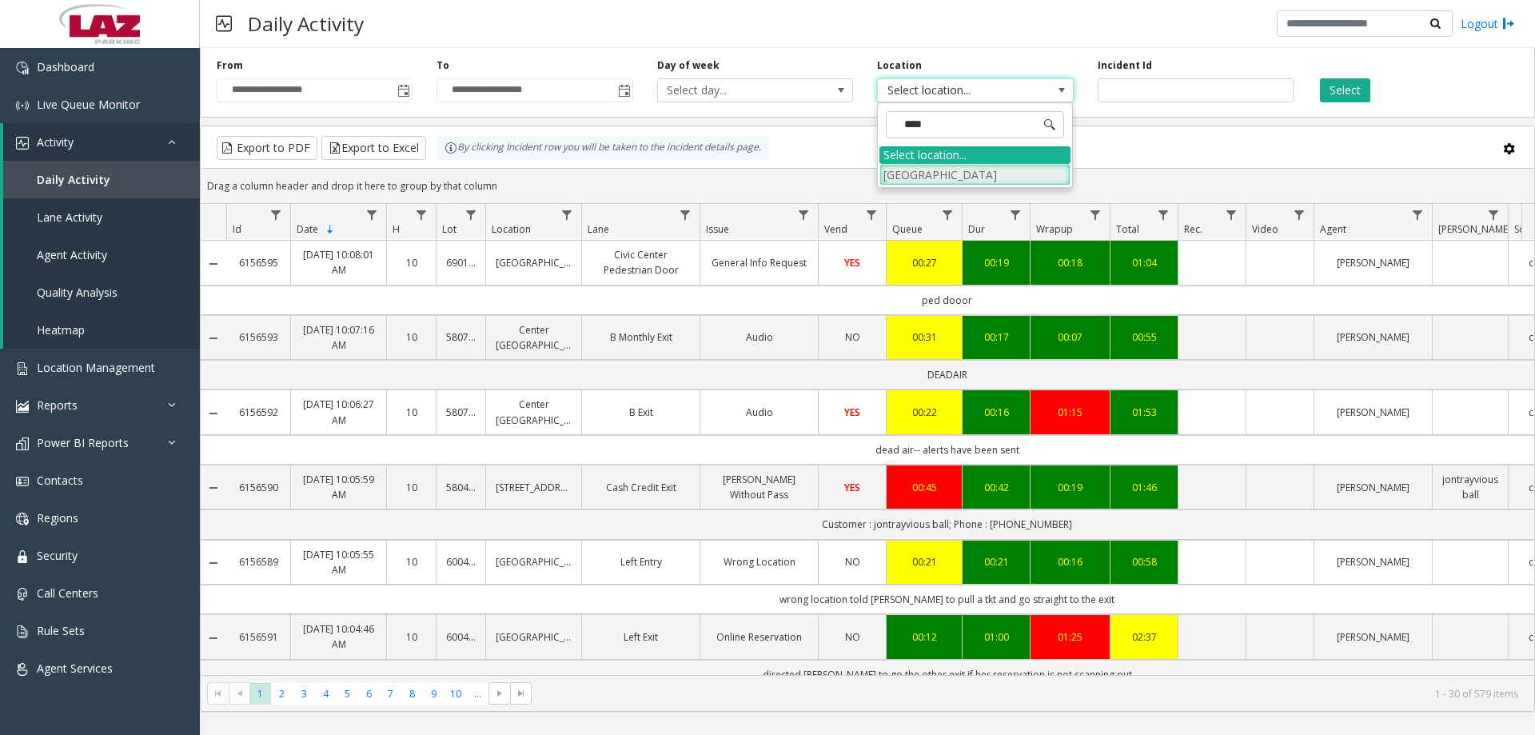
click at [933, 167] on li "780332 KOMO Plaza" at bounding box center [975, 175] width 191 height 22
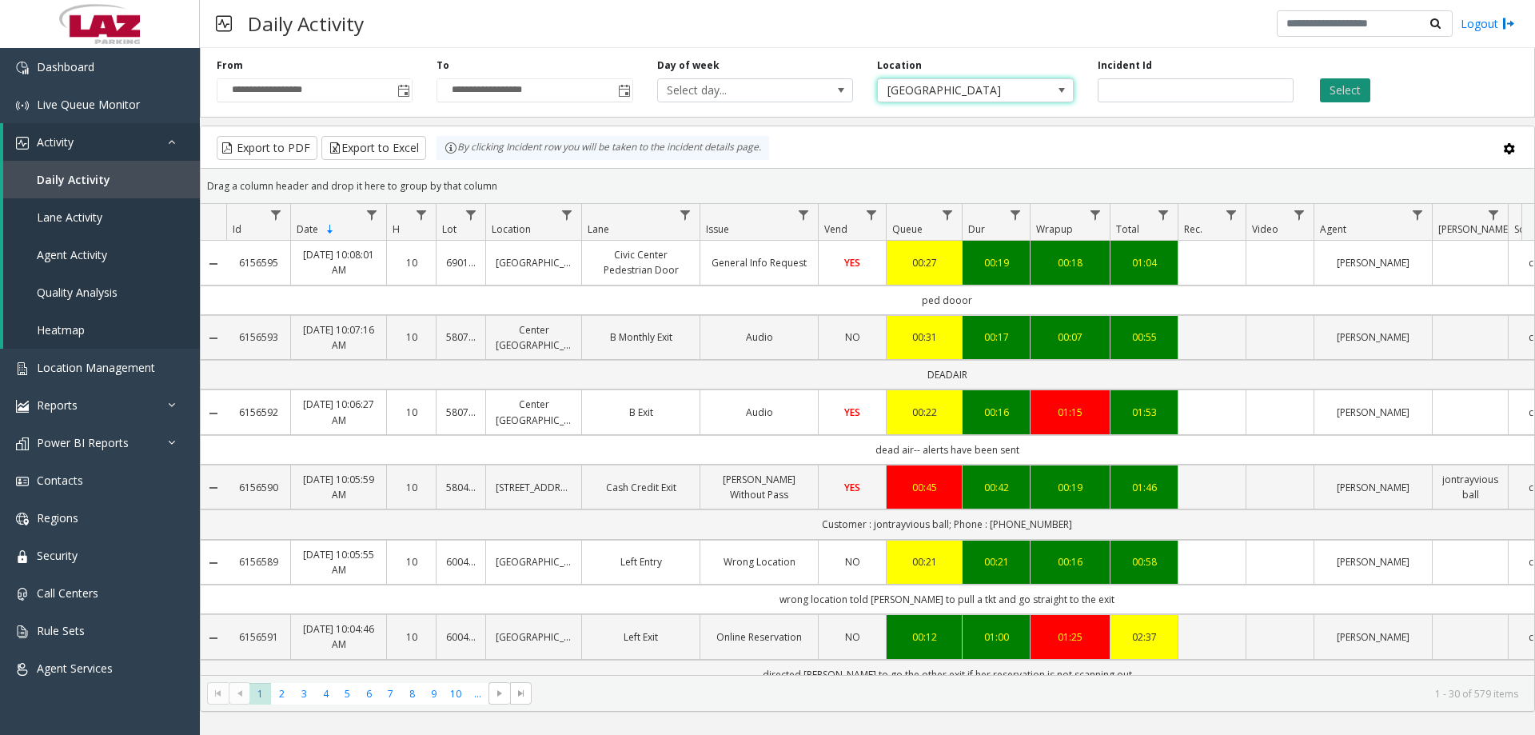
click at [1345, 93] on button "Select" at bounding box center [1345, 90] width 50 height 24
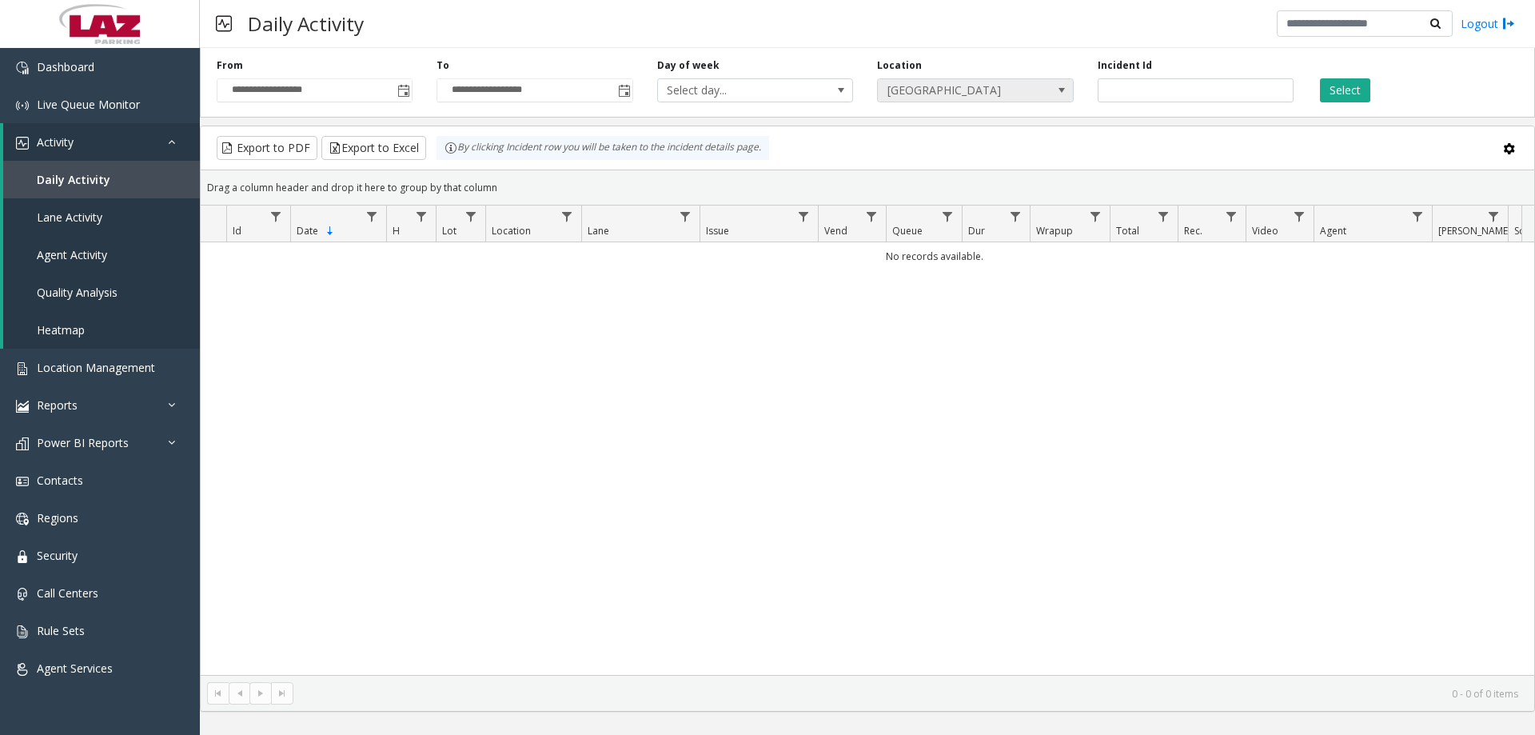
click at [992, 90] on span "780332 KOMO Plaza" at bounding box center [956, 90] width 156 height 22
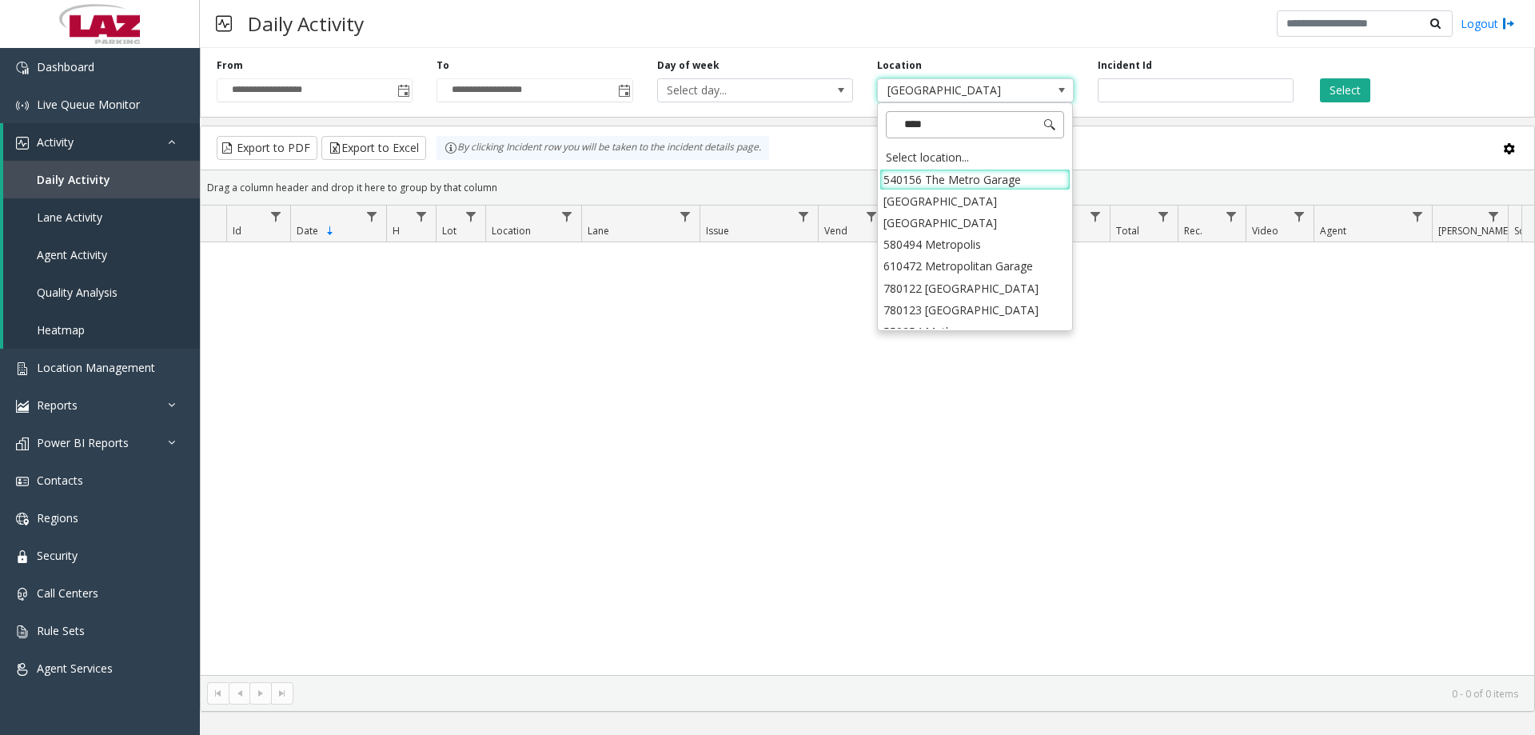
type input "*****"
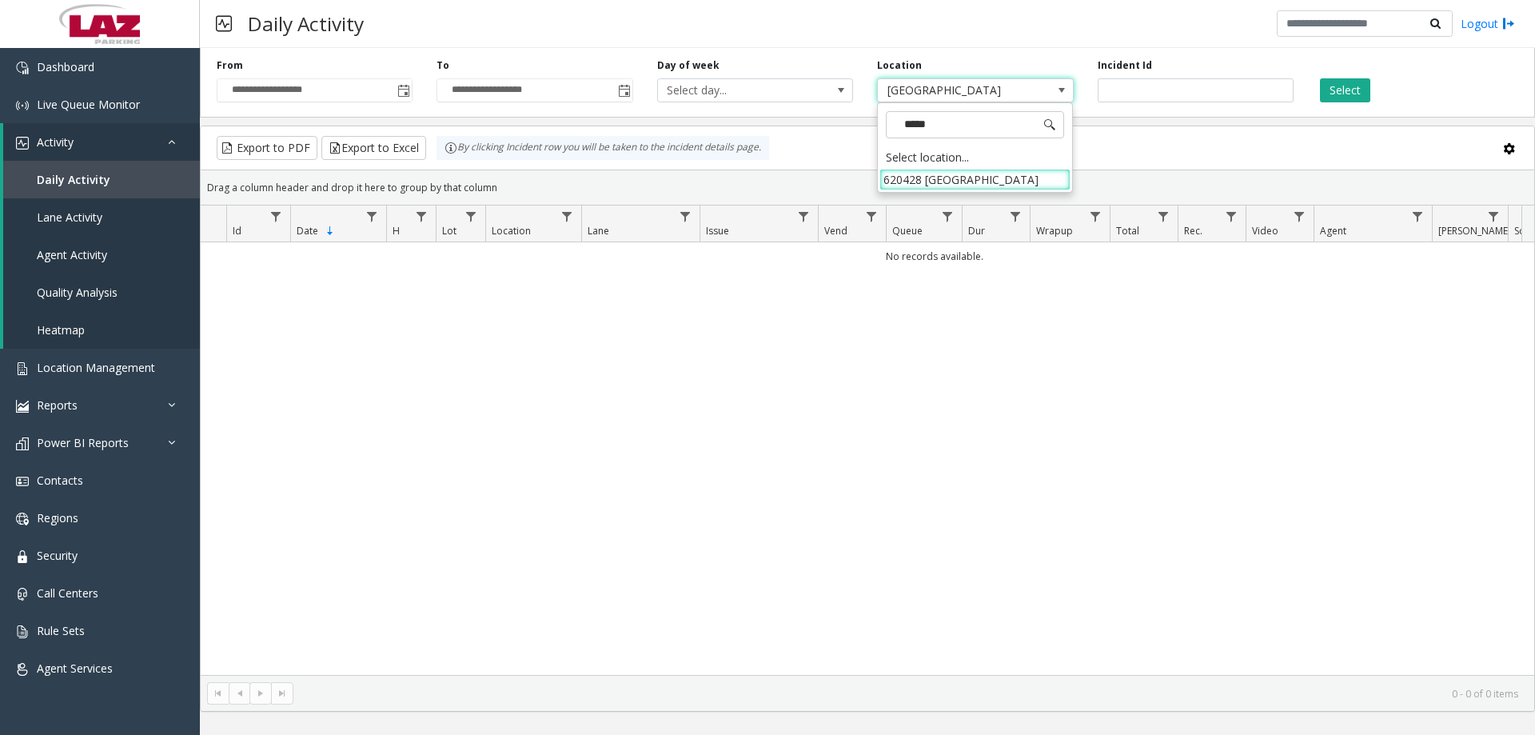
drag, startPoint x: 922, startPoint y: 190, endPoint x: 979, endPoint y: 179, distance: 57.9
click at [923, 190] on li "620428 Metropolitan Methodist Hospital" at bounding box center [975, 180] width 191 height 22
click at [1343, 86] on button "Select" at bounding box center [1345, 90] width 50 height 24
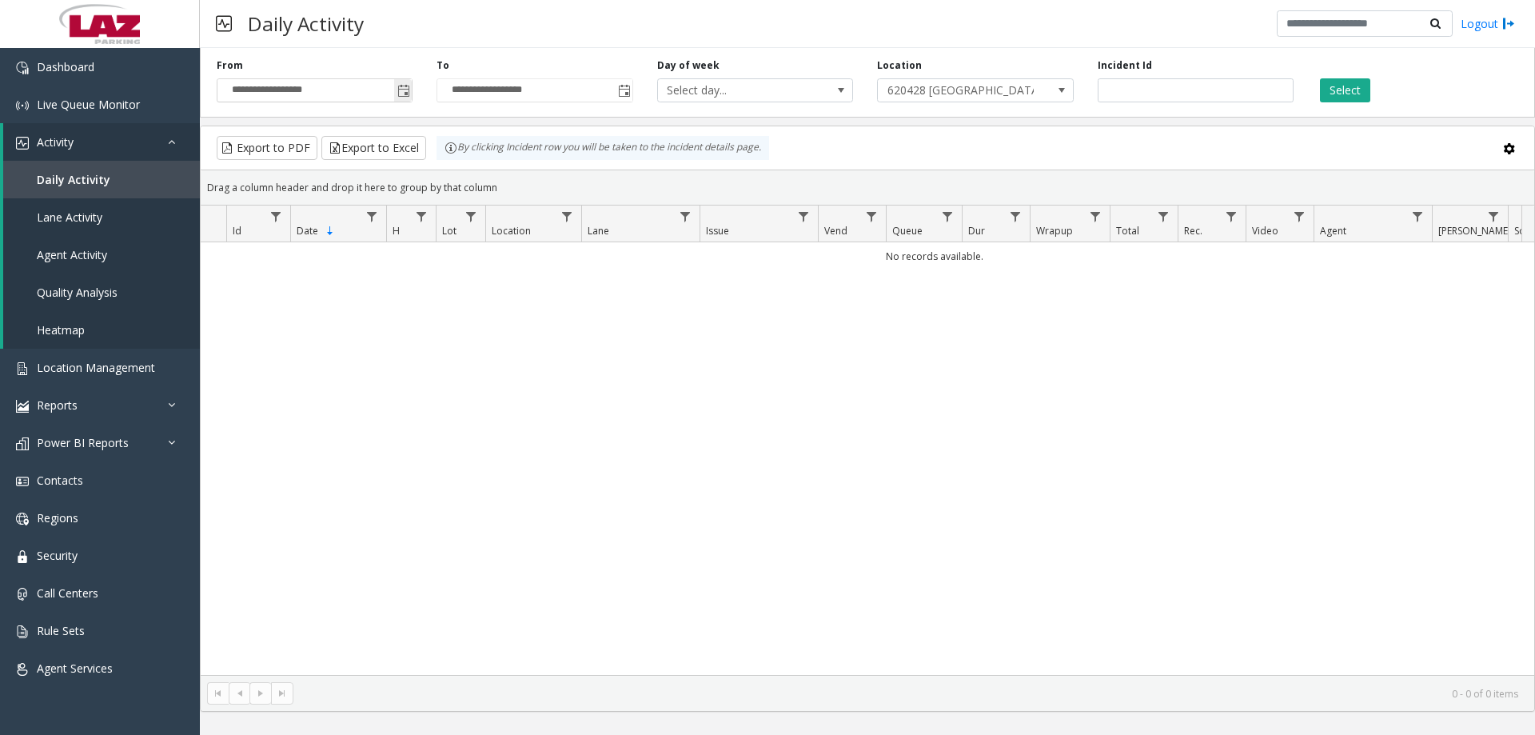
click at [405, 93] on span "Toggle popup" at bounding box center [403, 91] width 13 height 13
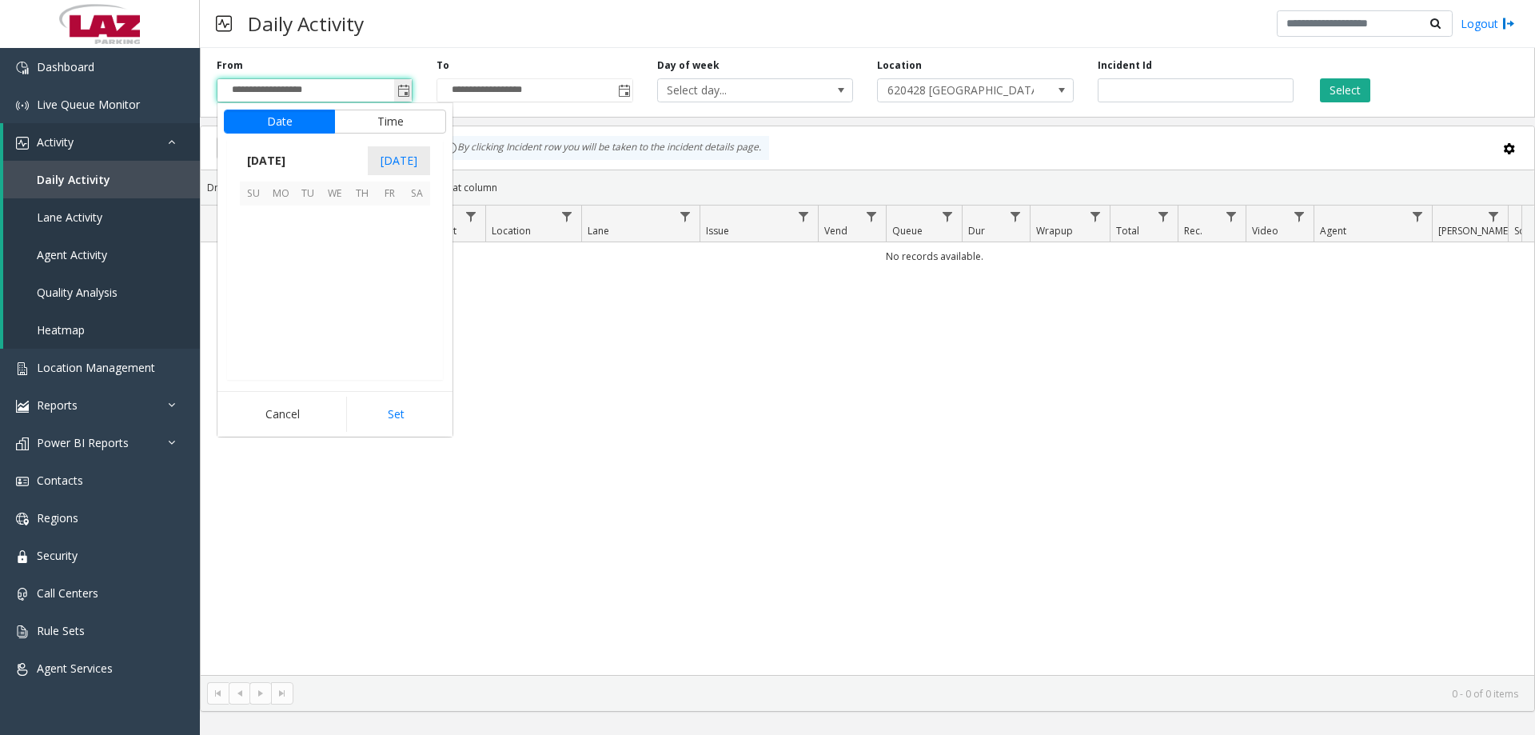
scroll to position [286966, 0]
click at [280, 272] on span "15" at bounding box center [280, 273] width 27 height 27
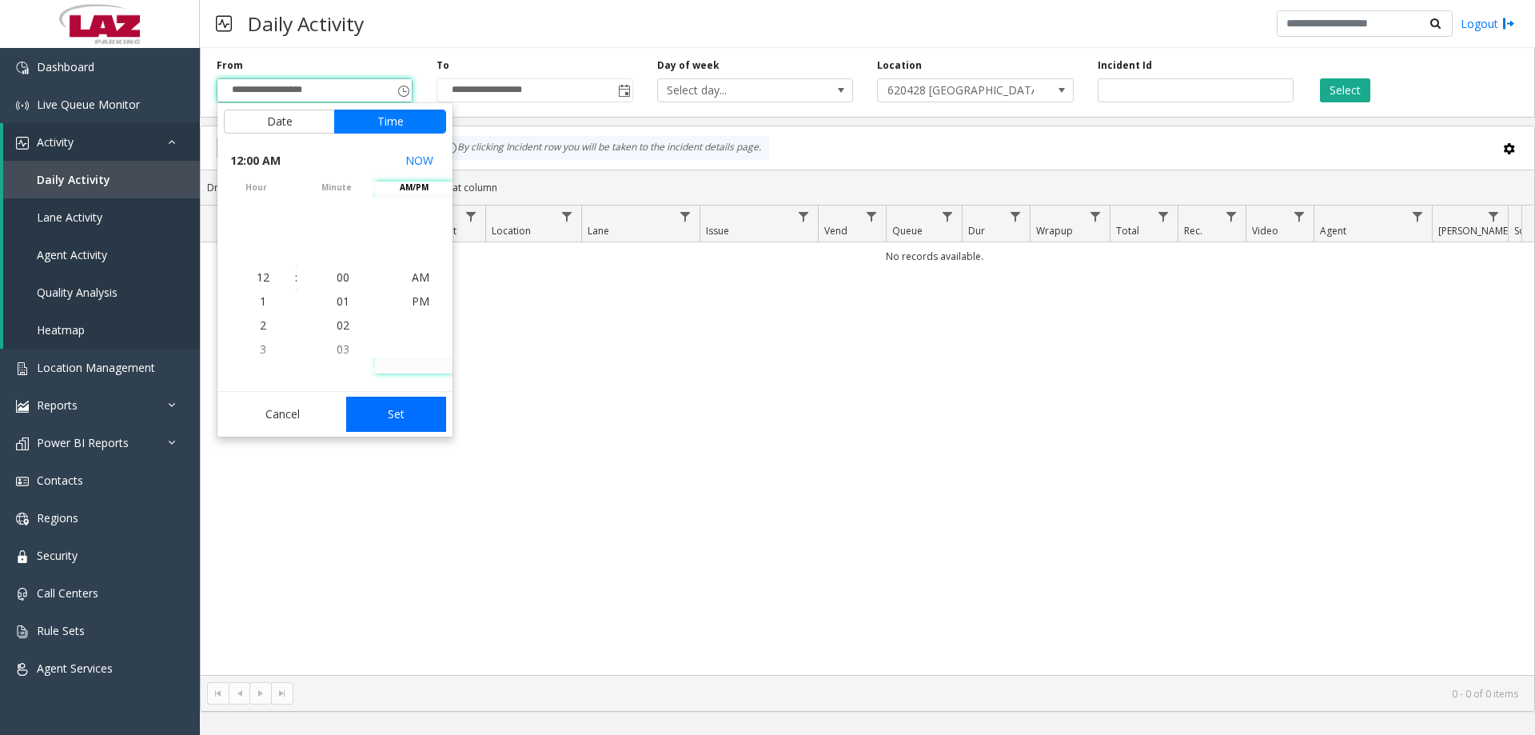
click at [405, 405] on button "Set" at bounding box center [396, 414] width 101 height 35
type input "**********"
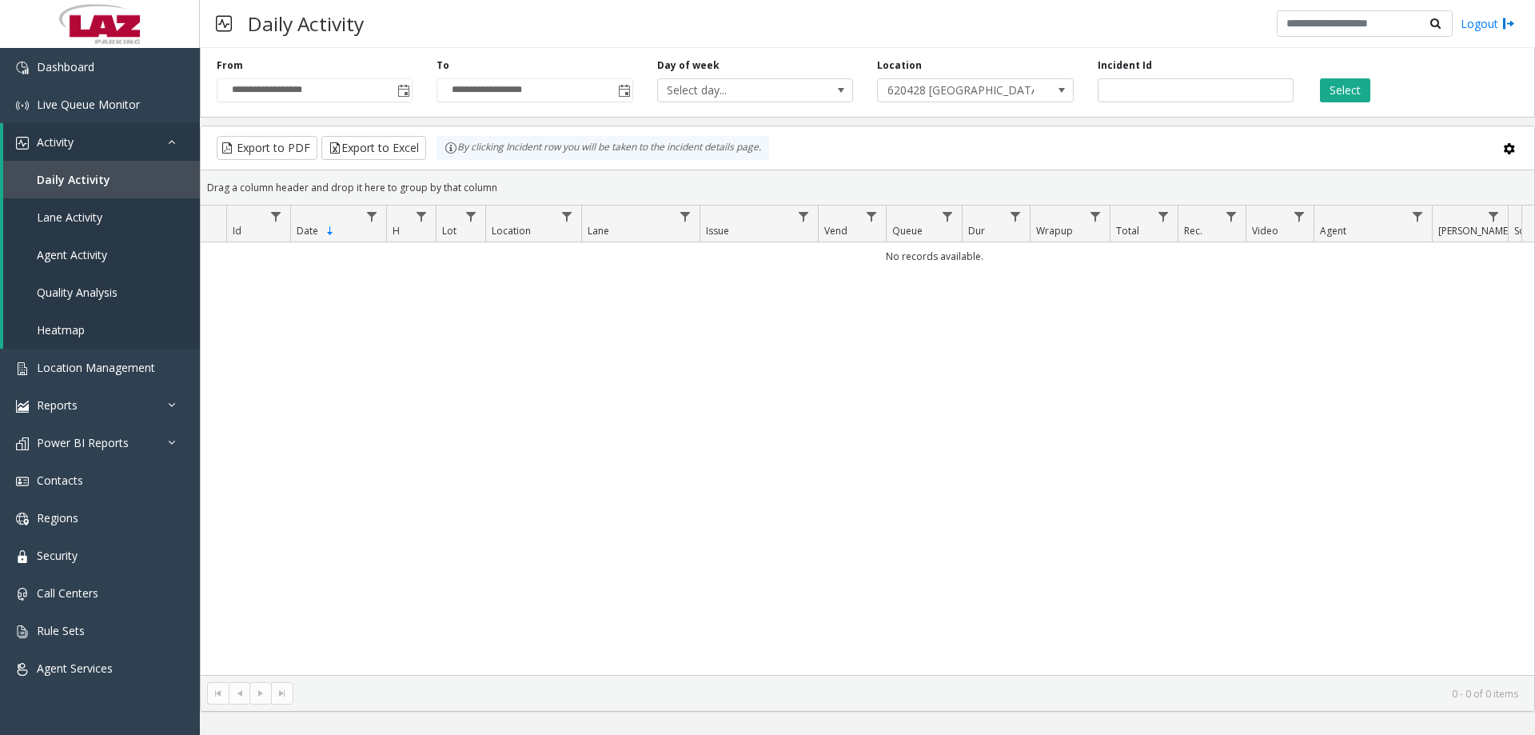
click at [1332, 105] on div "**********" at bounding box center [867, 80] width 1335 height 76
click at [1333, 103] on div "**********" at bounding box center [867, 80] width 1335 height 76
click at [1338, 94] on button "Select" at bounding box center [1345, 90] width 50 height 24
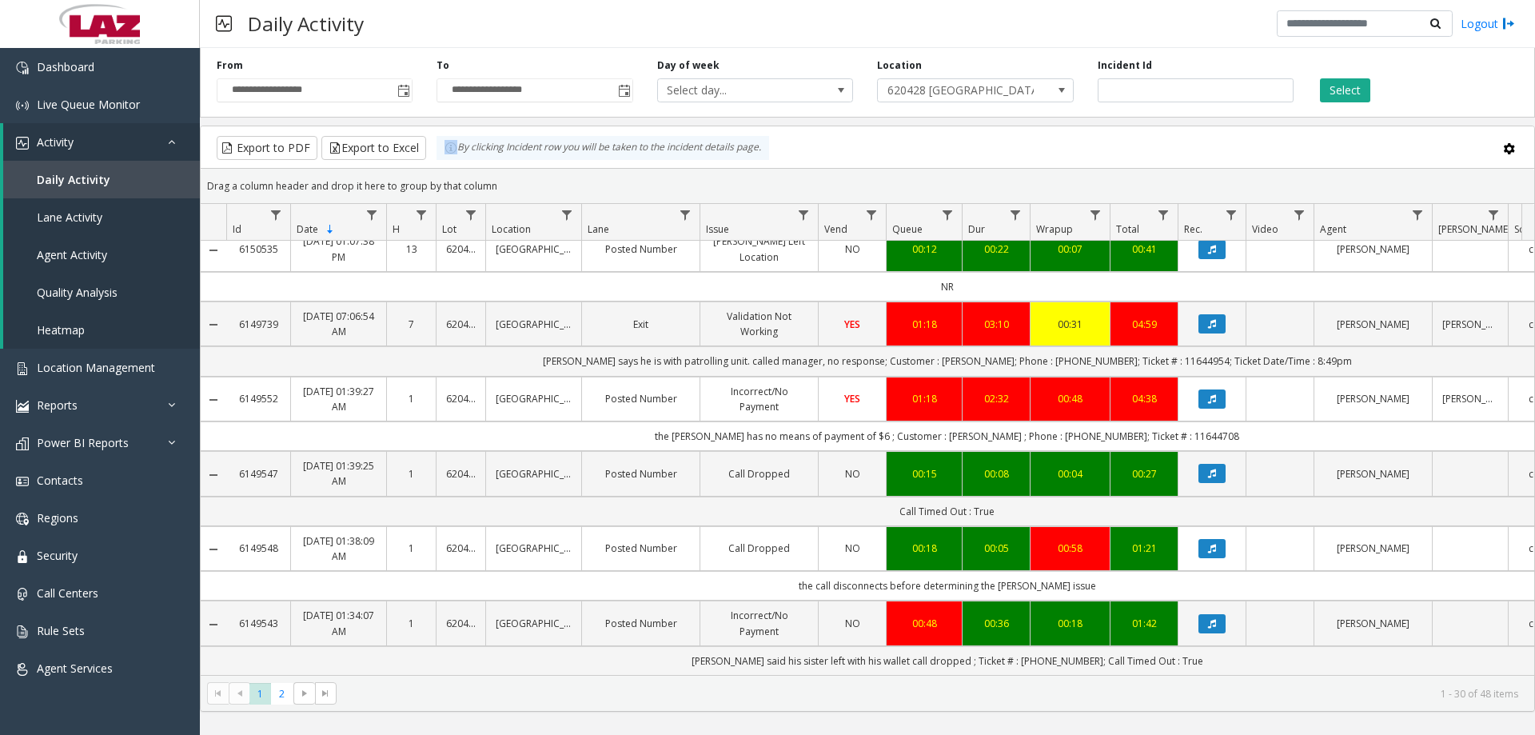
scroll to position [2223, 0]
click at [99, 73] on link "Dashboard" at bounding box center [100, 67] width 200 height 38
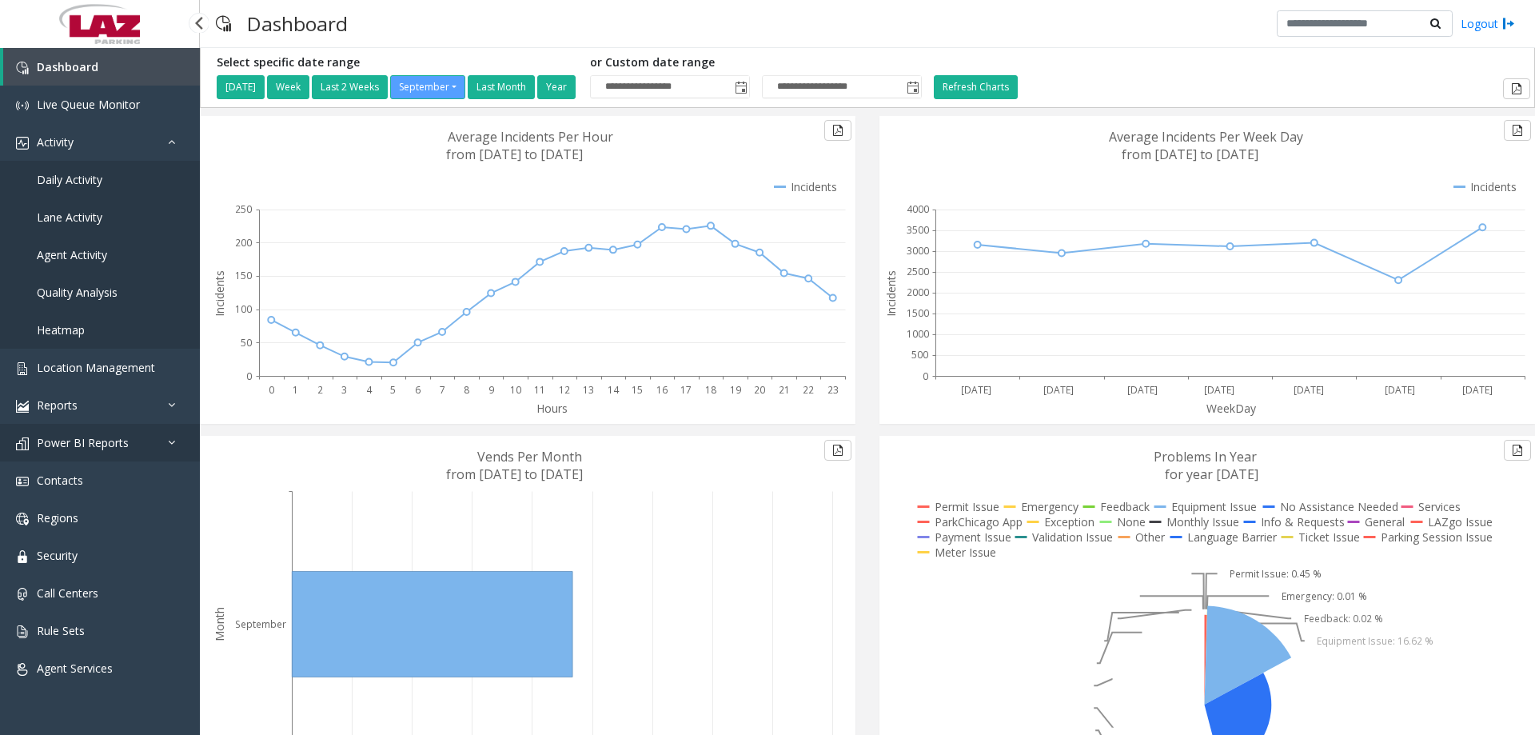
click at [138, 440] on link "Power BI Reports" at bounding box center [100, 443] width 200 height 38
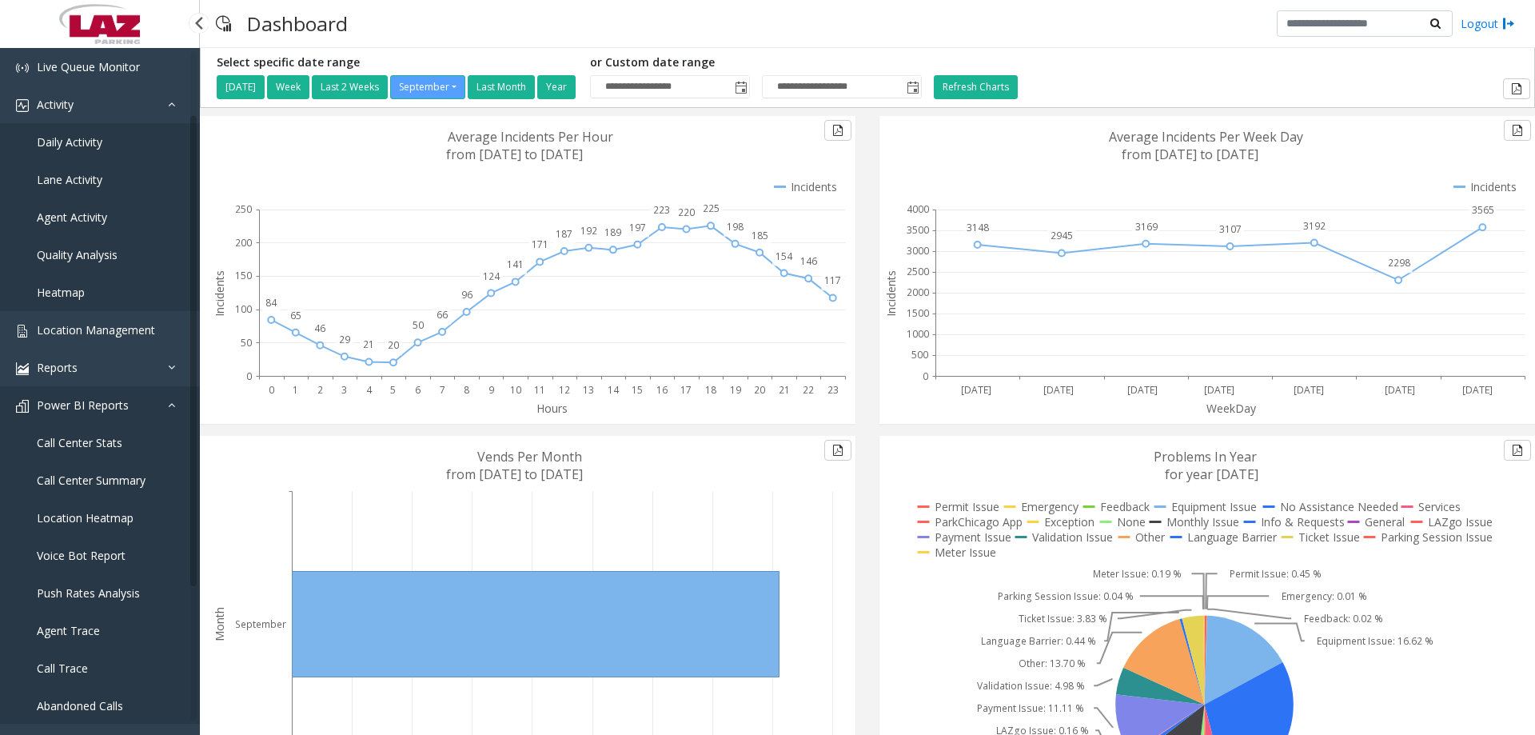
scroll to position [160, 0]
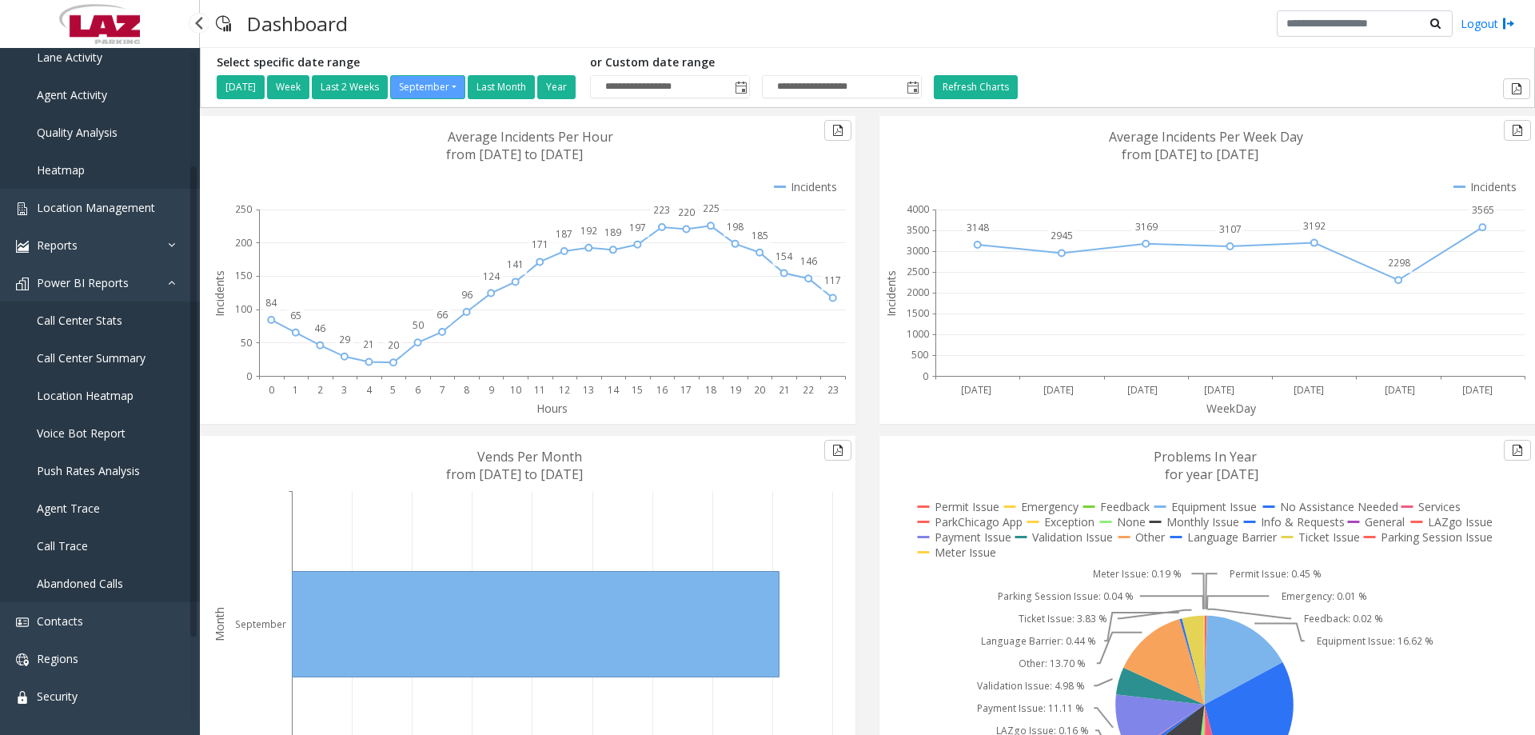
click at [79, 539] on span "Call Trace" at bounding box center [62, 545] width 51 height 15
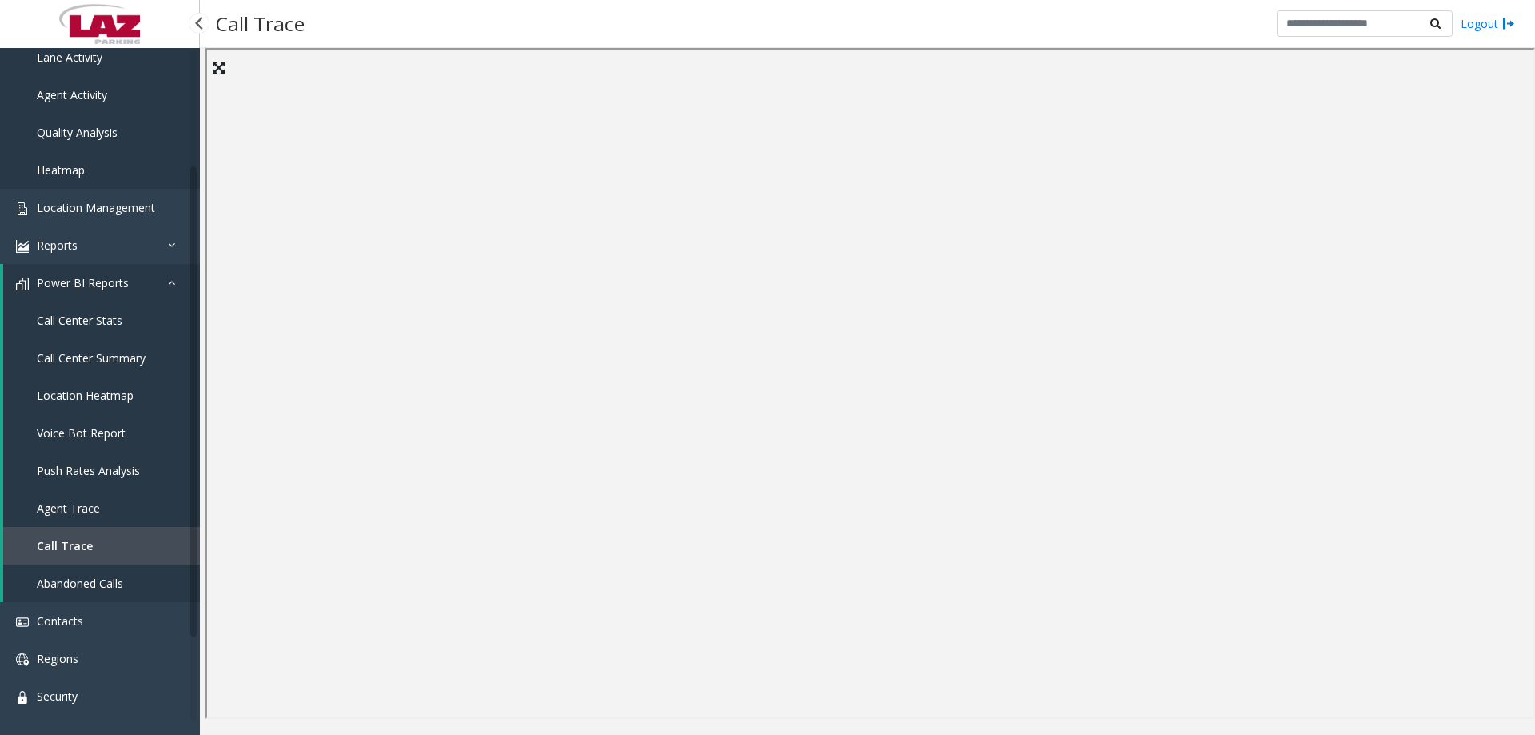
click at [109, 507] on link "Agent Trace" at bounding box center [101, 508] width 197 height 38
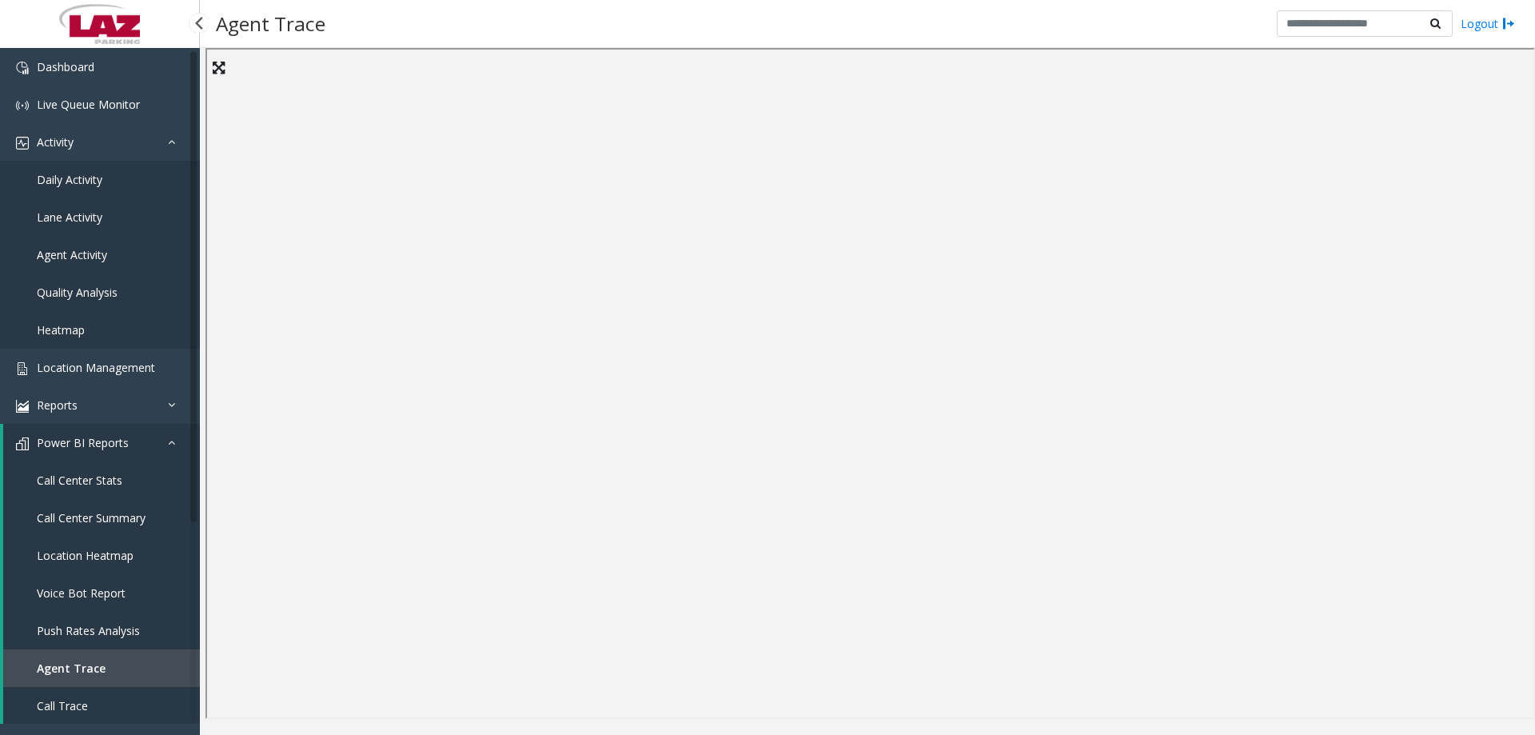
click at [60, 179] on span "Daily Activity" at bounding box center [70, 179] width 66 height 15
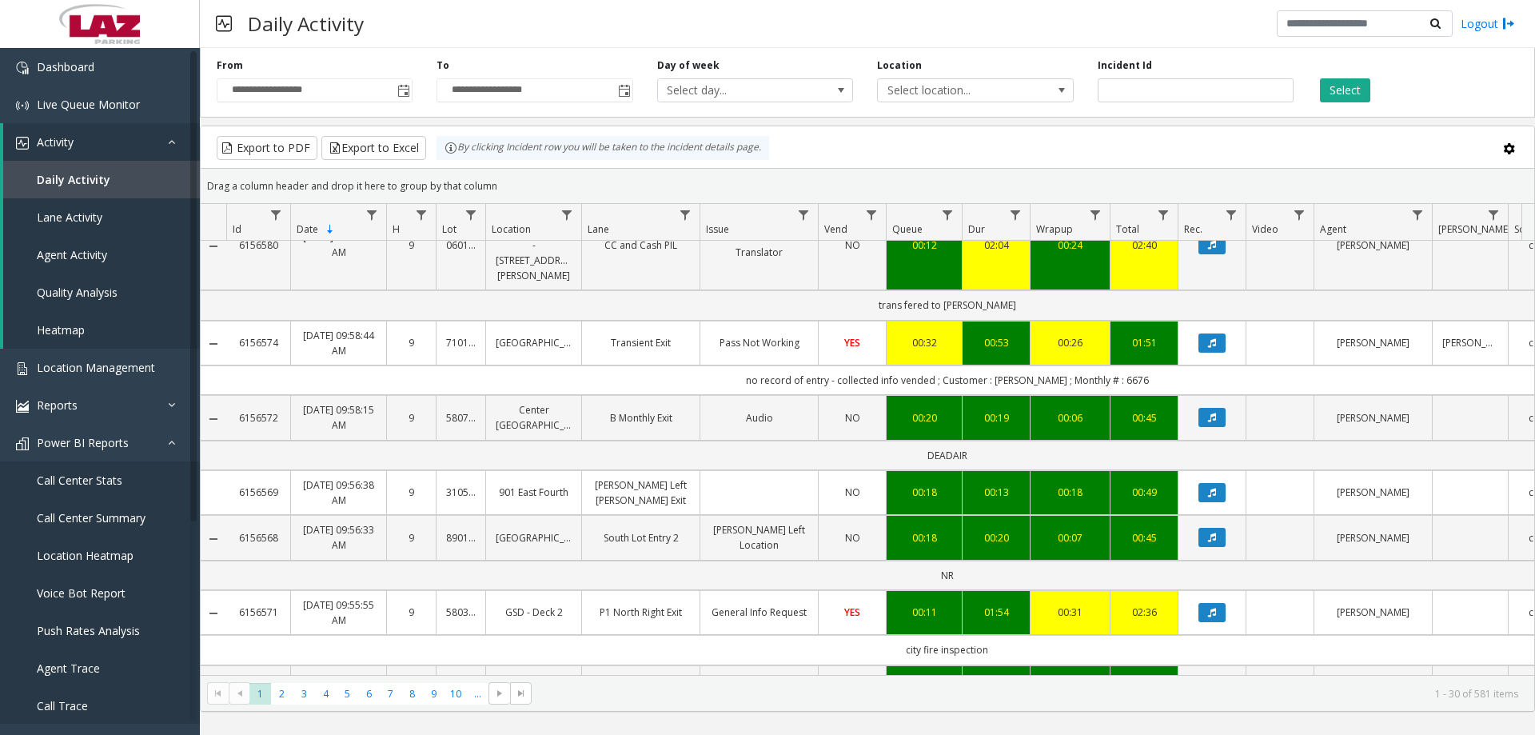
scroll to position [1763, 0]
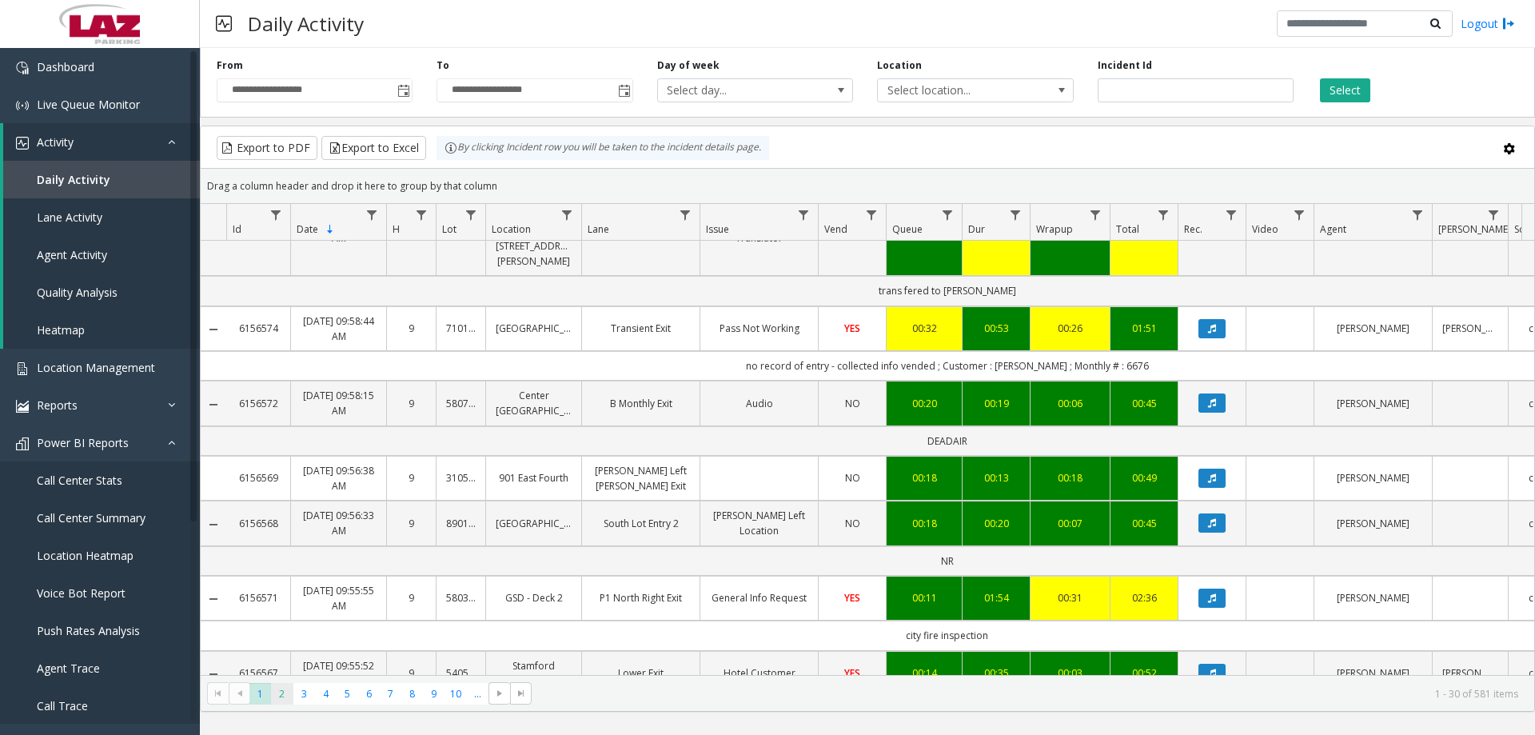
click at [277, 701] on span "2" at bounding box center [282, 694] width 22 height 22
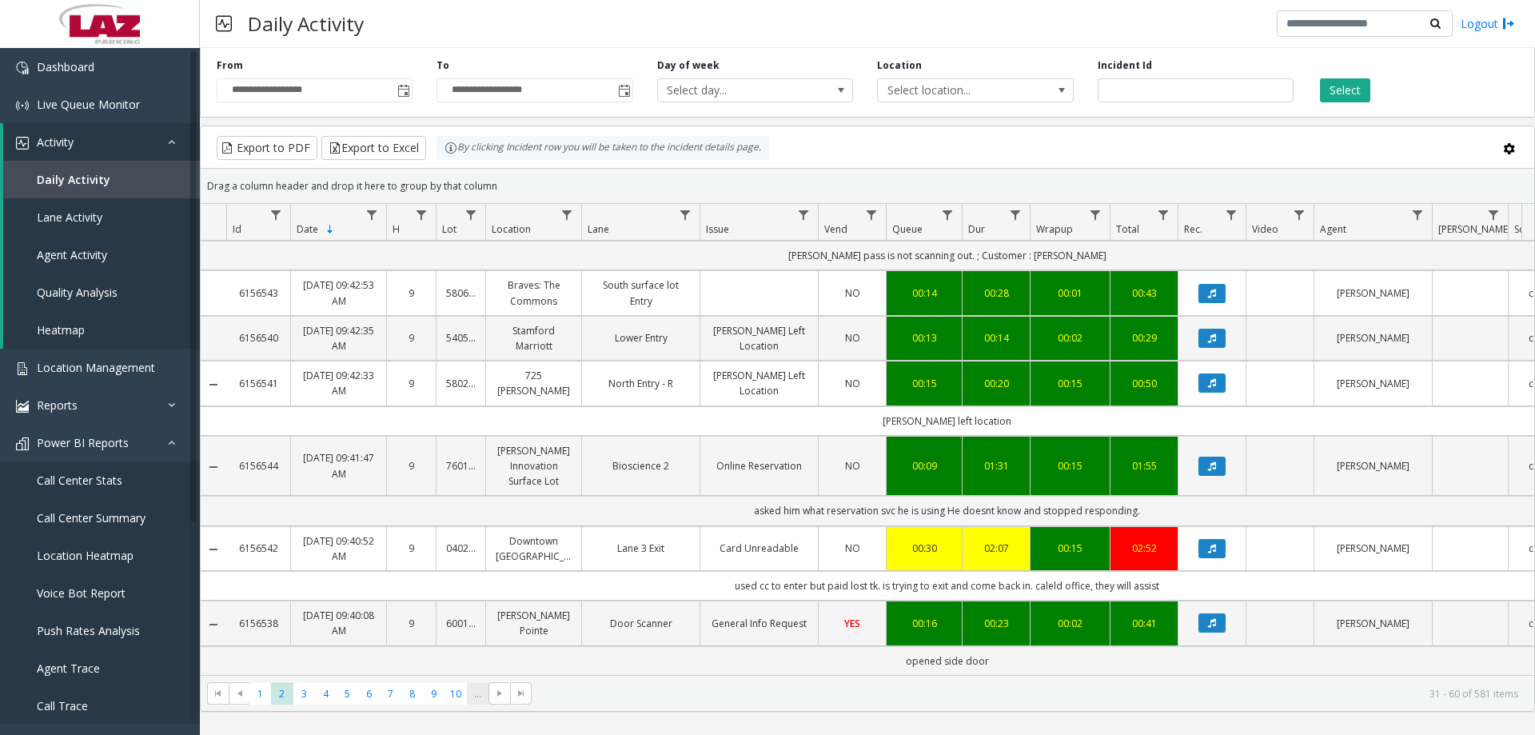
scroll to position [1720, 0]
click at [455, 695] on span "10" at bounding box center [456, 694] width 22 height 22
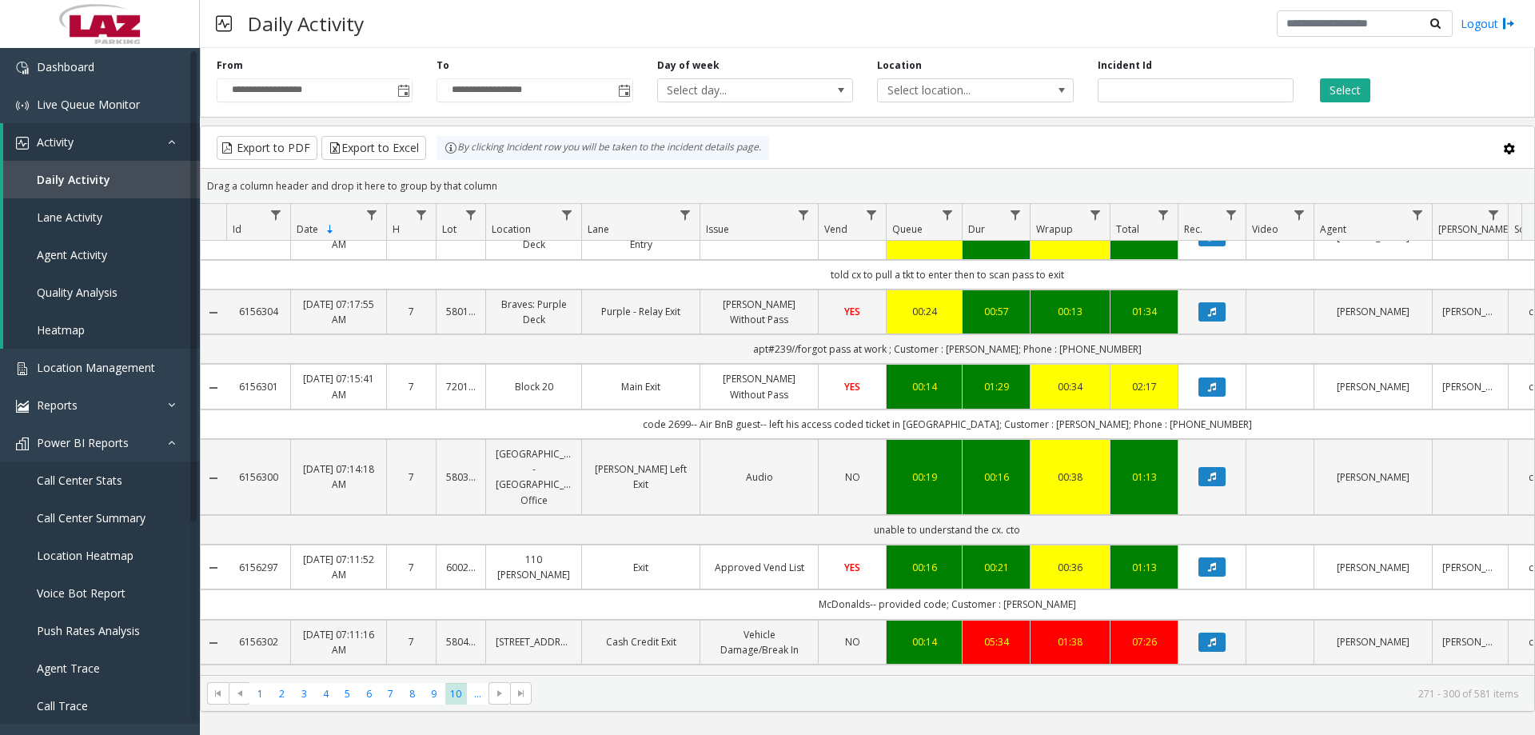
scroll to position [0, 146]
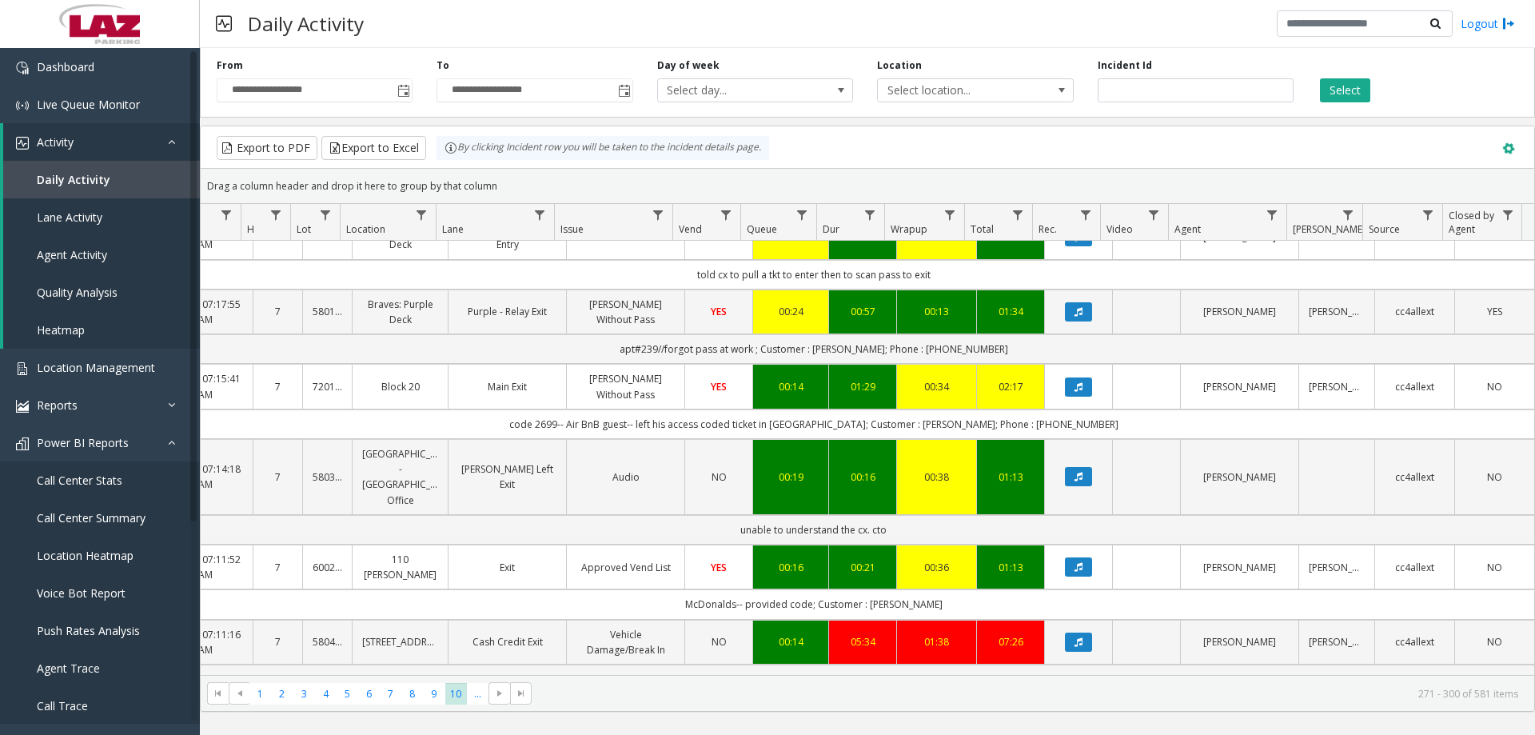
click at [1512, 149] on span at bounding box center [1509, 149] width 18 height 18
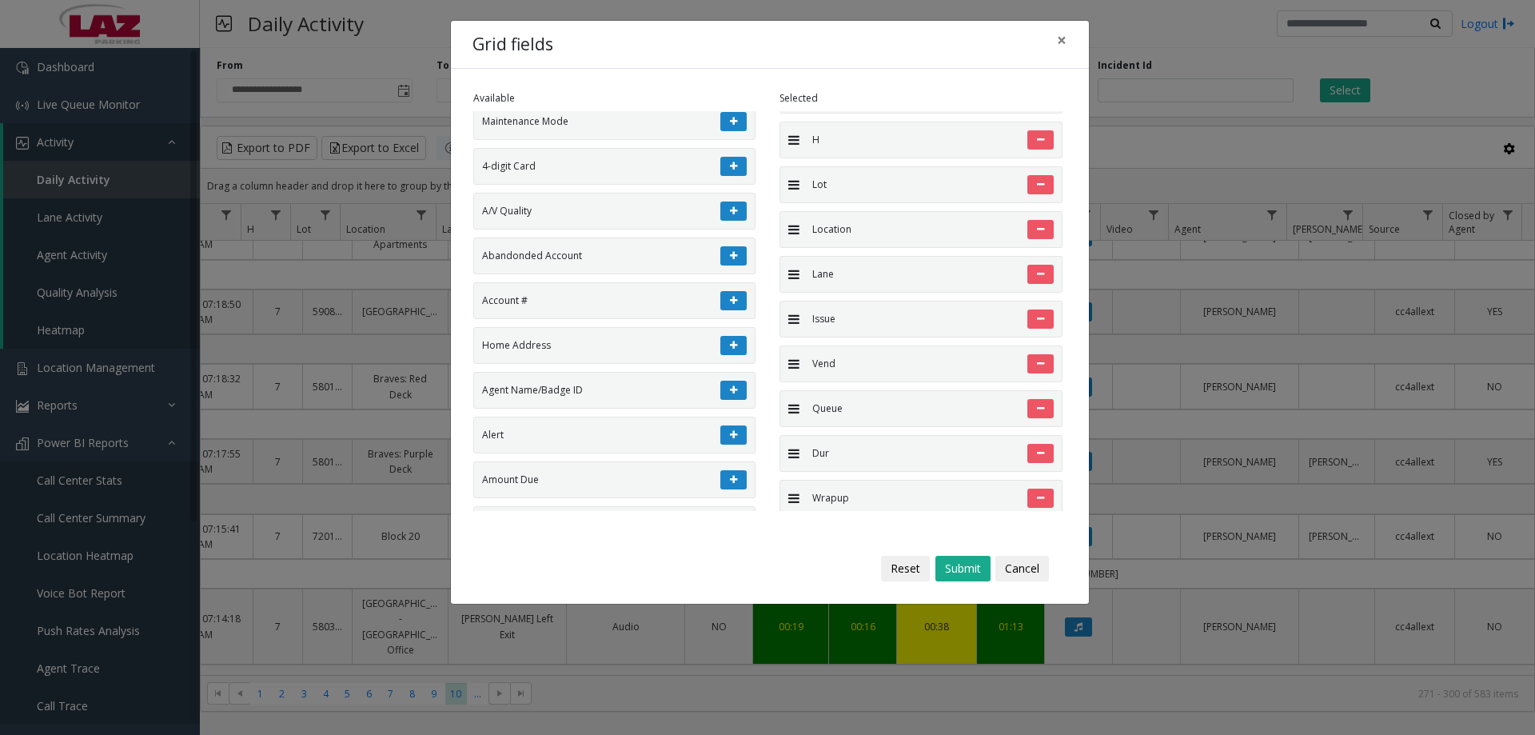
scroll to position [406, 0]
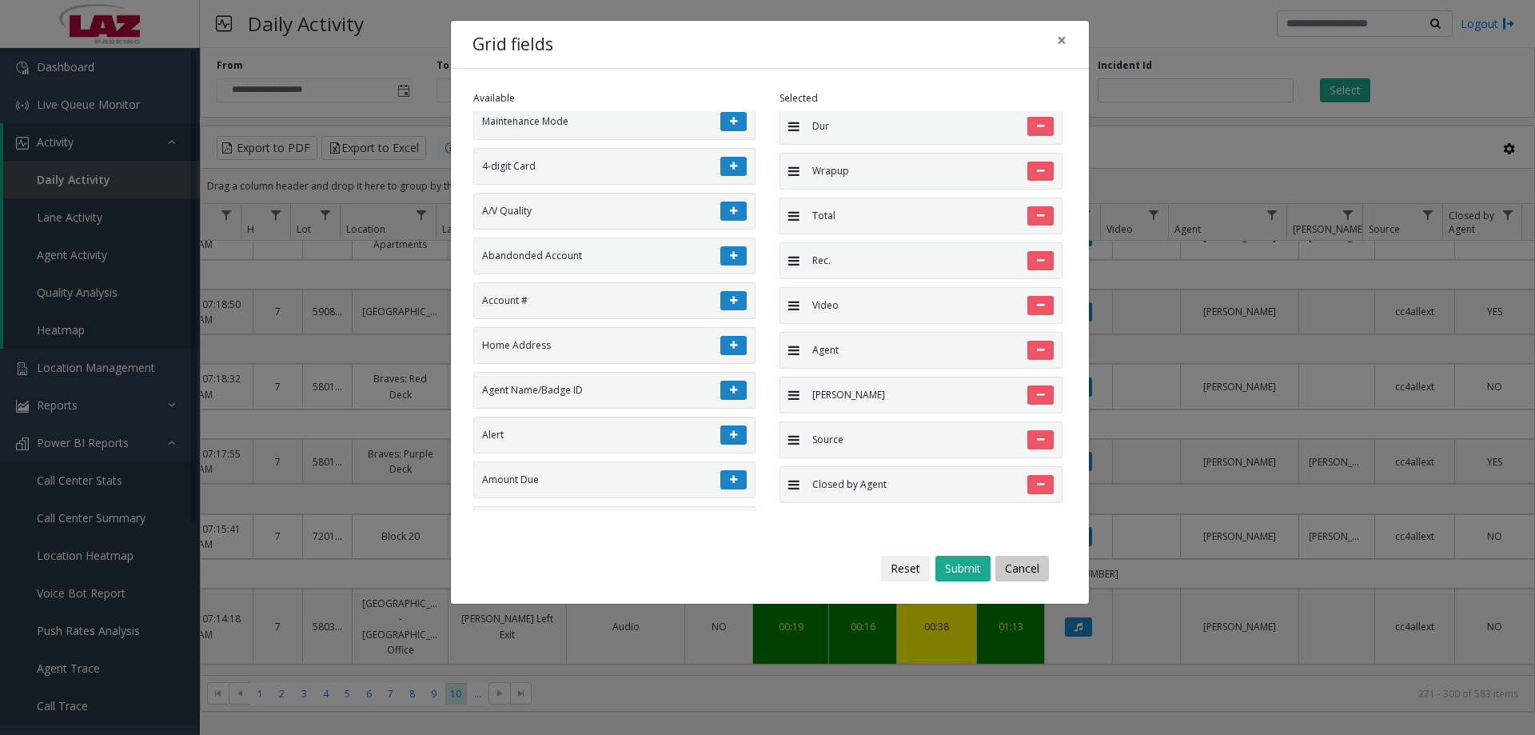
click at [1010, 568] on button "Cancel" at bounding box center [1022, 569] width 54 height 26
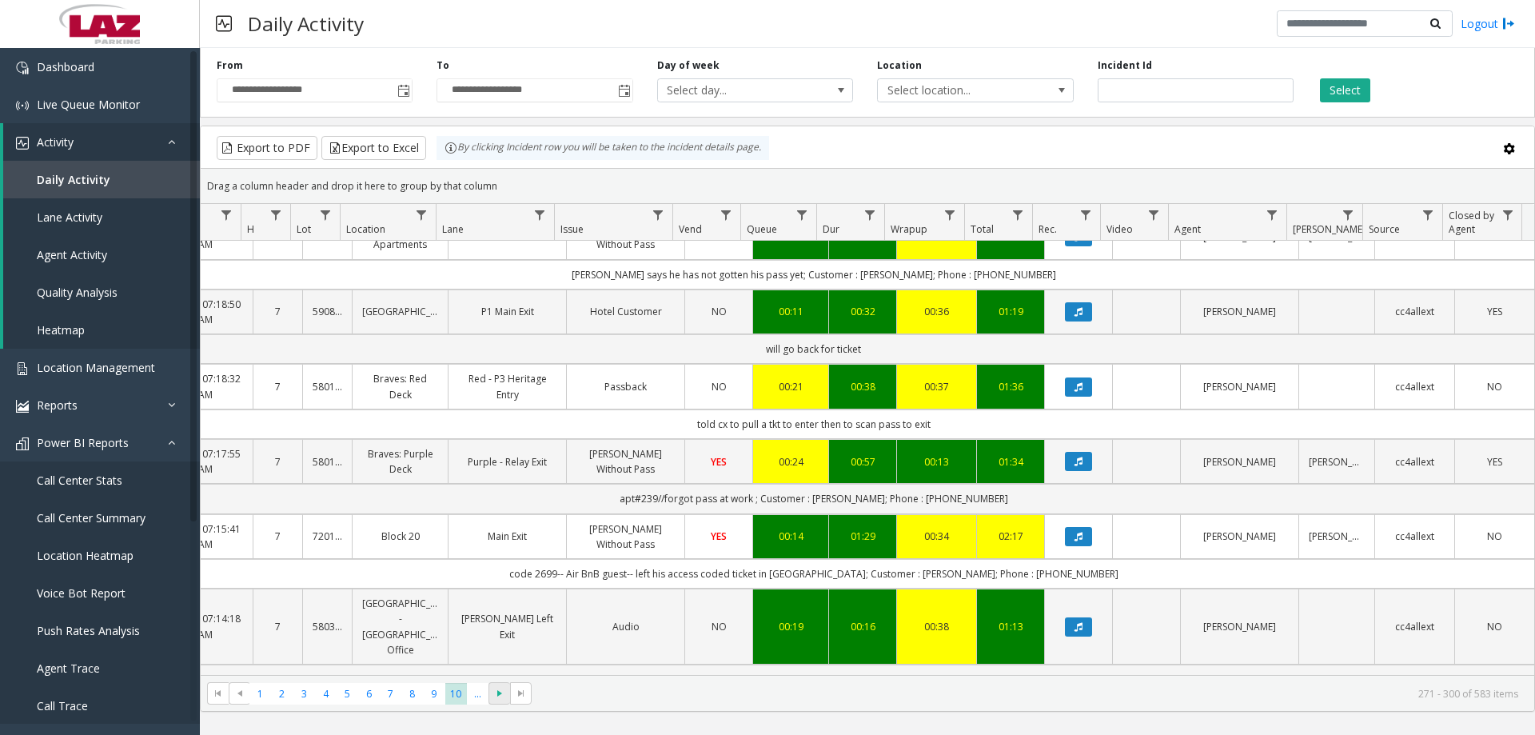
click at [501, 695] on span "Go to the next page" at bounding box center [499, 693] width 13 height 13
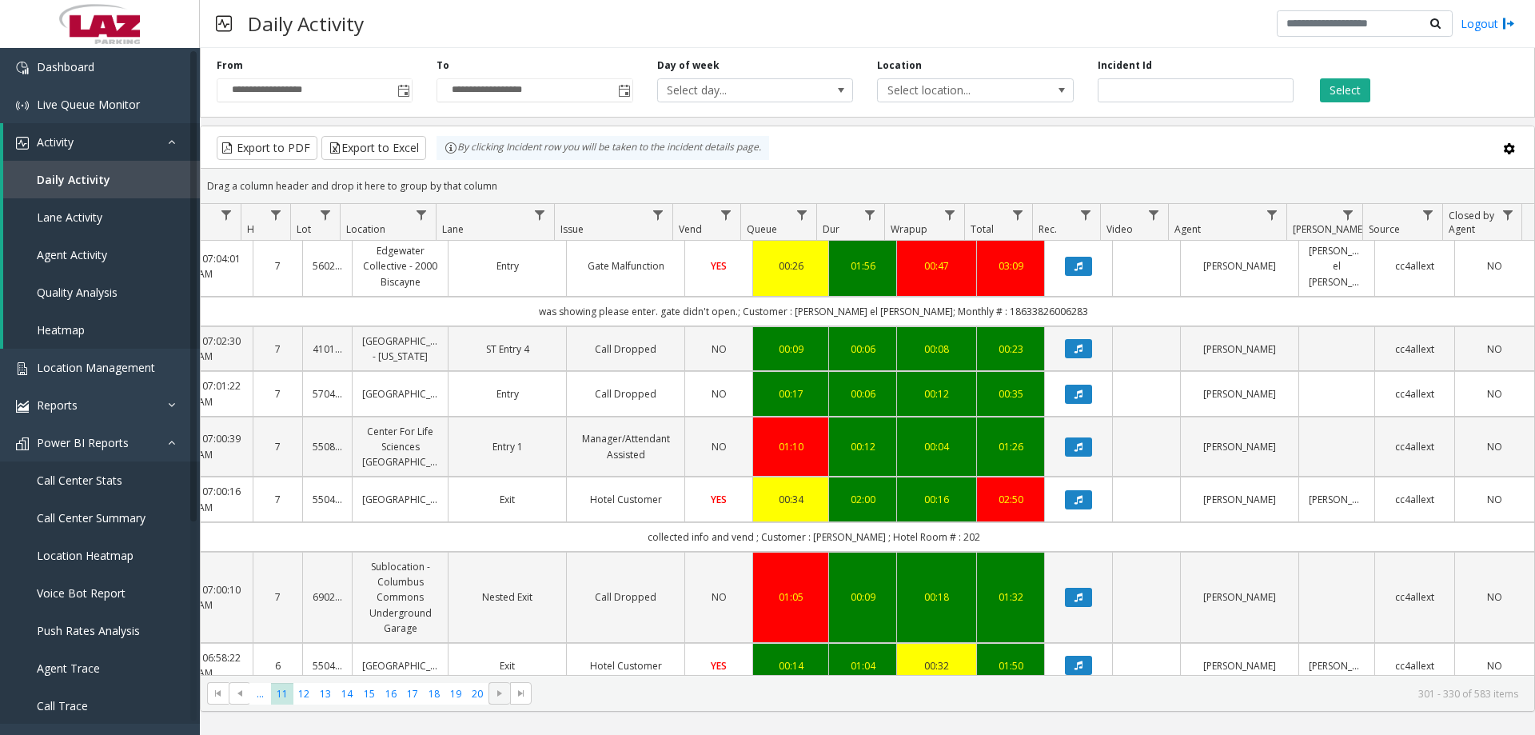
scroll to position [1119, 146]
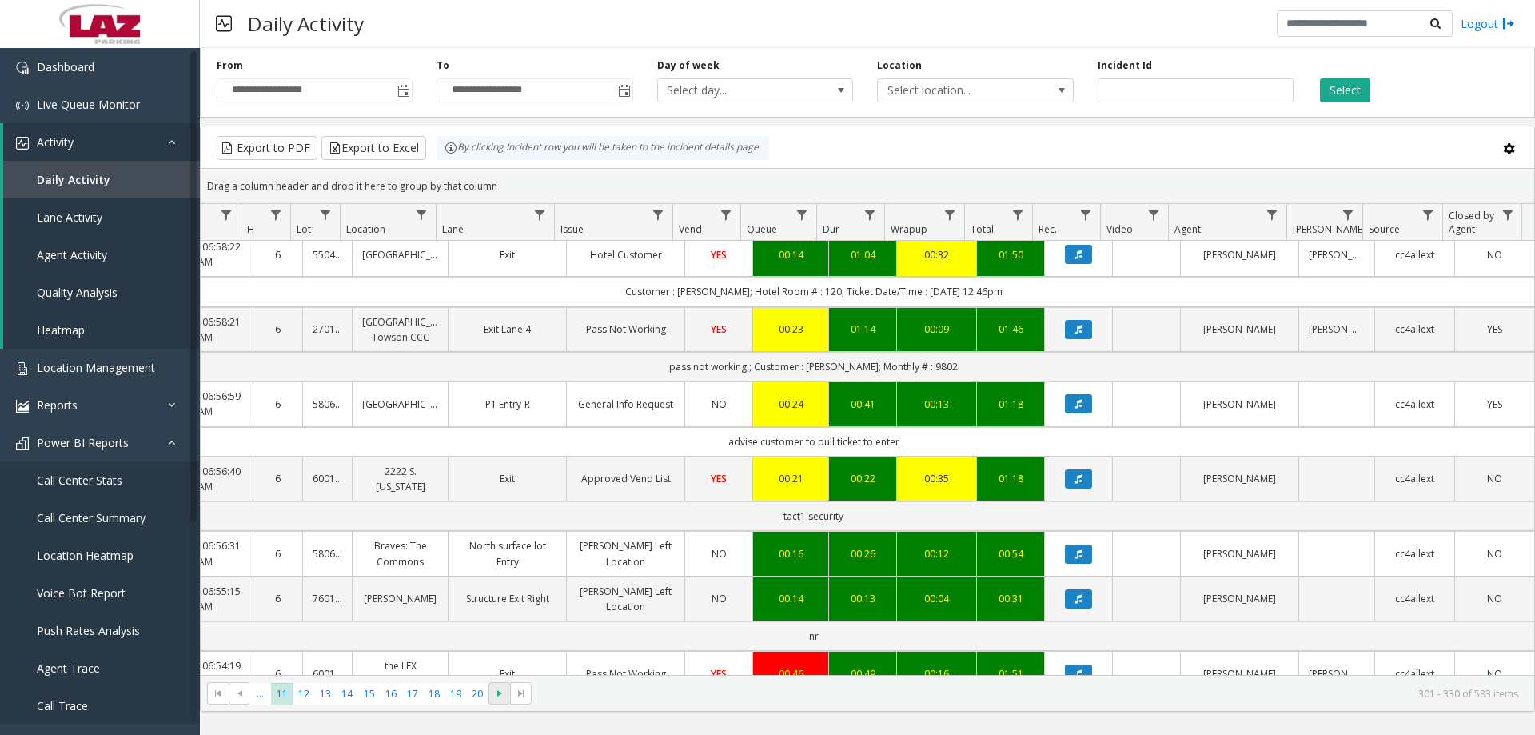
click at [501, 692] on span "Go to the next page" at bounding box center [499, 693] width 13 height 13
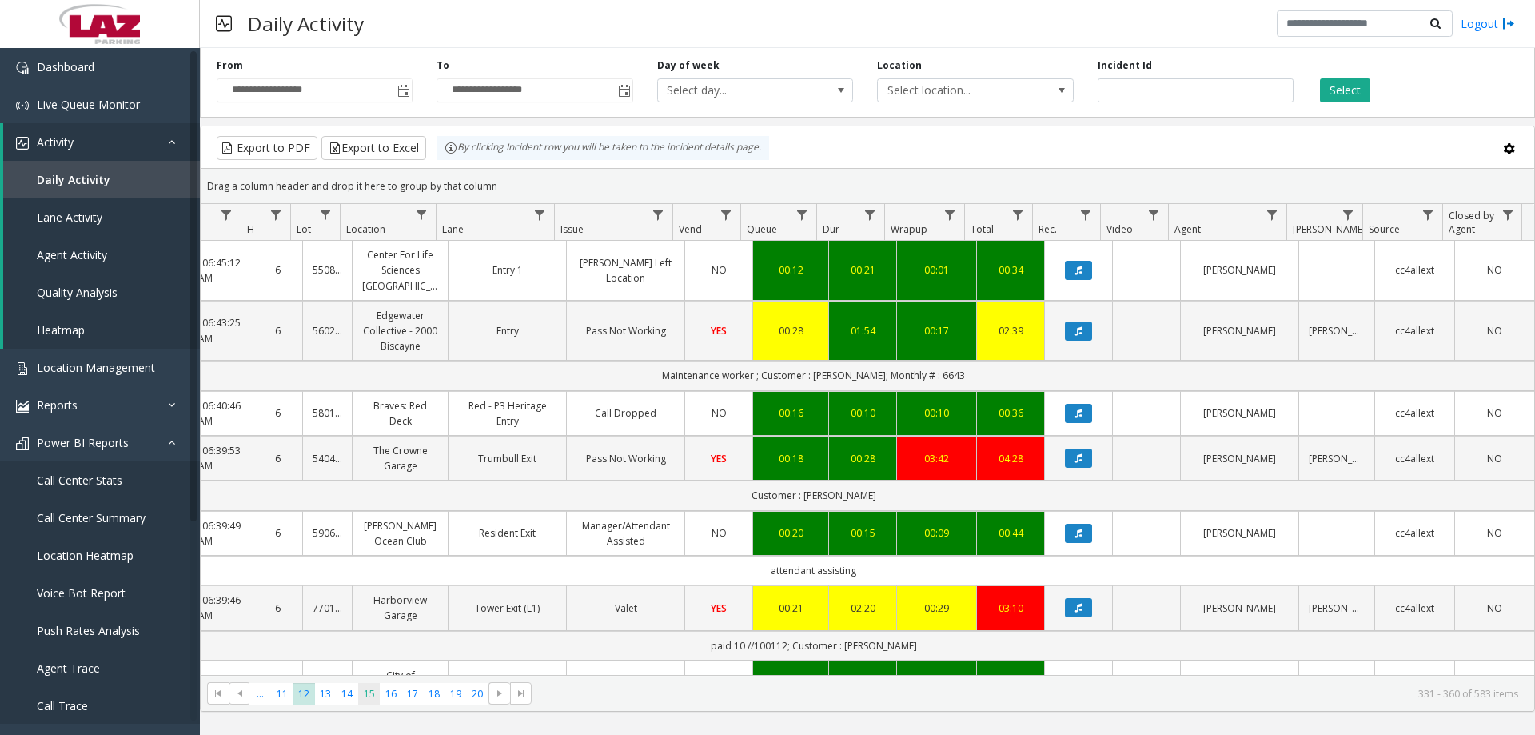
click at [372, 692] on span "15" at bounding box center [369, 694] width 22 height 22
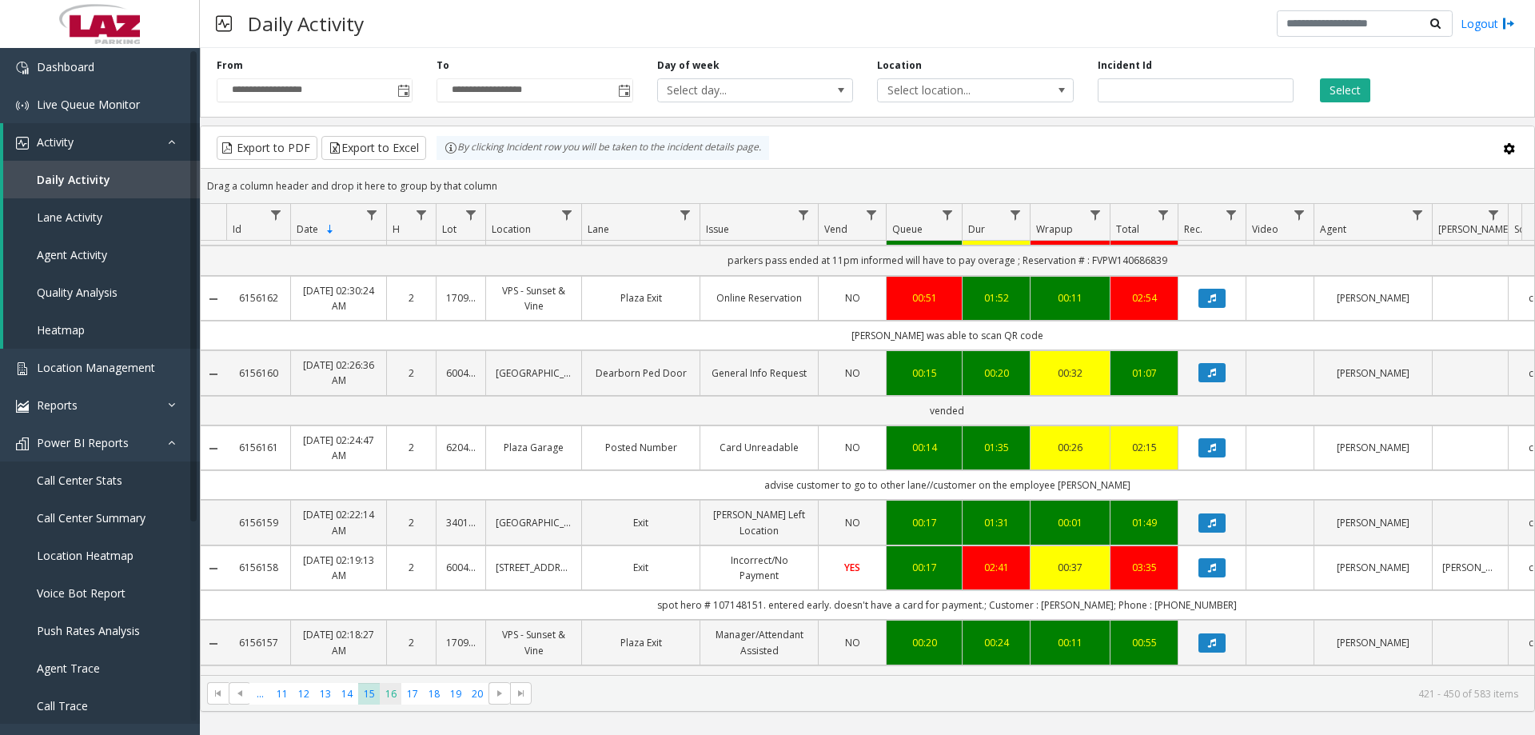
scroll to position [1718, 0]
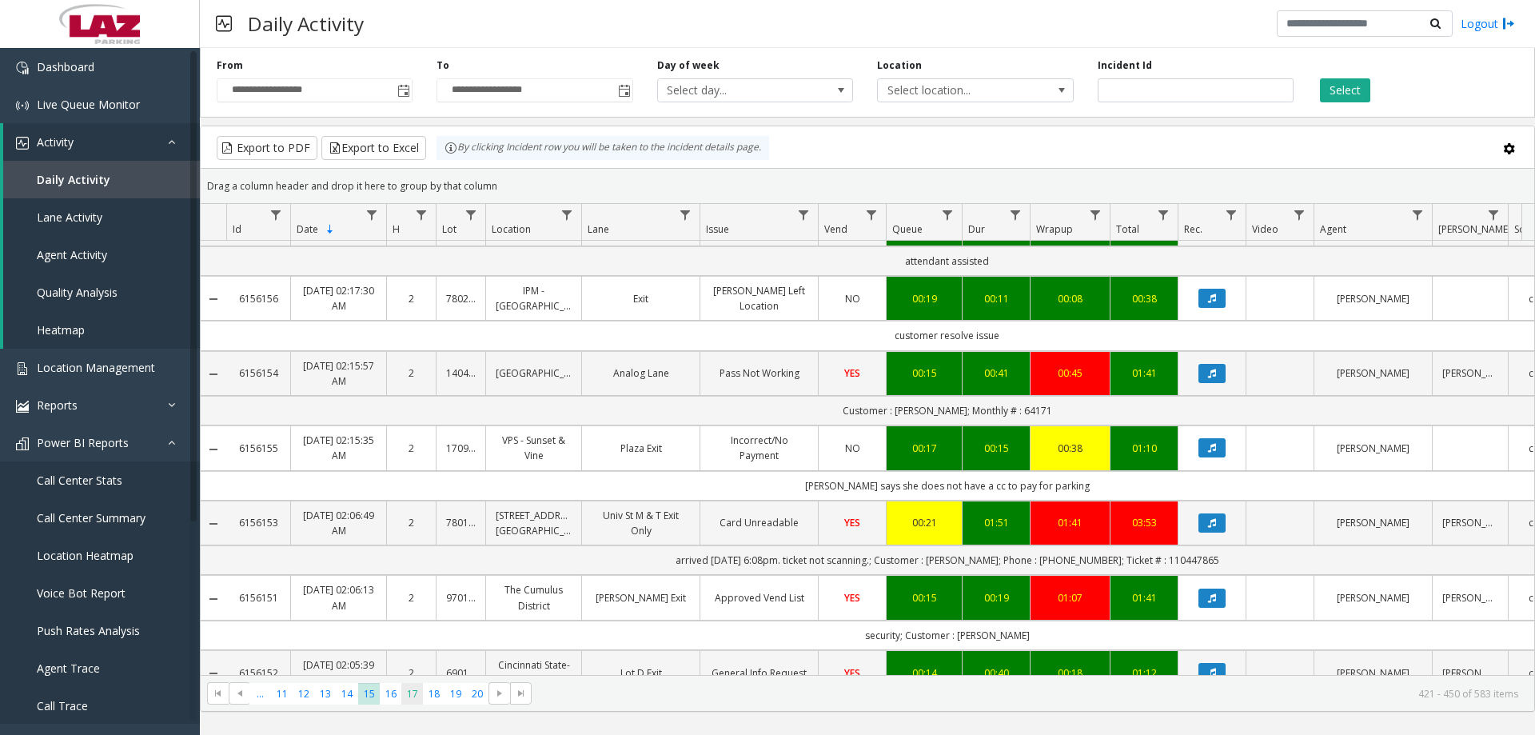
click at [413, 693] on span "17" at bounding box center [412, 694] width 22 height 22
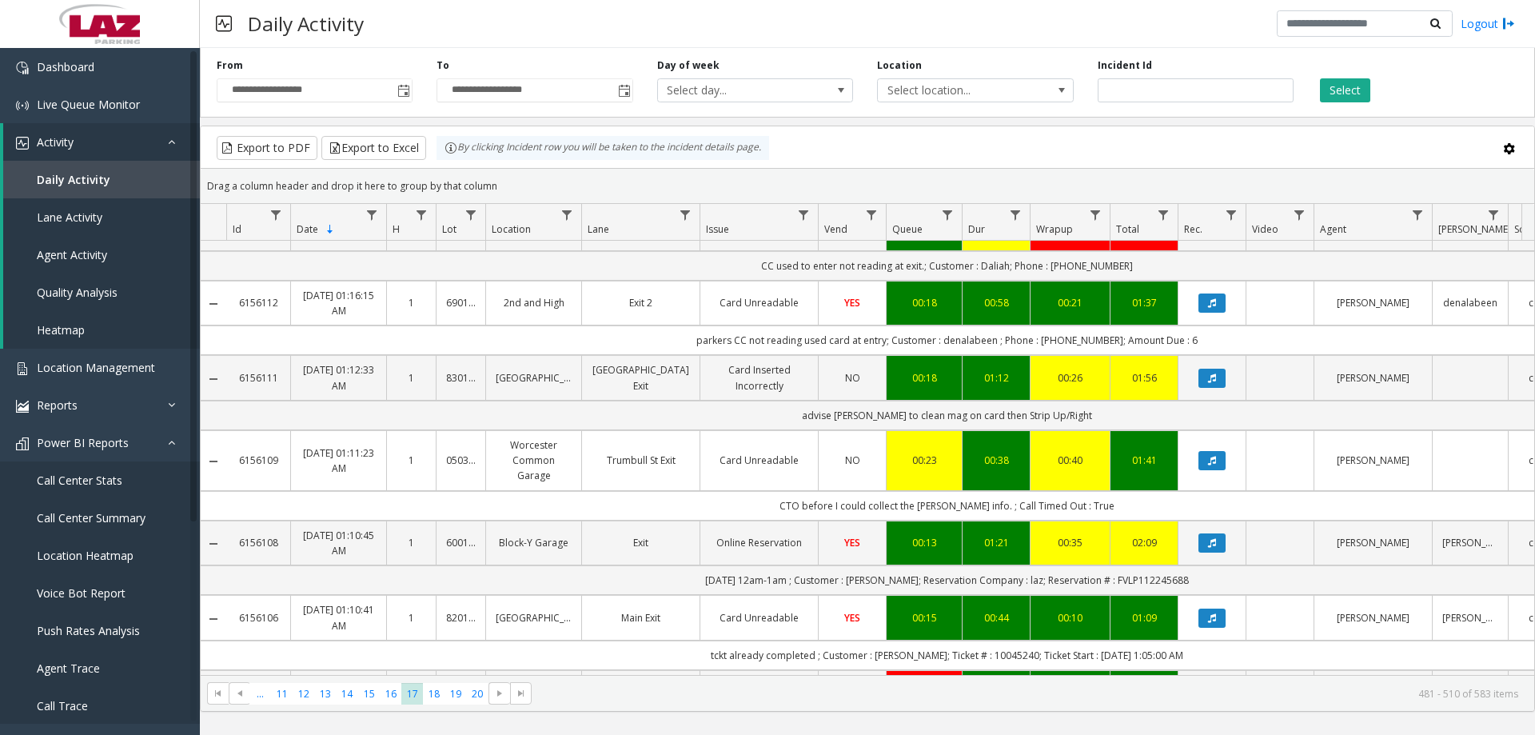
scroll to position [880, 0]
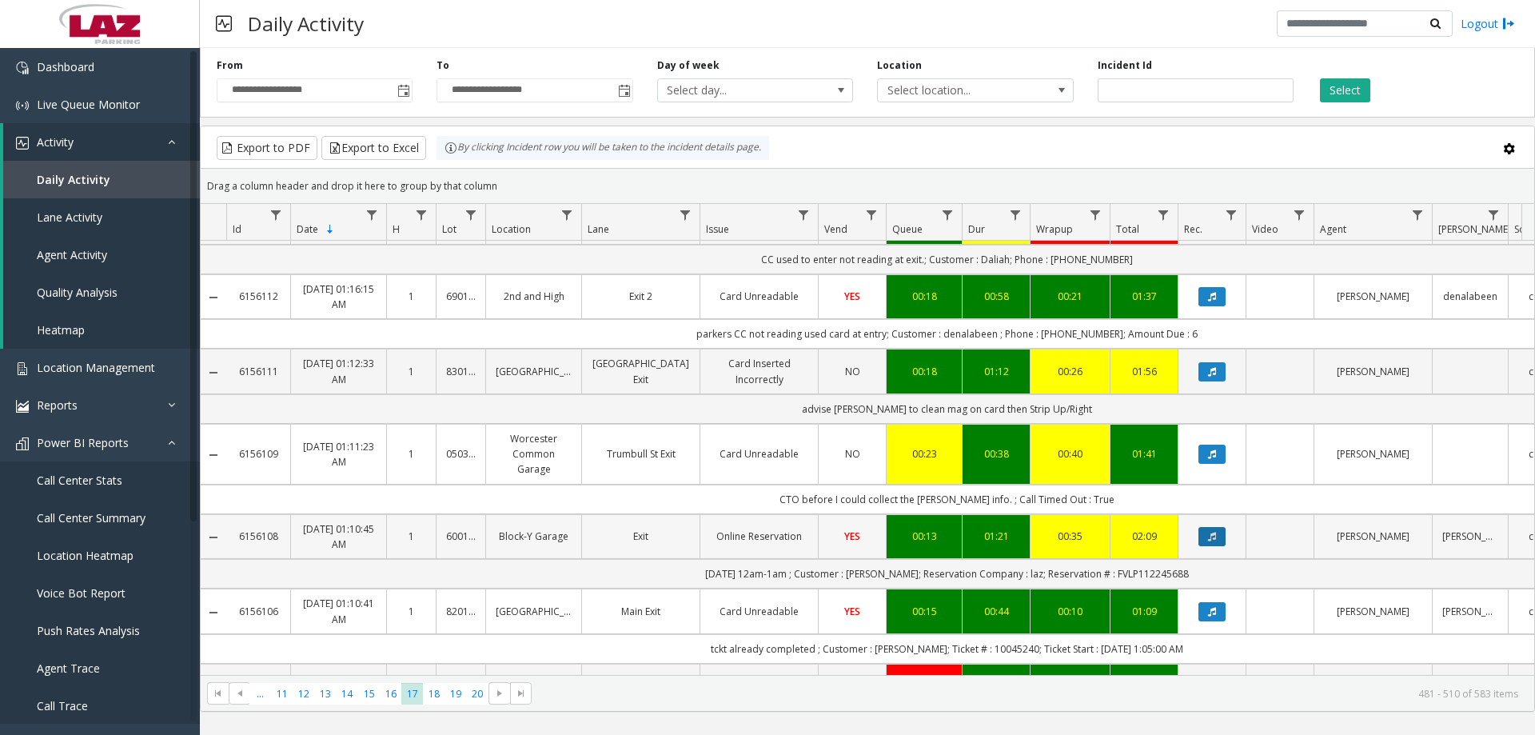
click at [1207, 527] on button "Data table" at bounding box center [1212, 536] width 27 height 19
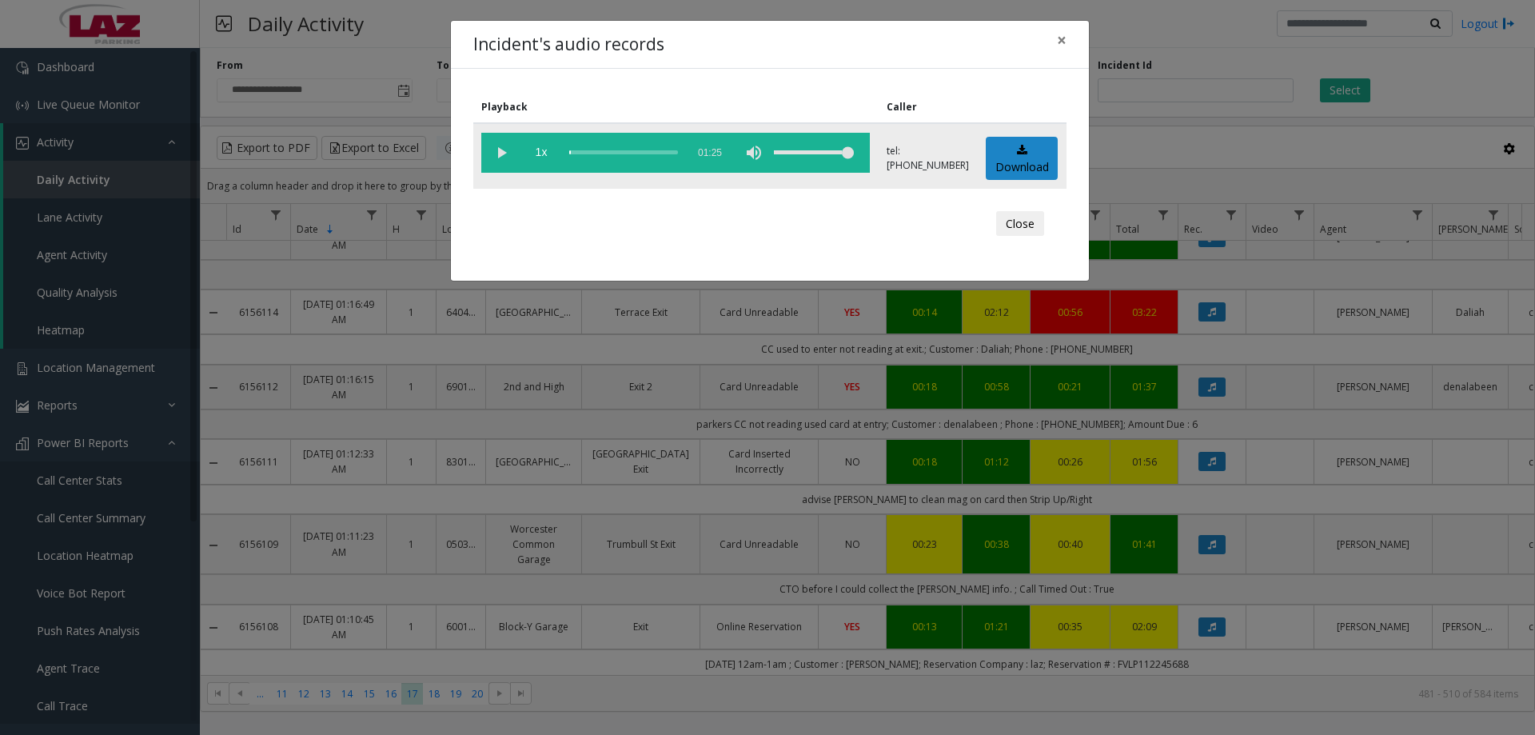
click at [493, 150] on vg-play-pause at bounding box center [501, 153] width 40 height 40
drag, startPoint x: 786, startPoint y: 153, endPoint x: 804, endPoint y: 156, distance: 18.7
click at [804, 156] on div "volume level" at bounding box center [814, 153] width 80 height 40
click at [809, 157] on div "volume level" at bounding box center [814, 153] width 80 height 40
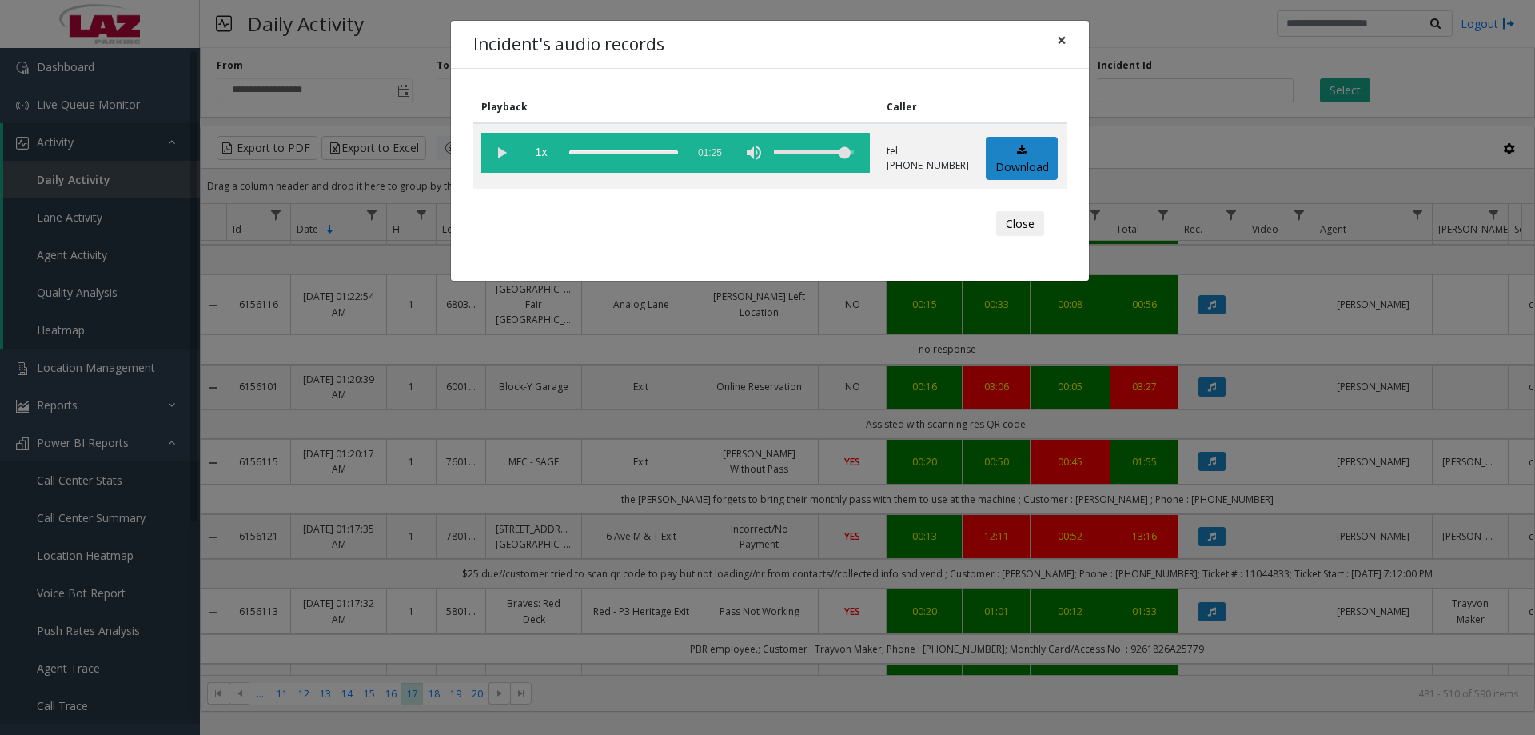
click at [1057, 41] on span "×" at bounding box center [1062, 40] width 10 height 22
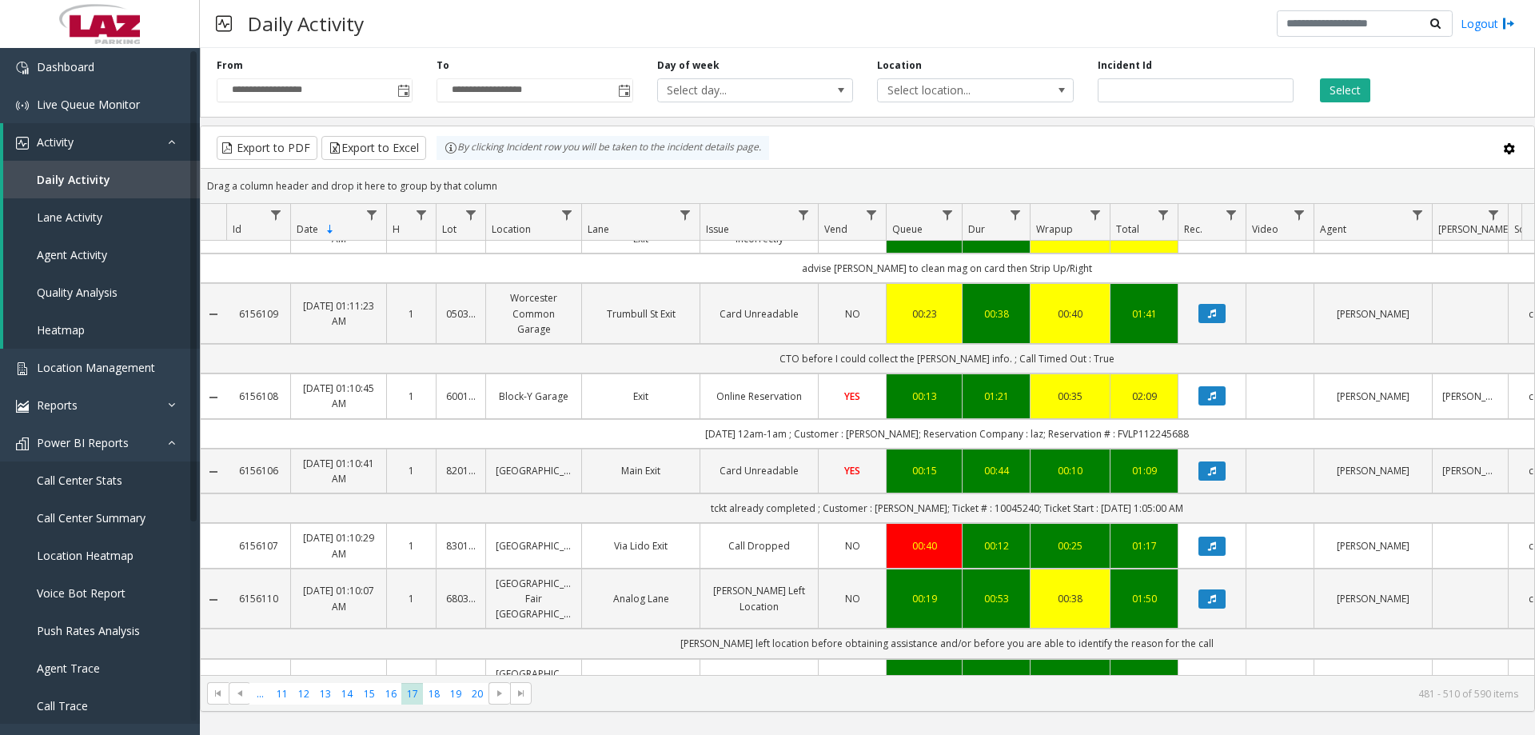
scroll to position [1807, 0]
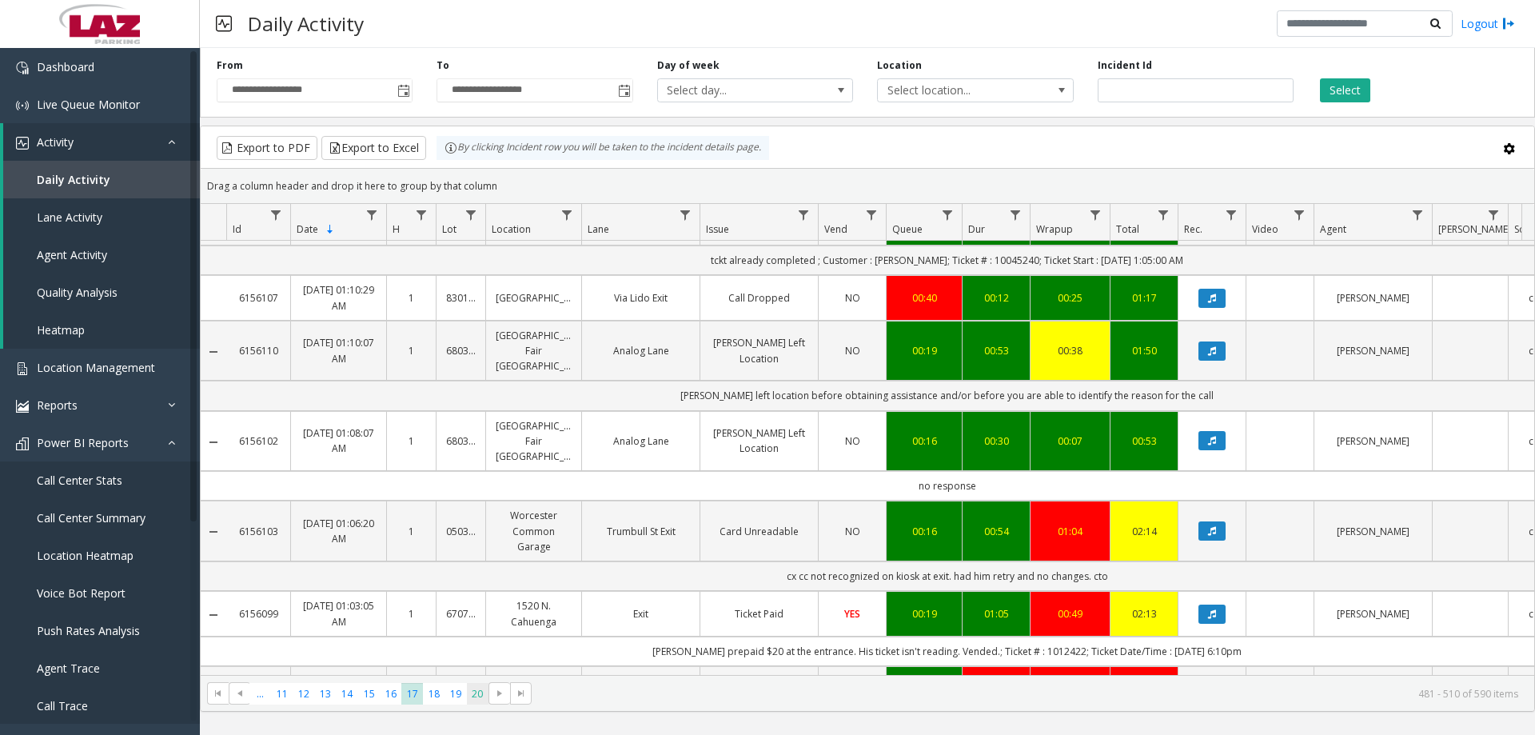
click at [473, 692] on span "20" at bounding box center [478, 694] width 22 height 22
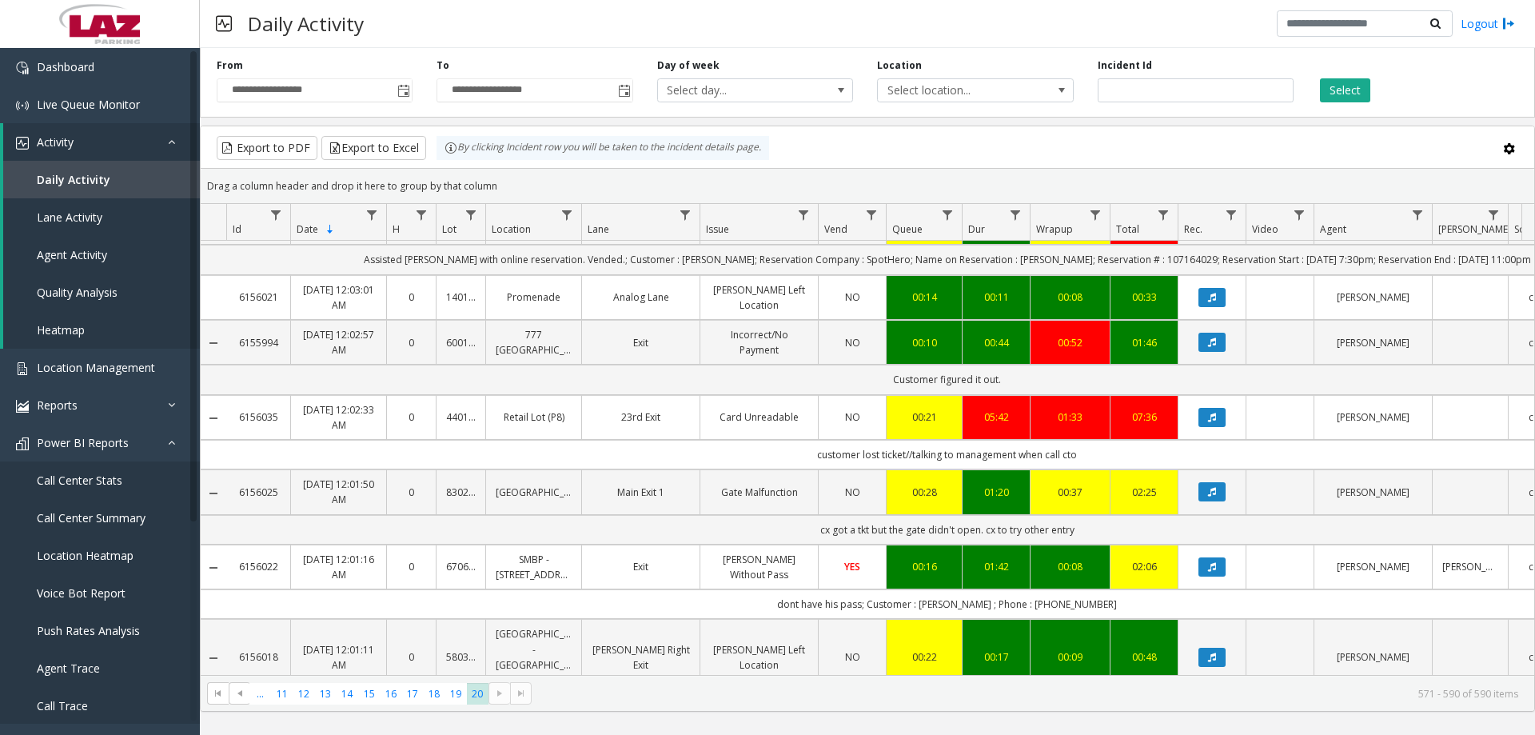
scroll to position [1075, 0]
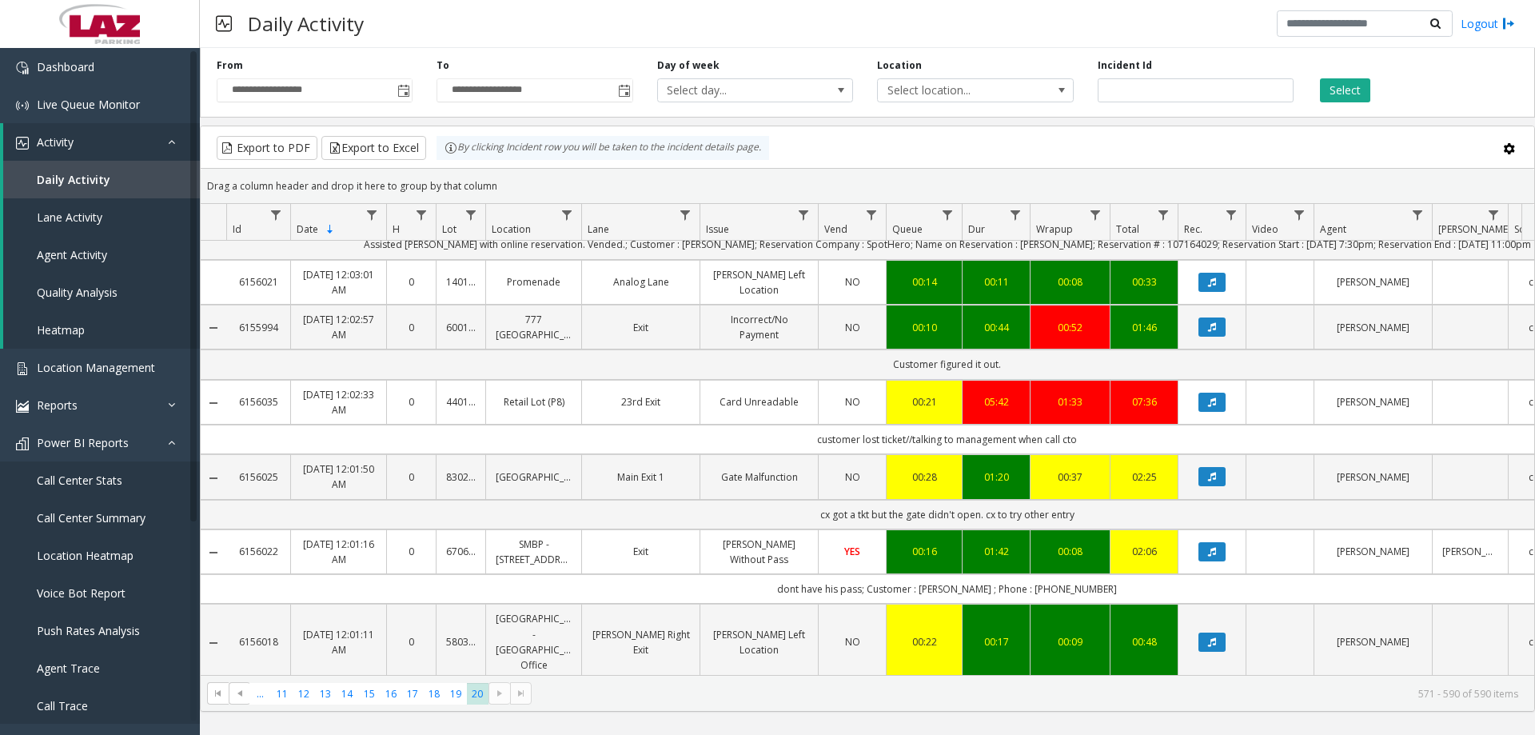
click at [497, 701] on kendo-pager-next-buttons at bounding box center [510, 693] width 43 height 22
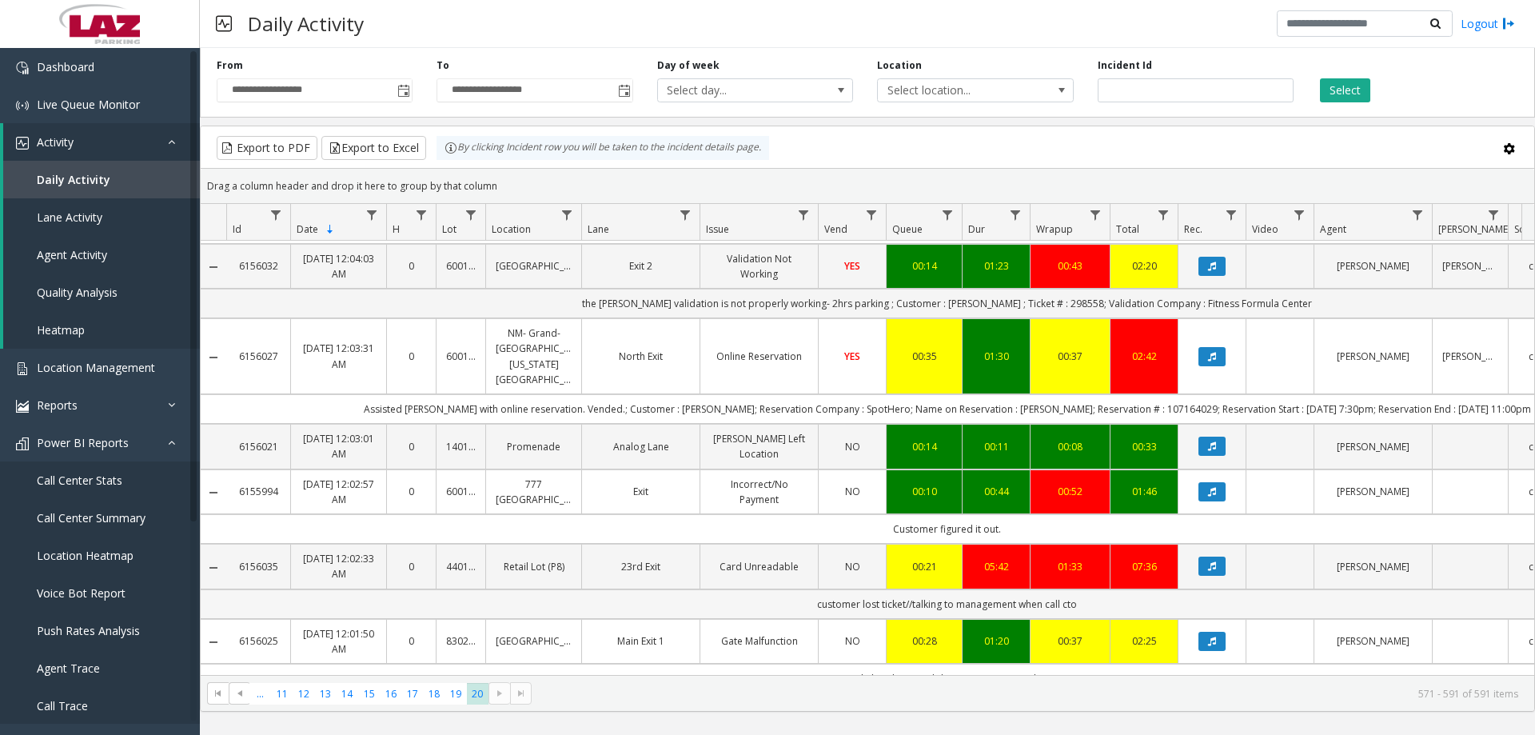
scroll to position [995, 0]
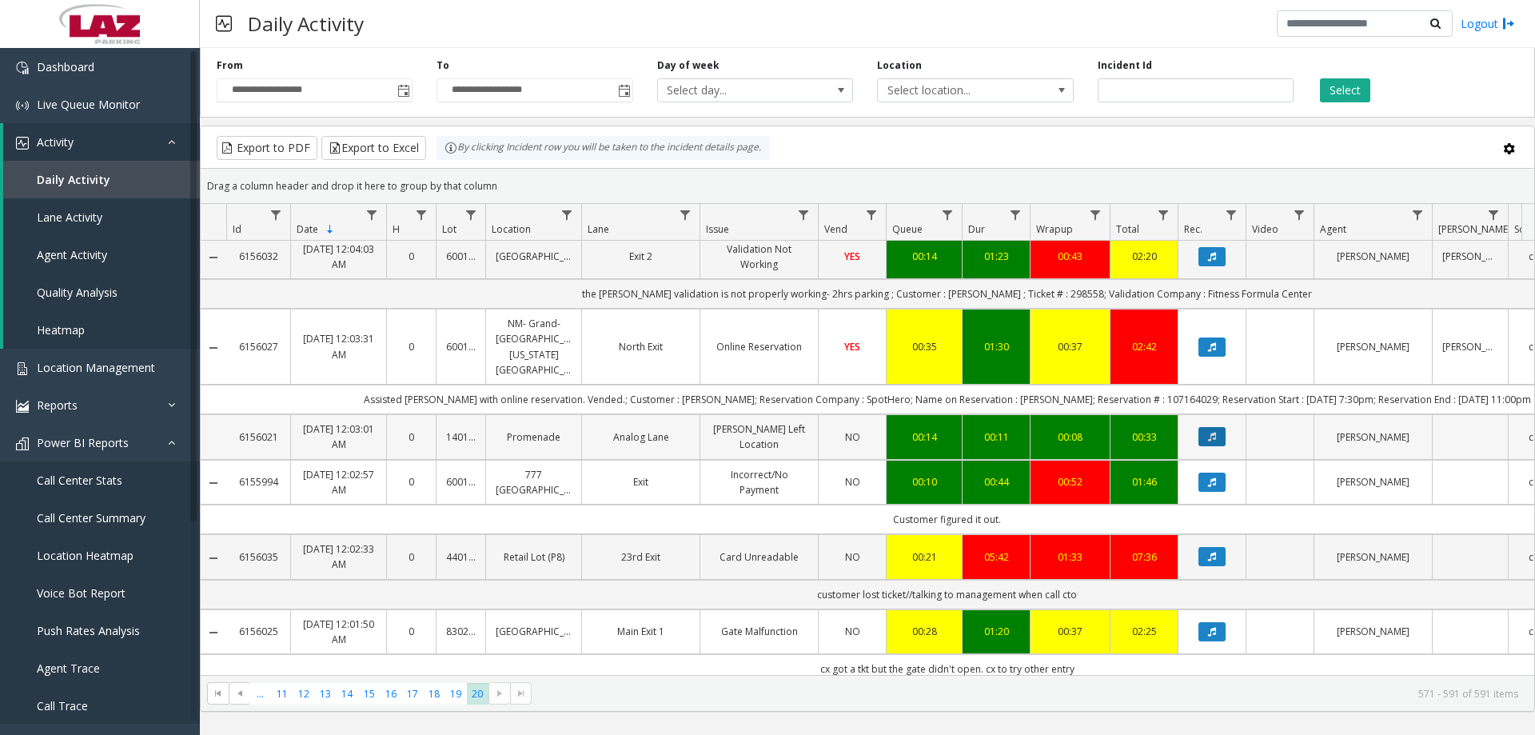
click at [1210, 432] on icon "Data table" at bounding box center [1212, 437] width 8 height 10
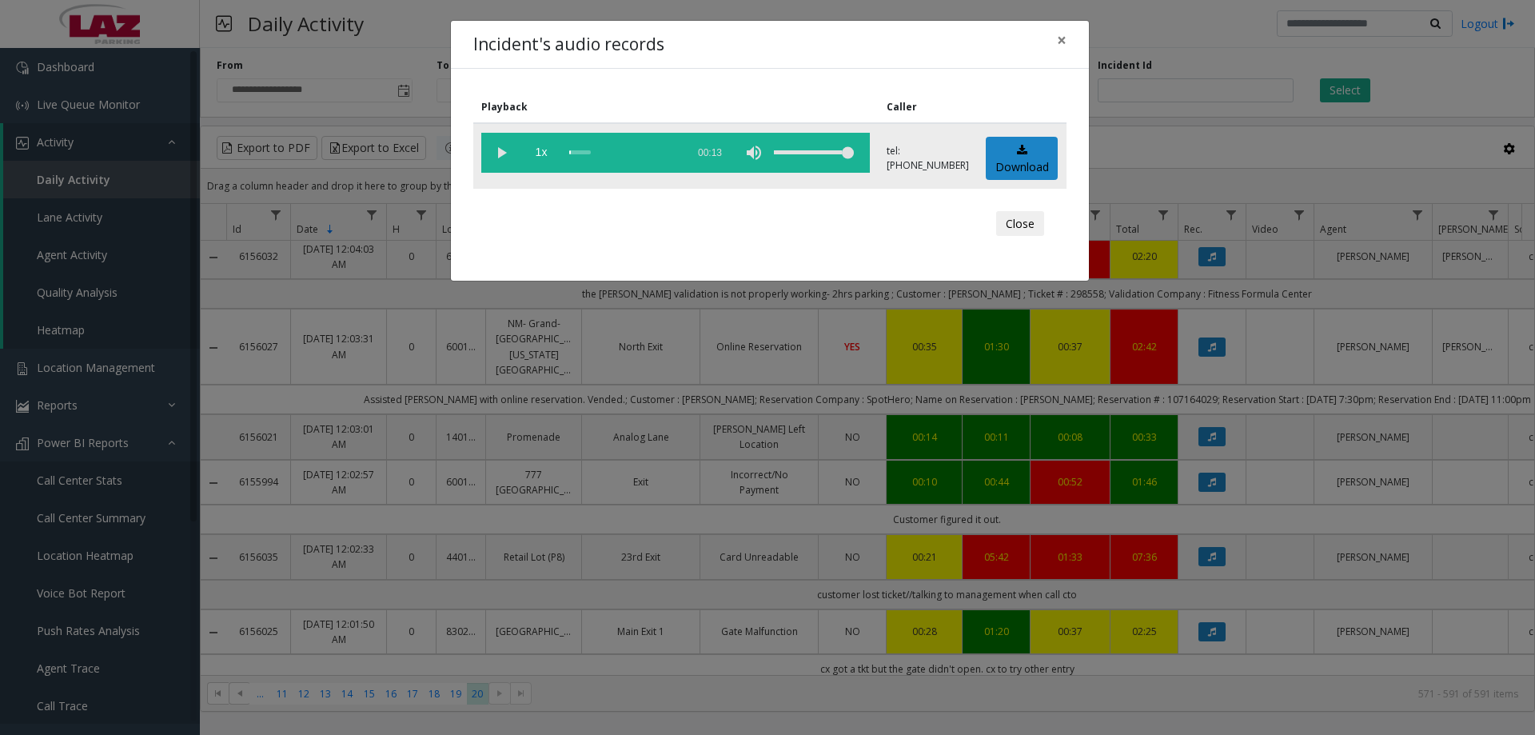
click at [501, 146] on vg-play-pause at bounding box center [501, 153] width 40 height 40
click at [628, 156] on div "scrub bar" at bounding box center [623, 153] width 109 height 40
click at [1015, 217] on button "Close" at bounding box center [1020, 224] width 48 height 26
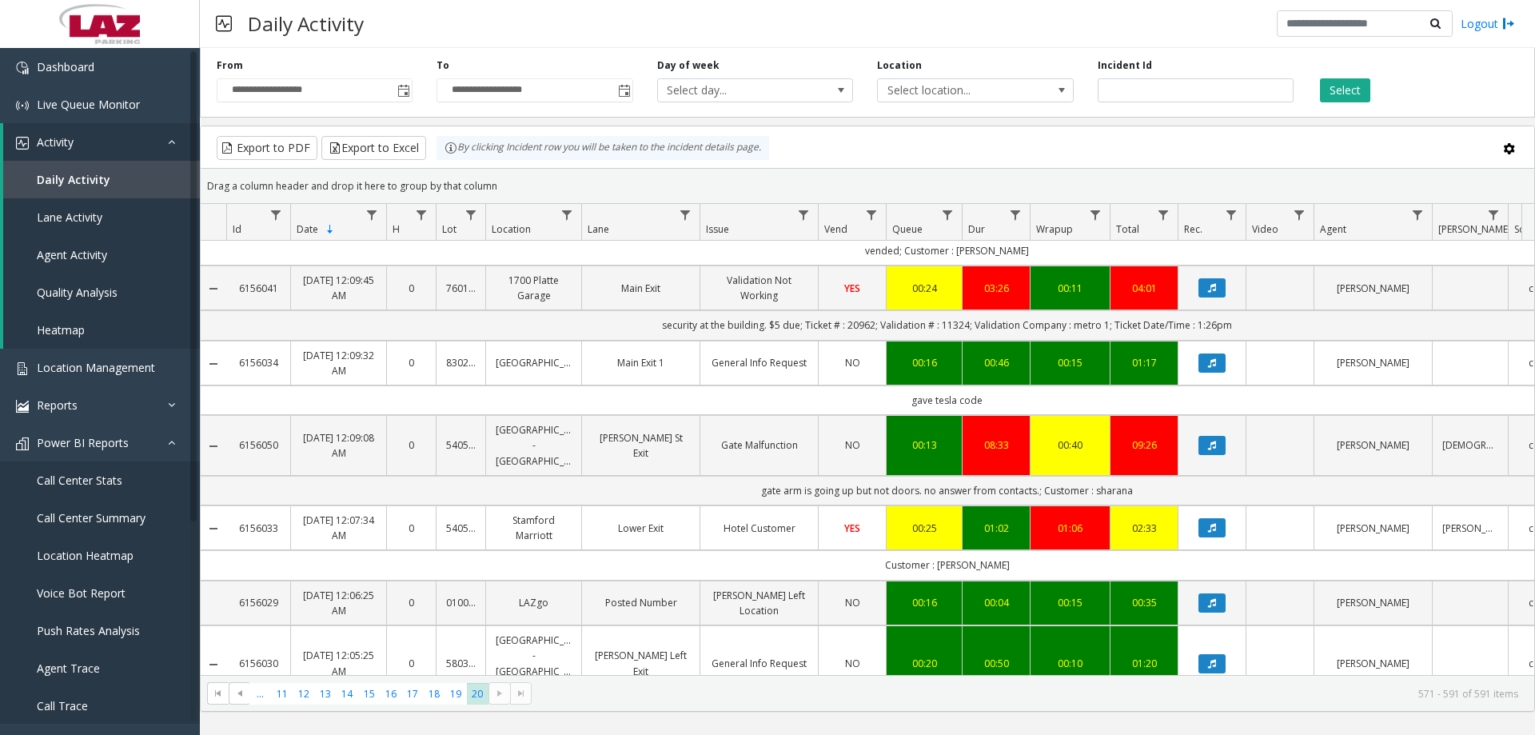
scroll to position [196, 0]
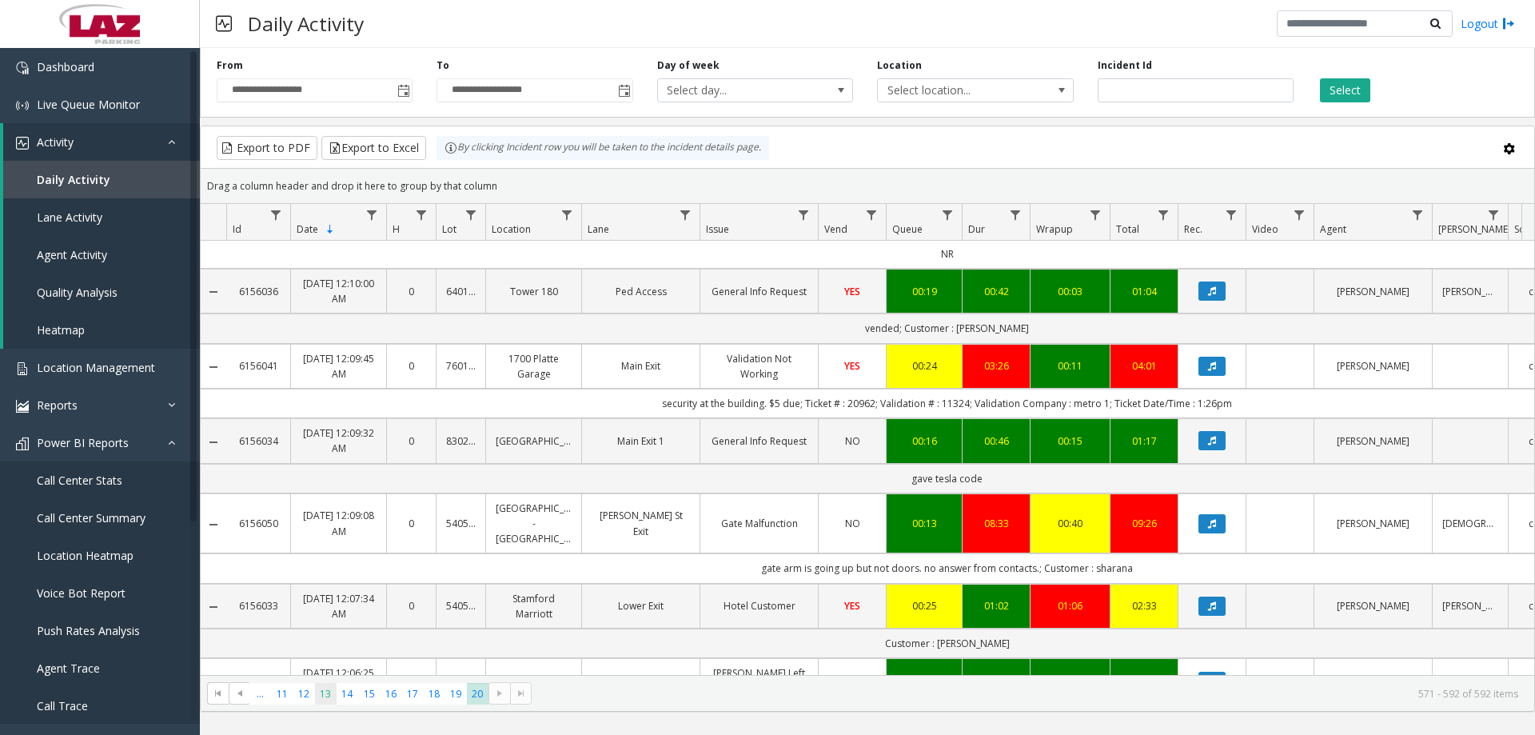
click at [323, 697] on span "13" at bounding box center [326, 694] width 22 height 22
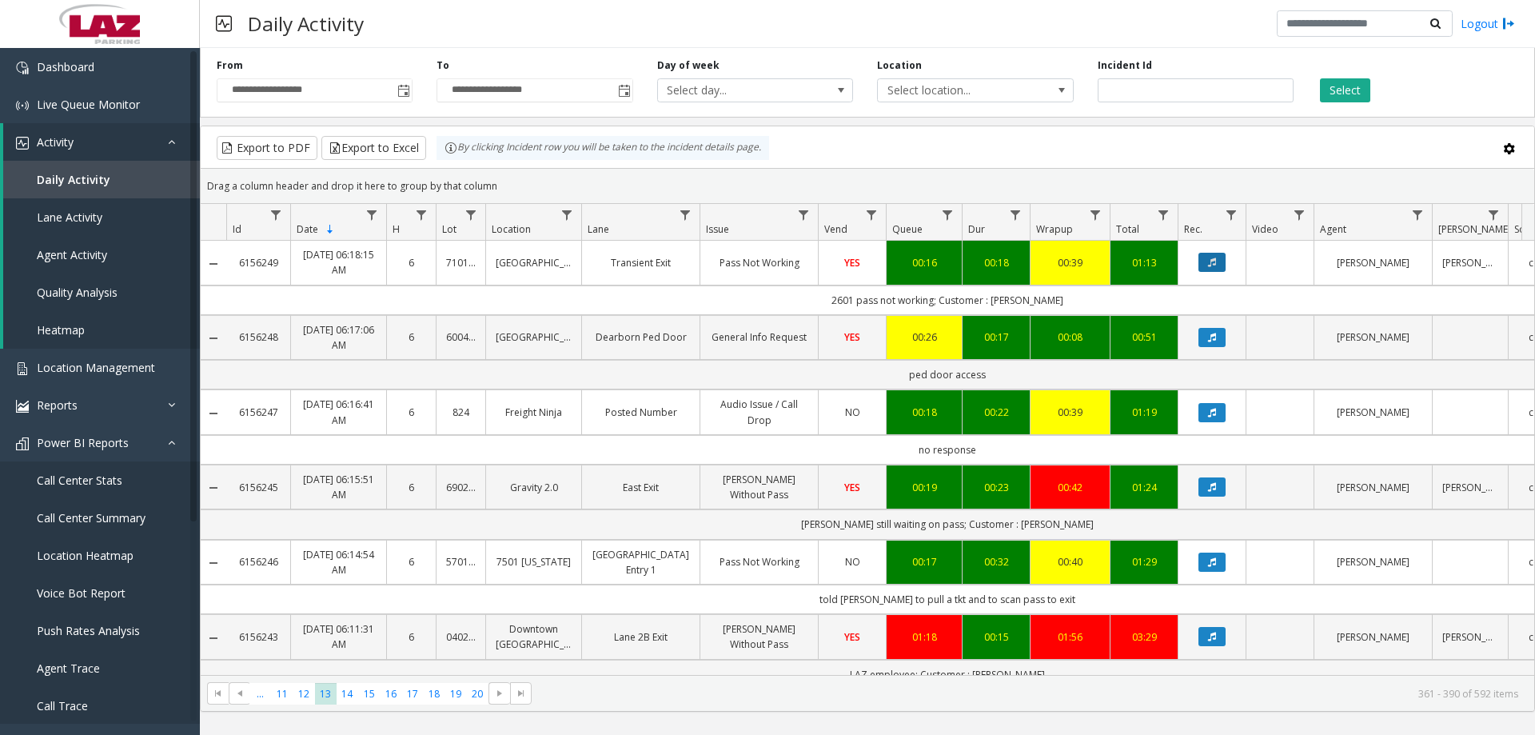
click at [1210, 260] on icon "Data table" at bounding box center [1212, 262] width 8 height 10
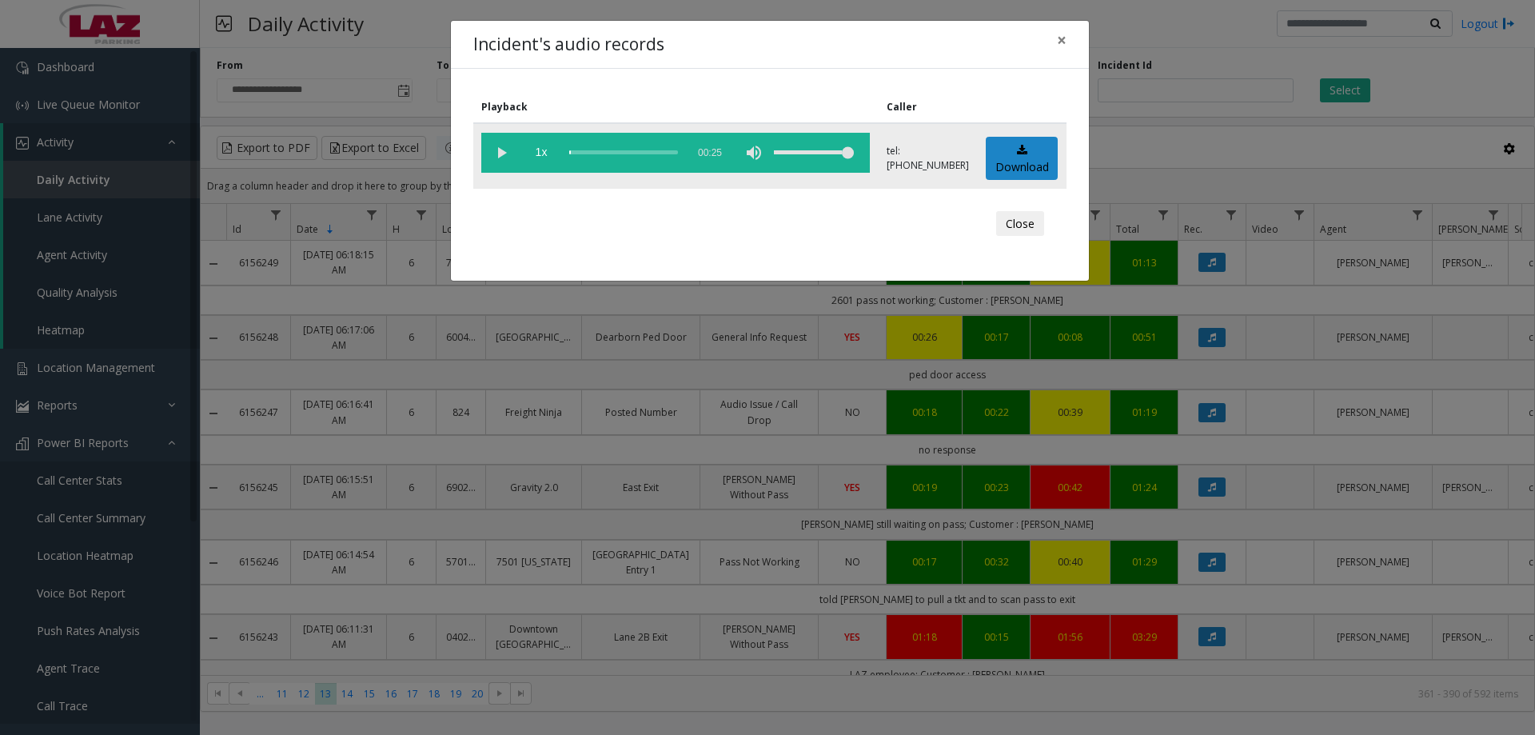
click at [504, 150] on vg-play-pause at bounding box center [501, 153] width 40 height 40
click at [501, 160] on vg-play-pause at bounding box center [501, 153] width 40 height 40
click at [1057, 34] on span "×" at bounding box center [1062, 40] width 10 height 22
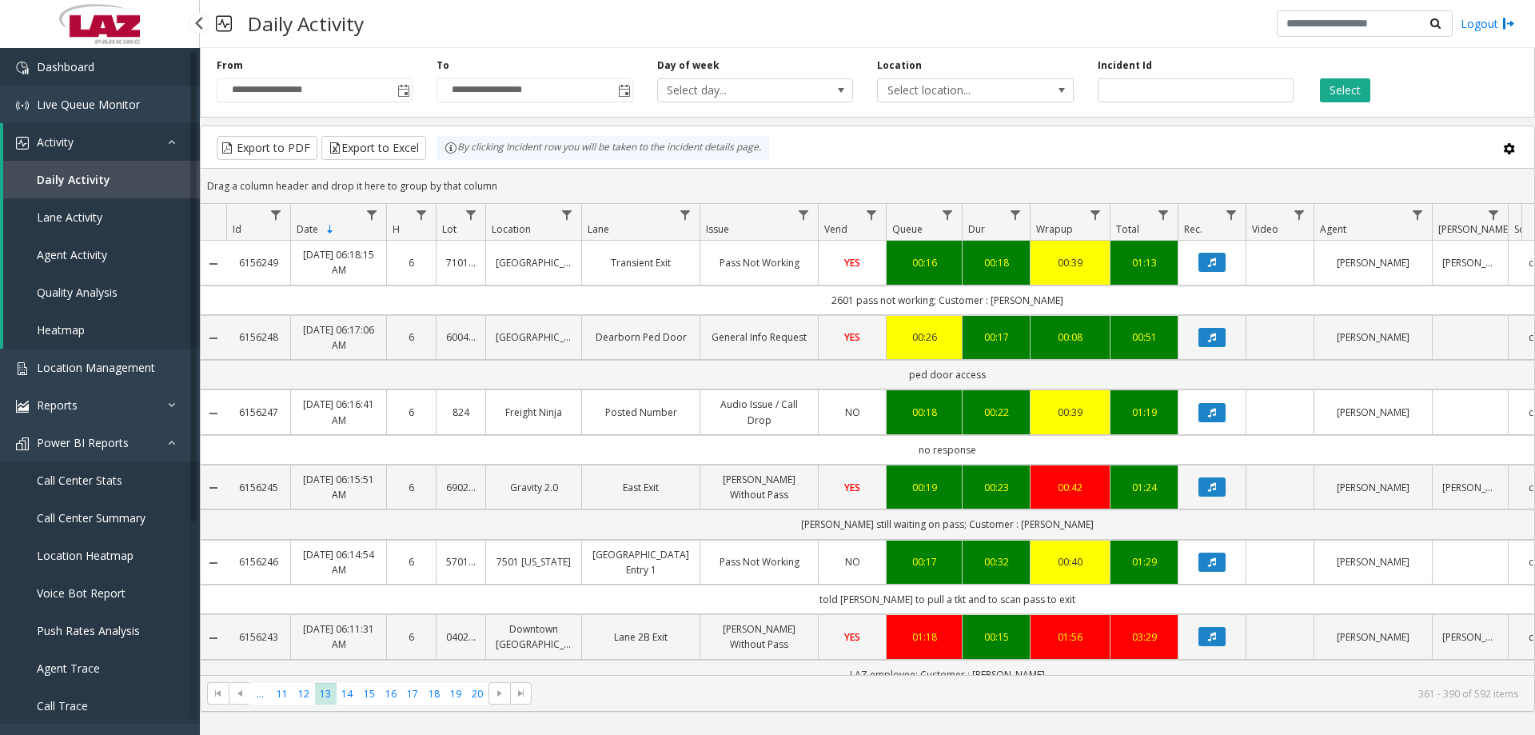
click at [94, 73] on link "Dashboard" at bounding box center [100, 67] width 200 height 38
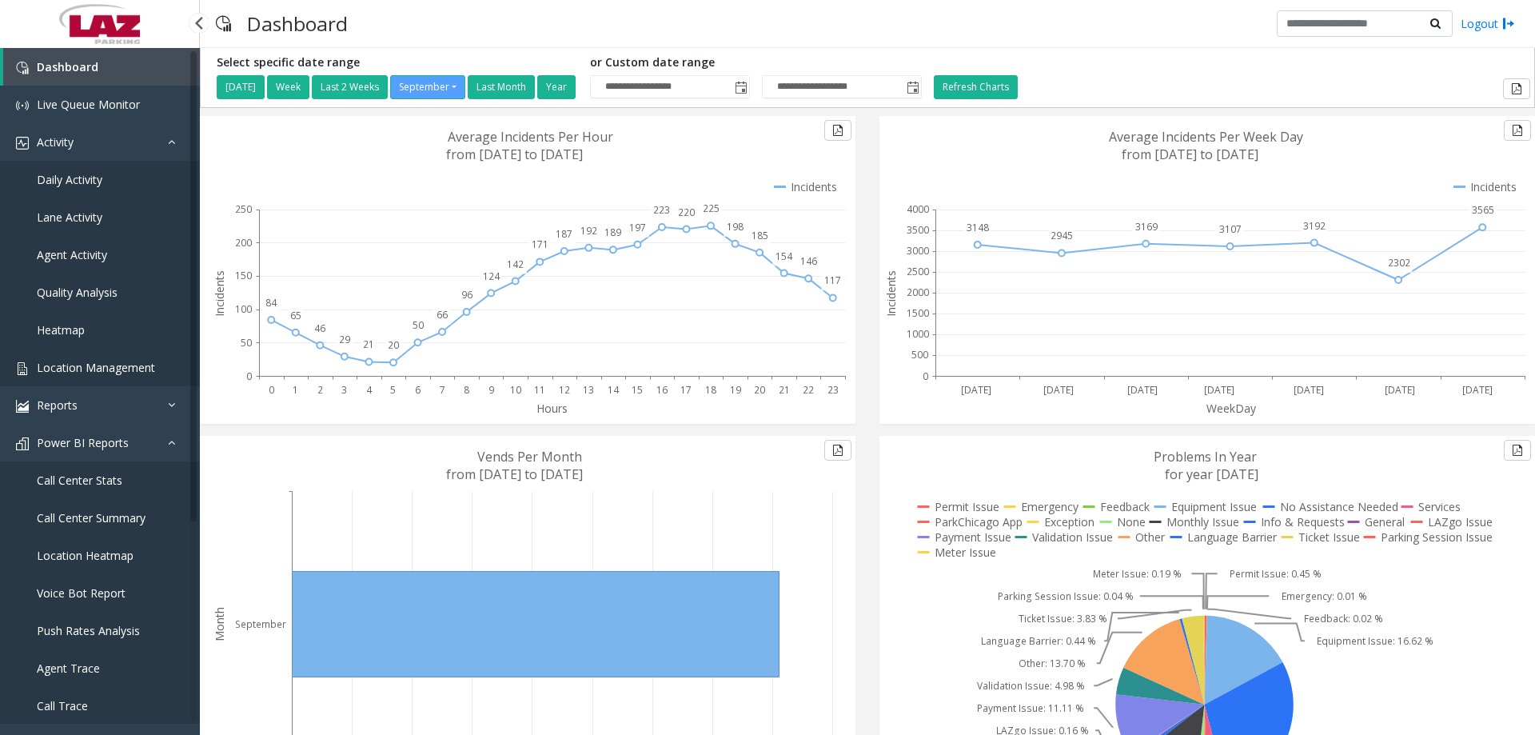
click at [109, 365] on span "Location Management" at bounding box center [96, 367] width 118 height 15
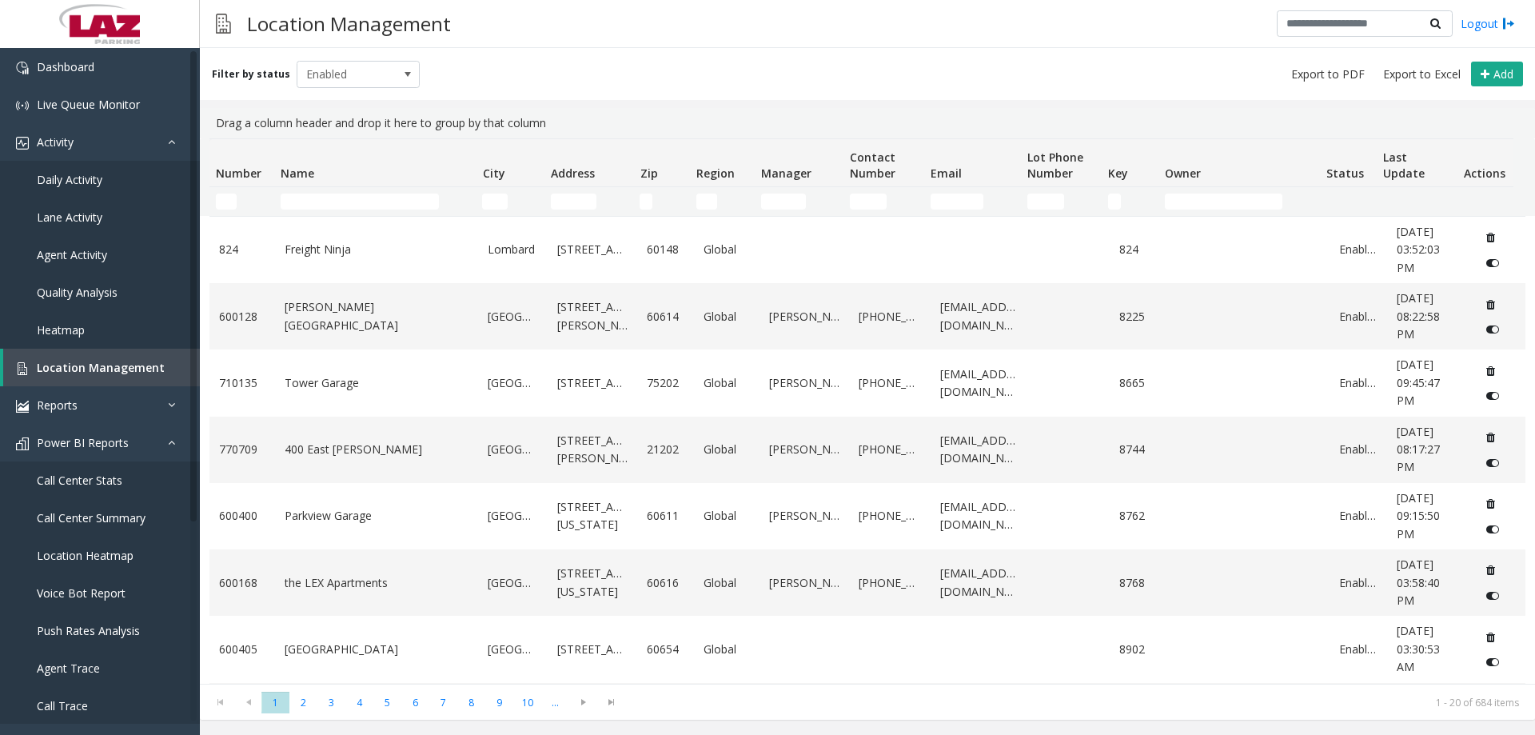
click at [305, 185] on th "Name" at bounding box center [374, 163] width 201 height 48
click at [313, 191] on td "Name Filter" at bounding box center [374, 201] width 201 height 29
click at [319, 205] on input "Name Filter" at bounding box center [360, 201] width 158 height 16
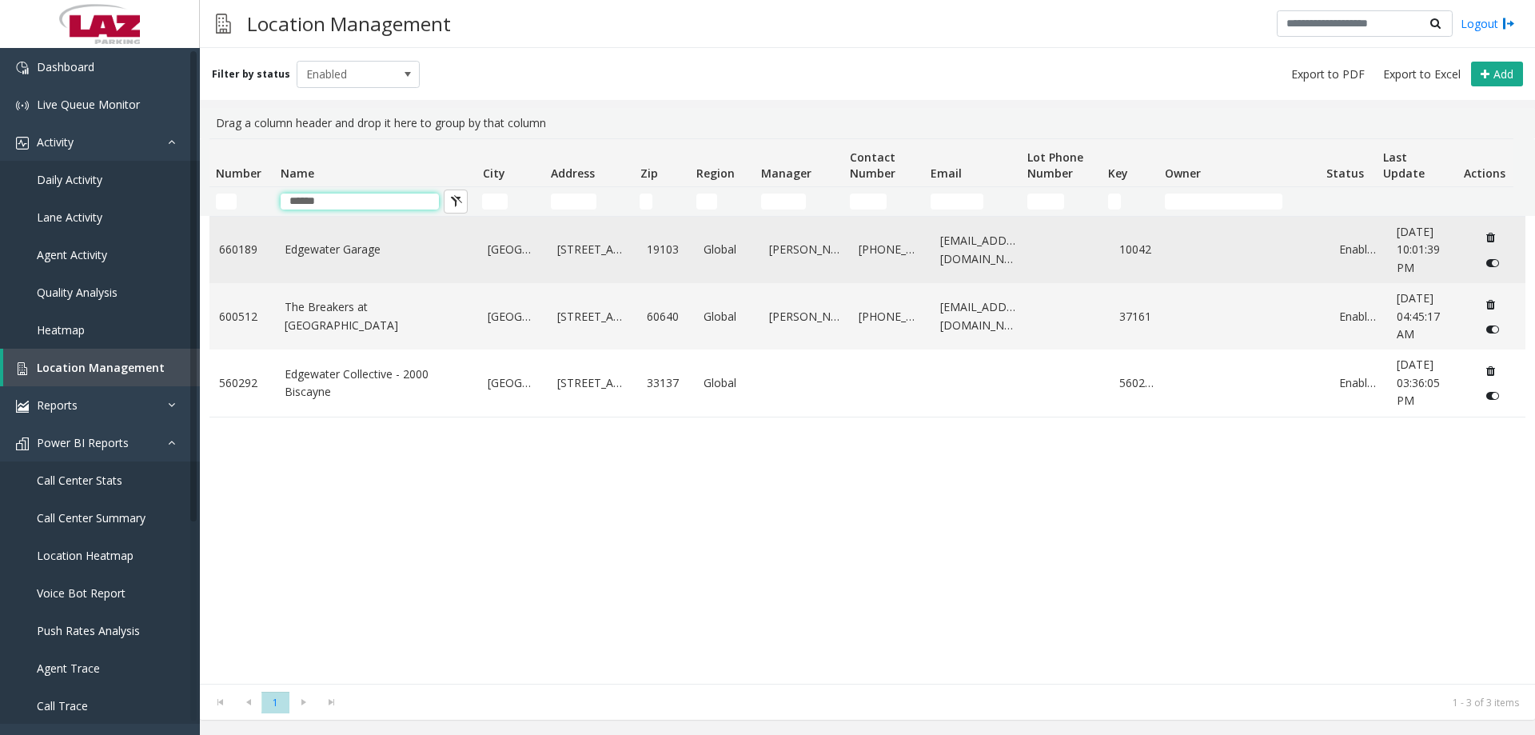
type input "******"
click at [329, 248] on link "Edgewater Garage" at bounding box center [377, 250] width 185 height 18
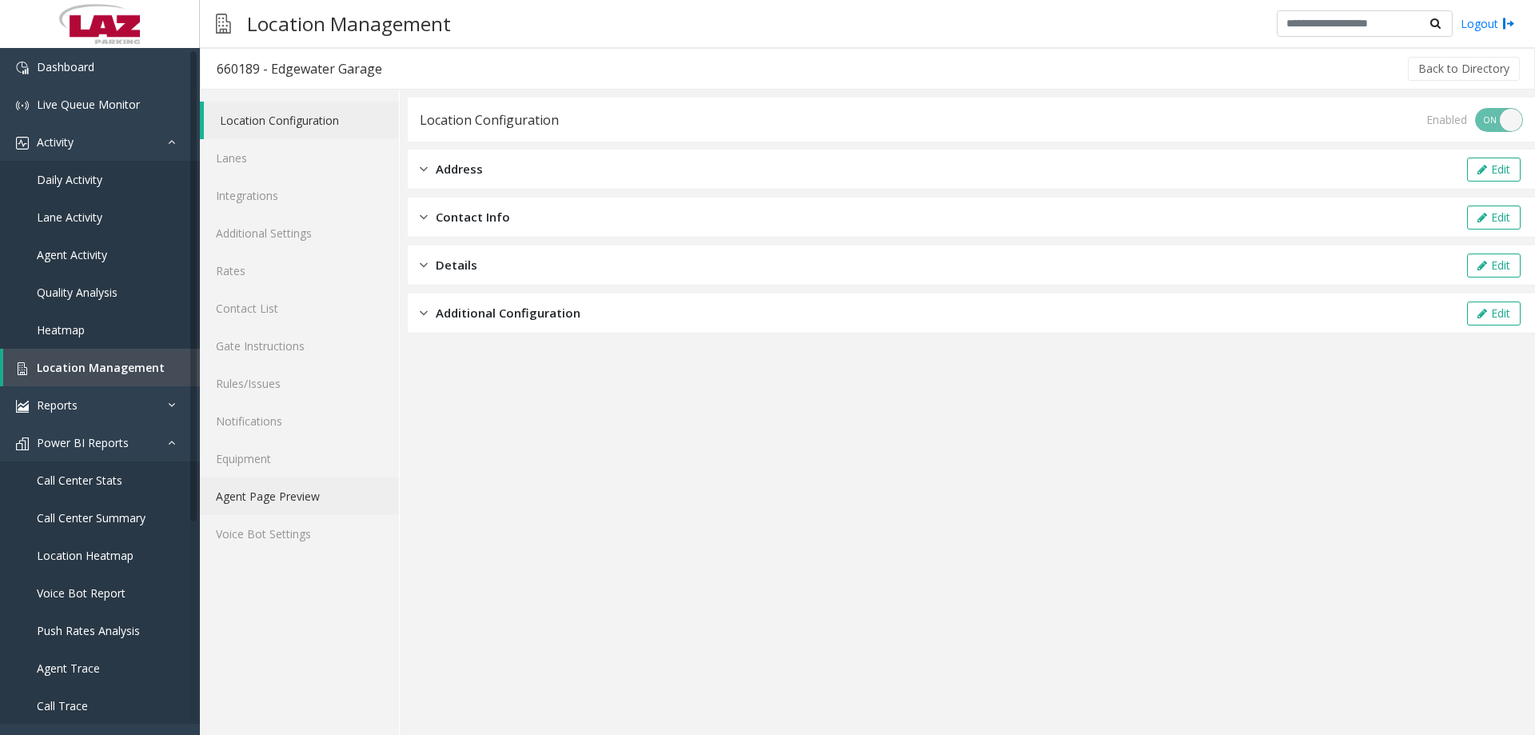
click at [307, 497] on link "Agent Page Preview" at bounding box center [299, 496] width 199 height 38
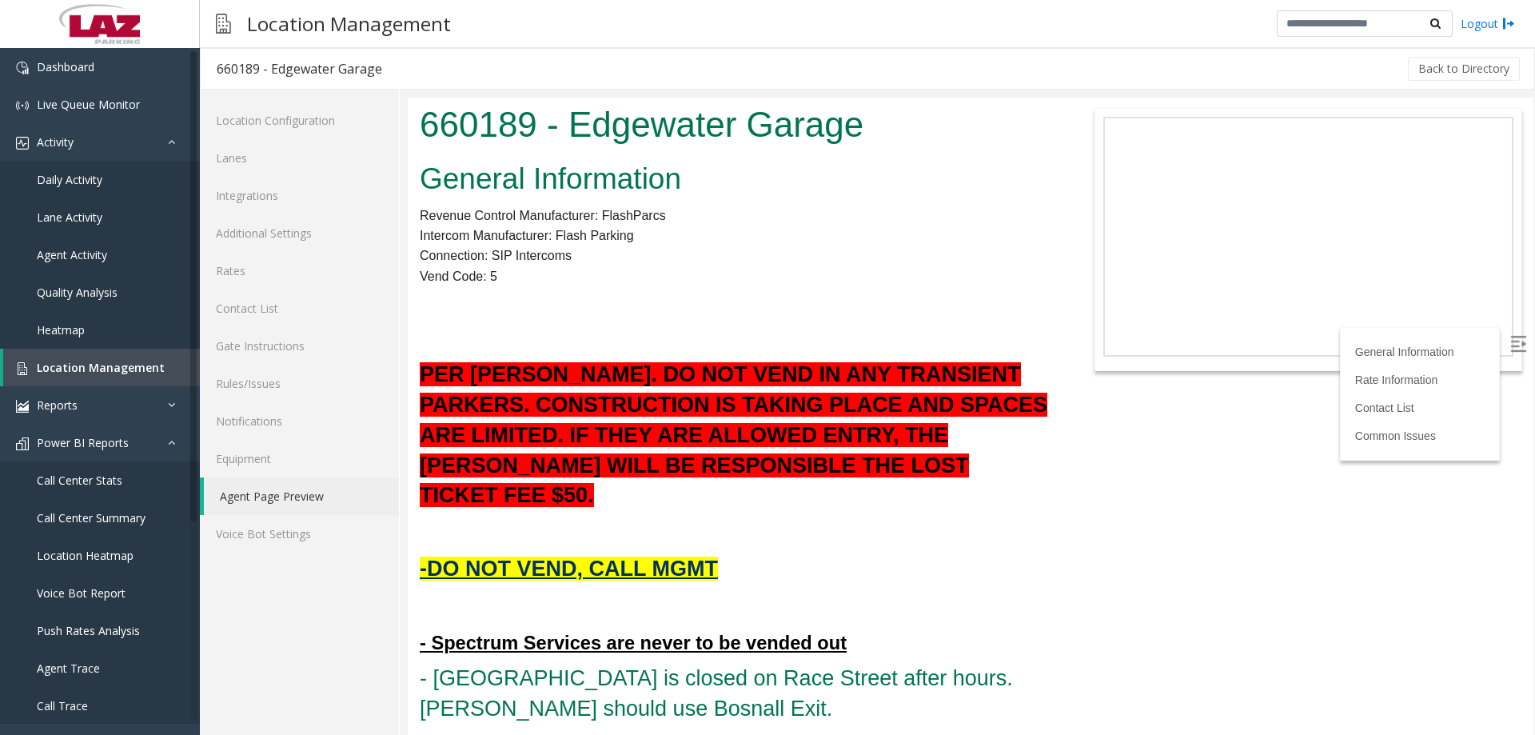
click at [297, 500] on link "Agent Page Preview" at bounding box center [301, 496] width 195 height 38
click at [546, 185] on h2 "General Information" at bounding box center [736, 179] width 632 height 42
